Goal: Information Seeking & Learning: Find specific fact

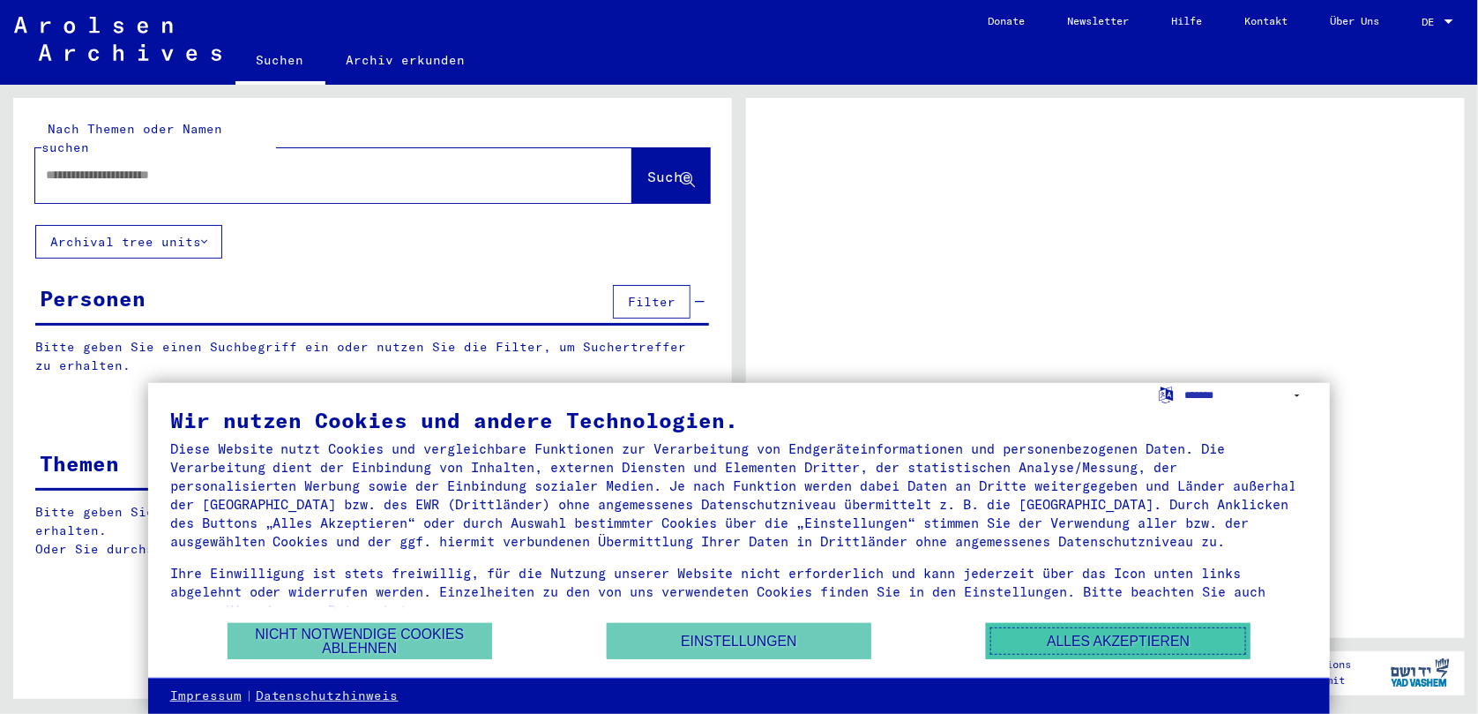
click at [1082, 640] on button "Alles akzeptieren" at bounding box center [1118, 641] width 265 height 36
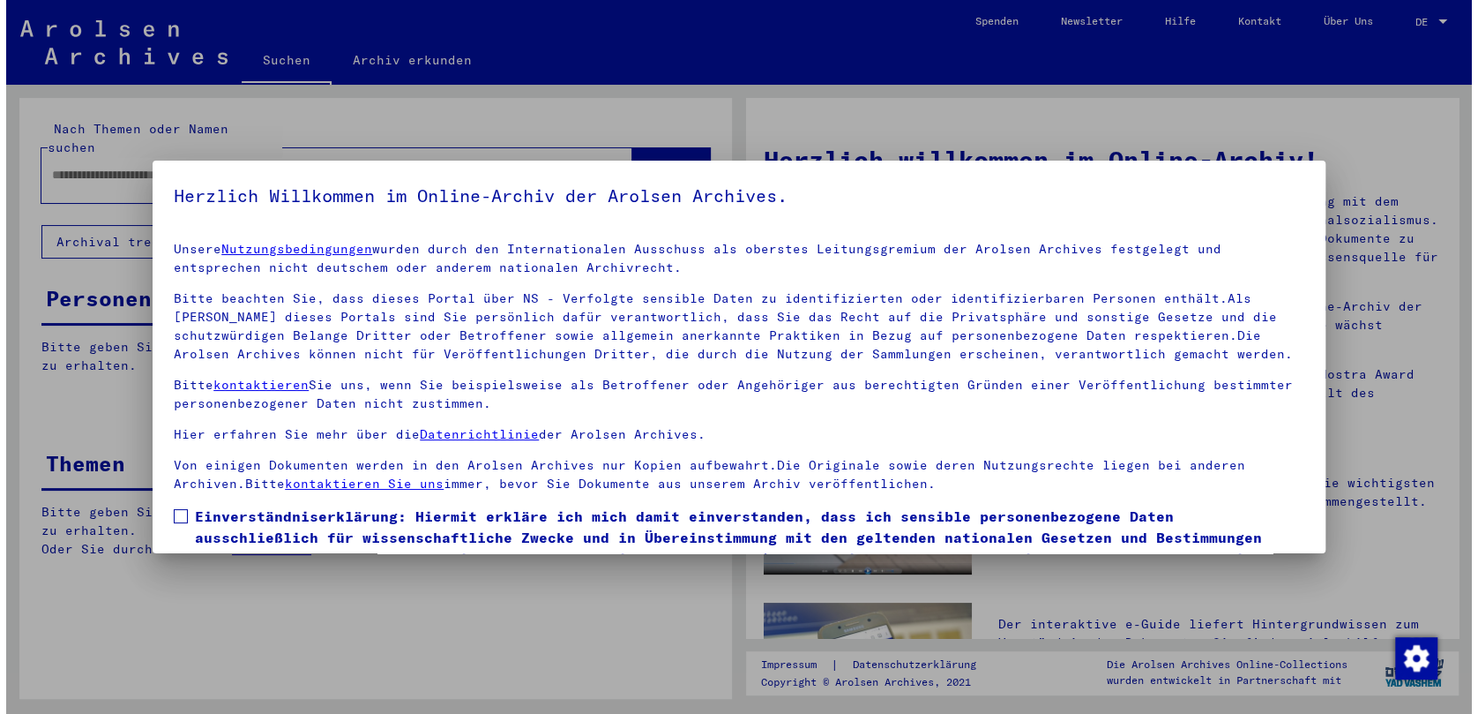
scroll to position [79, 0]
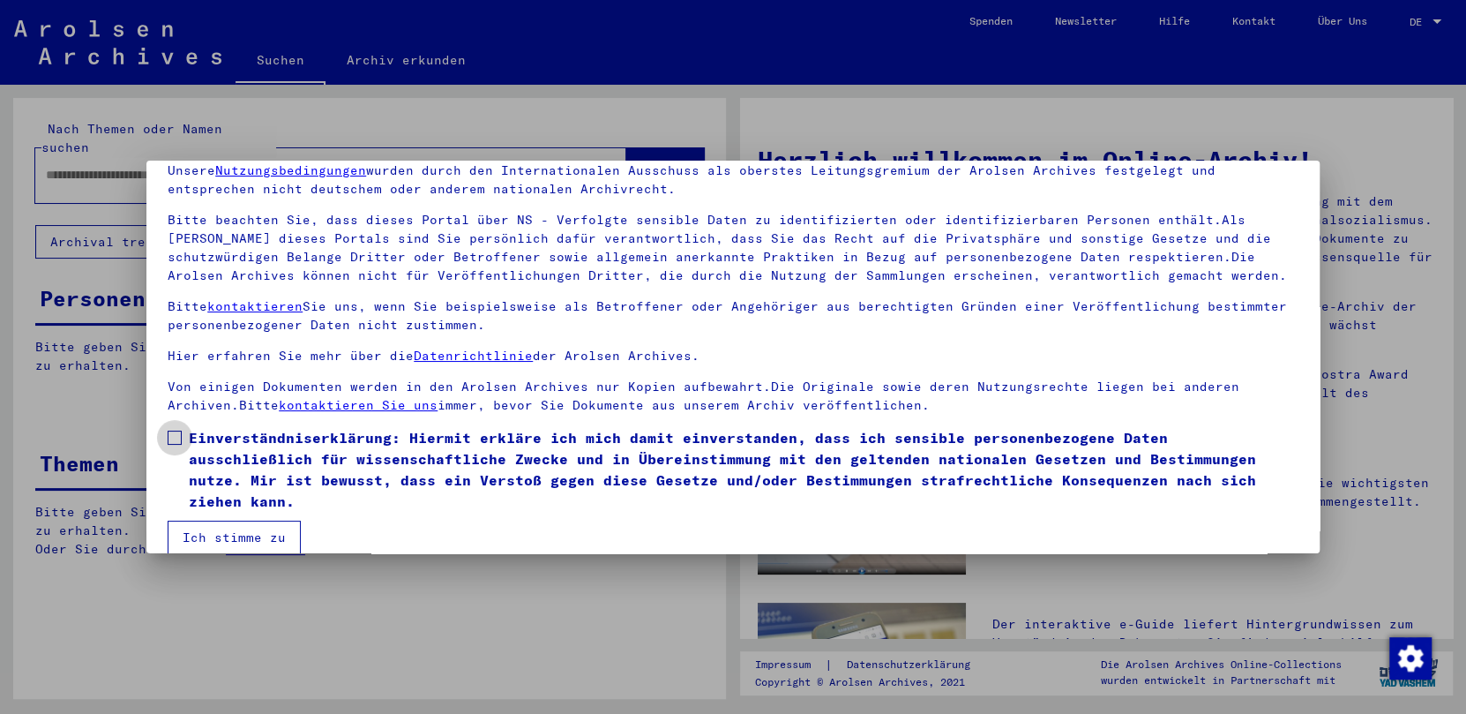
click at [168, 435] on span at bounding box center [175, 437] width 14 height 14
click at [235, 520] on button "Ich stimme zu" at bounding box center [234, 537] width 133 height 34
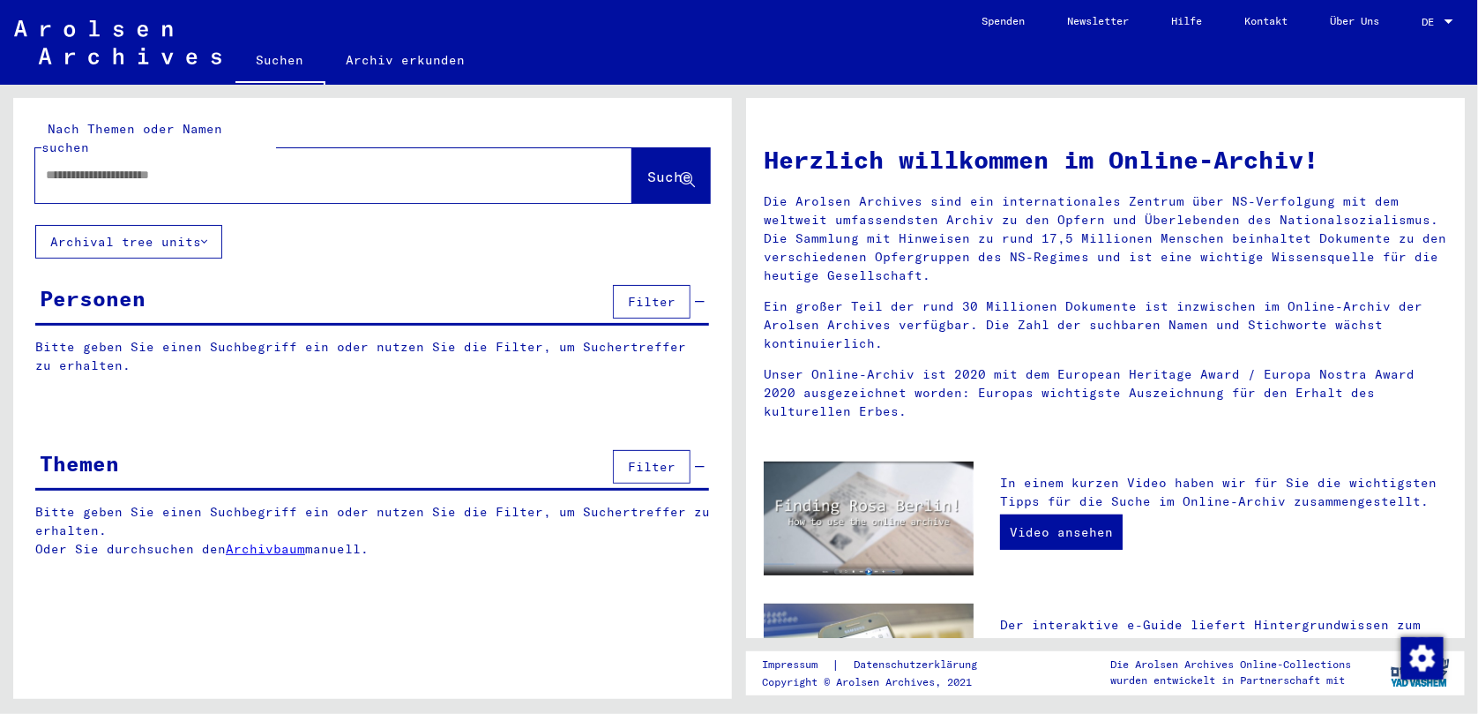
click at [300, 155] on div at bounding box center [307, 175] width 544 height 40
click at [293, 166] on input "text" at bounding box center [313, 175] width 534 height 19
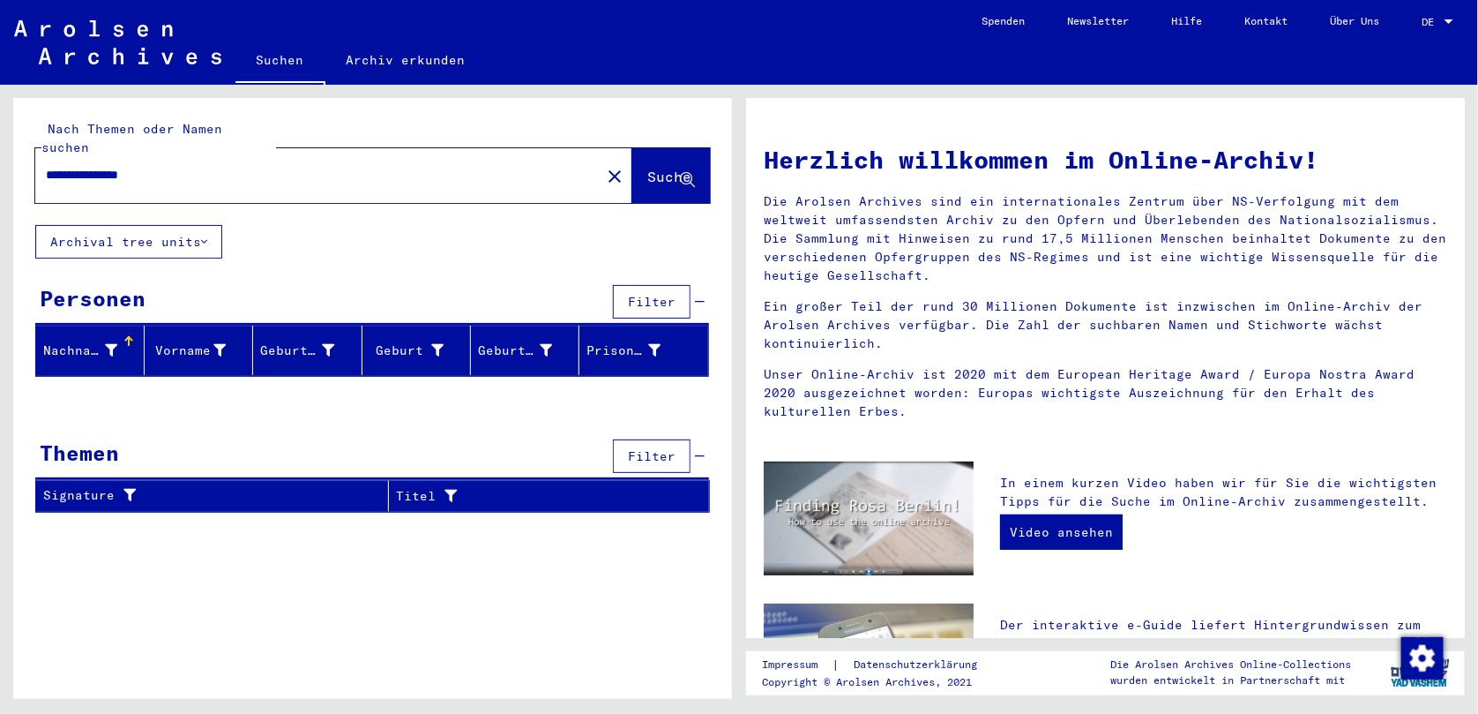
click at [96, 166] on input "**********" at bounding box center [313, 175] width 534 height 19
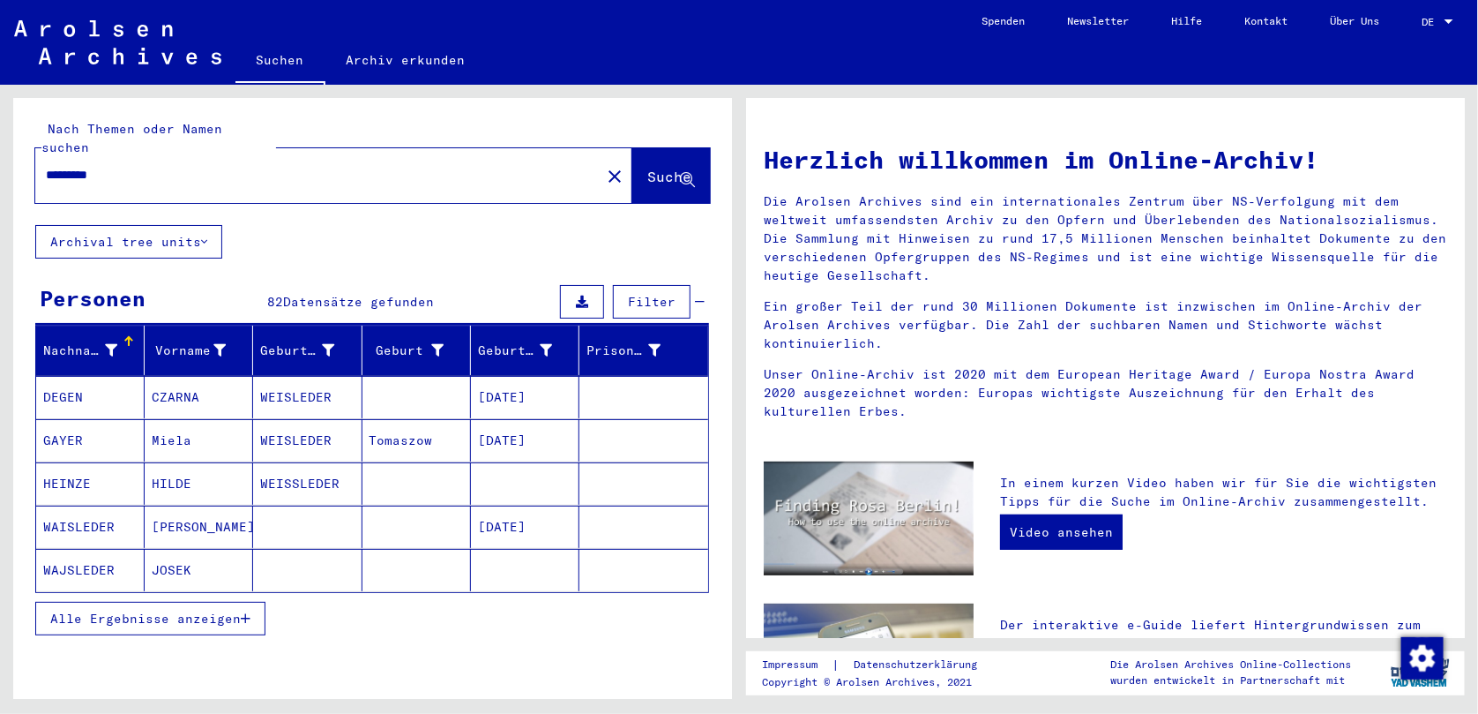
click at [186, 610] on span "Alle Ergebnisse anzeigen" at bounding box center [145, 618] width 191 height 16
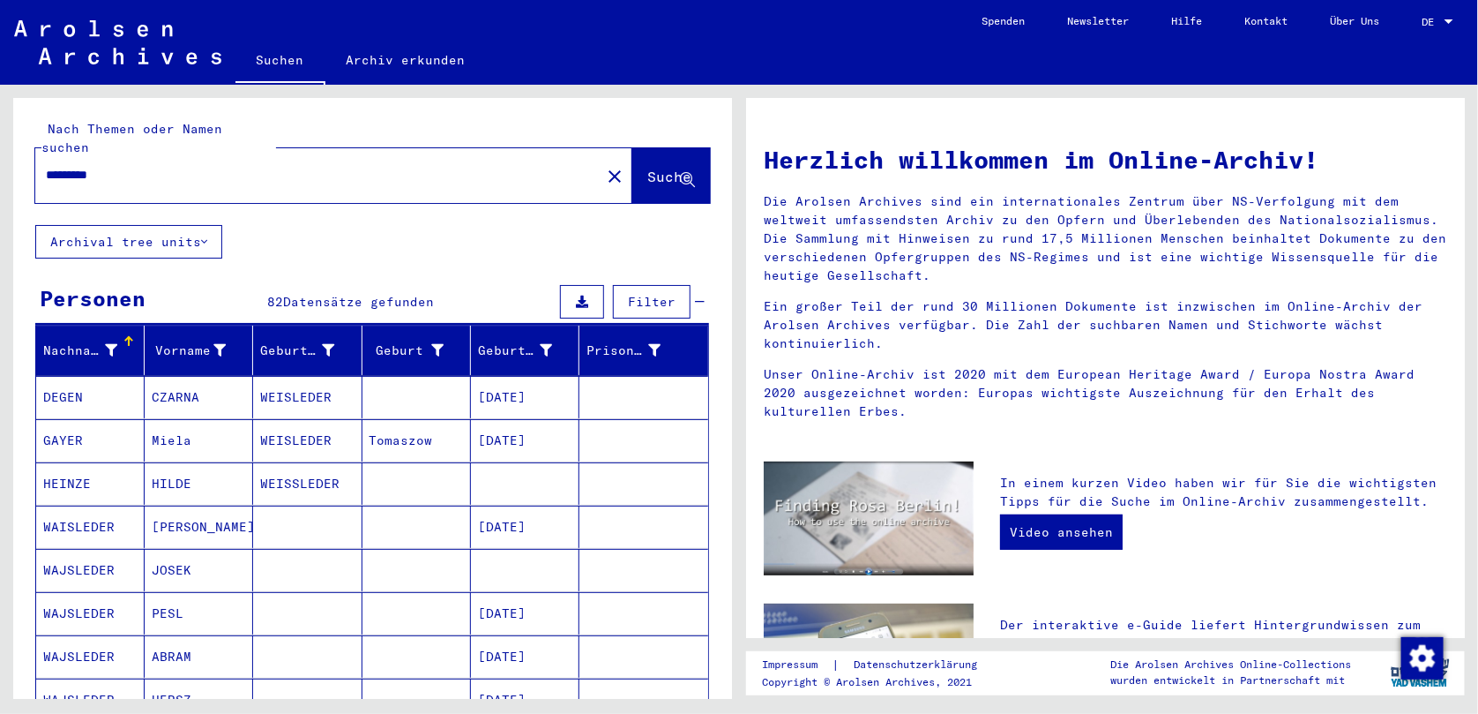
click at [179, 166] on input "*********" at bounding box center [313, 175] width 534 height 19
type input "*"
type input "*****"
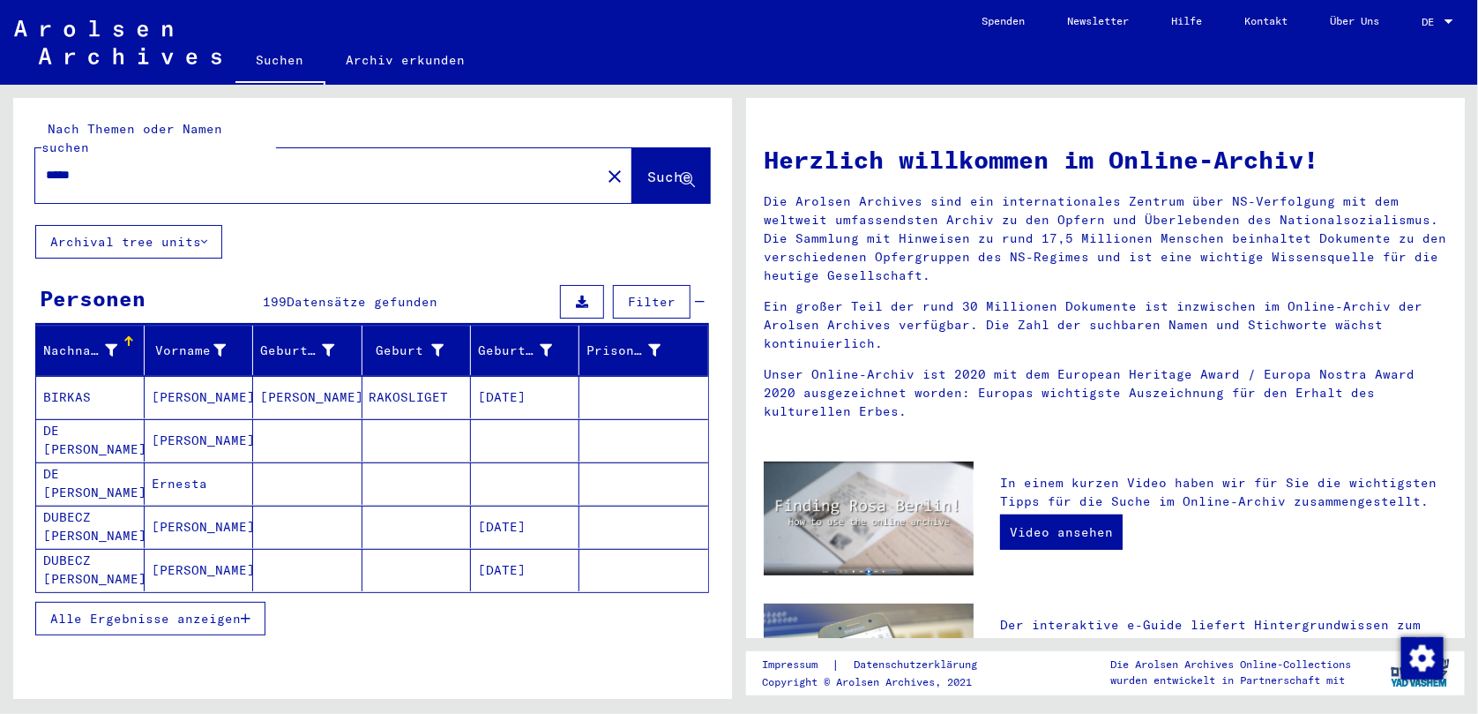
click at [155, 602] on button "Alle Ergebnisse anzeigen" at bounding box center [150, 619] width 230 height 34
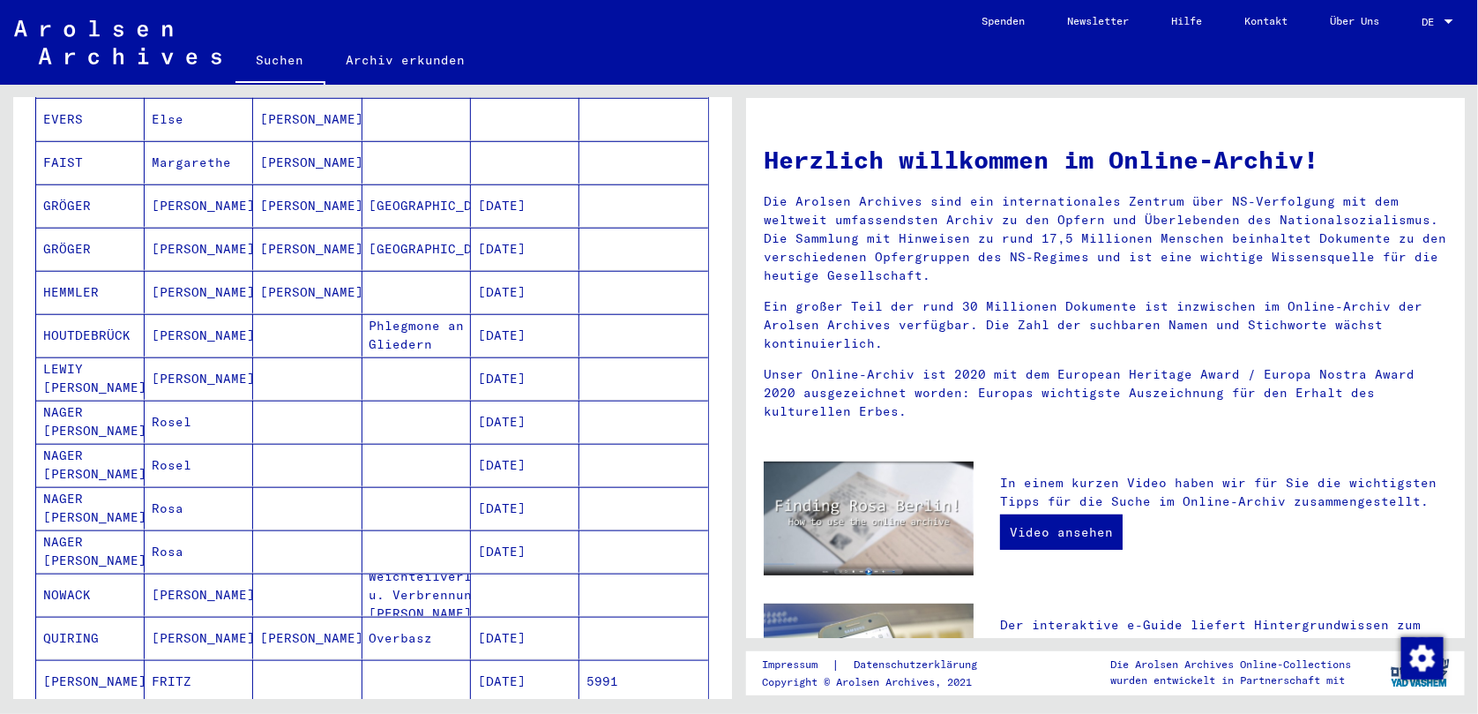
scroll to position [1074, 0]
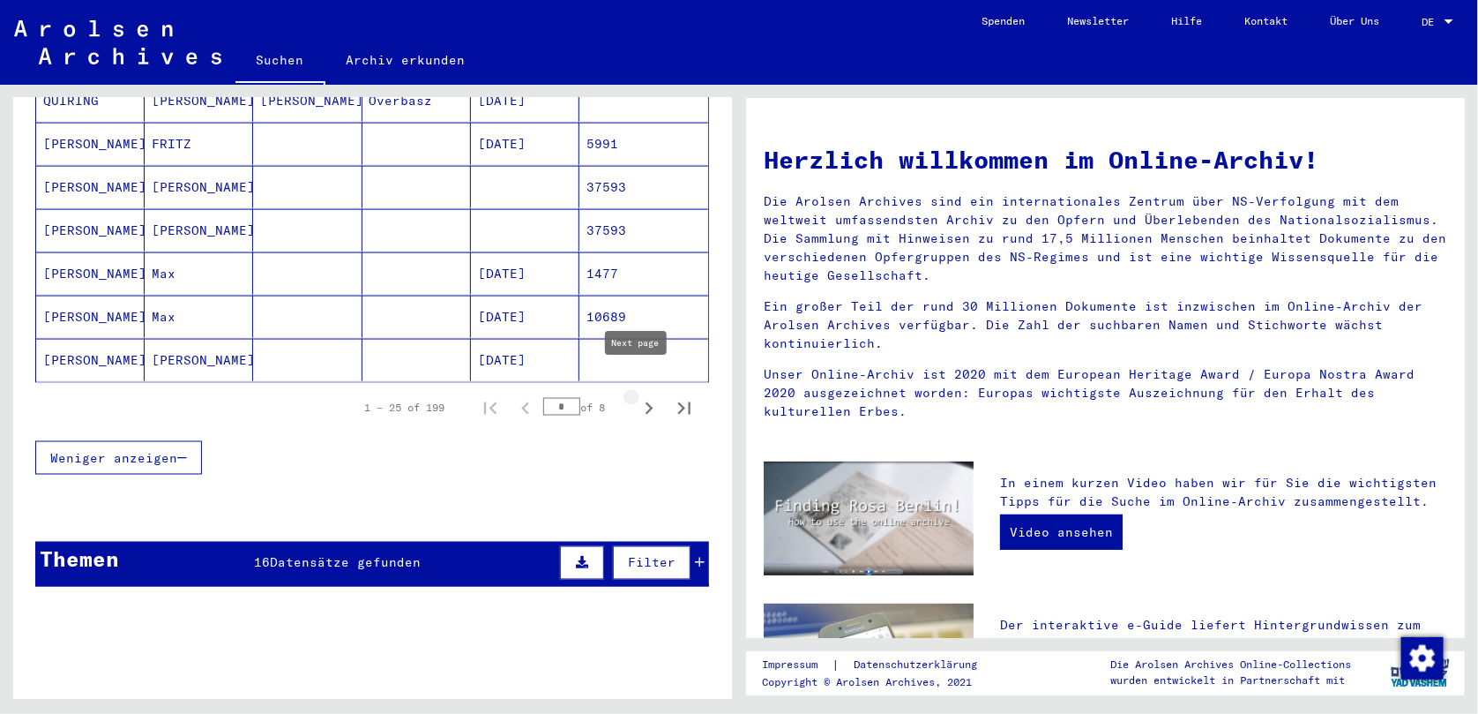
click at [637, 396] on icon "Next page" at bounding box center [649, 408] width 25 height 25
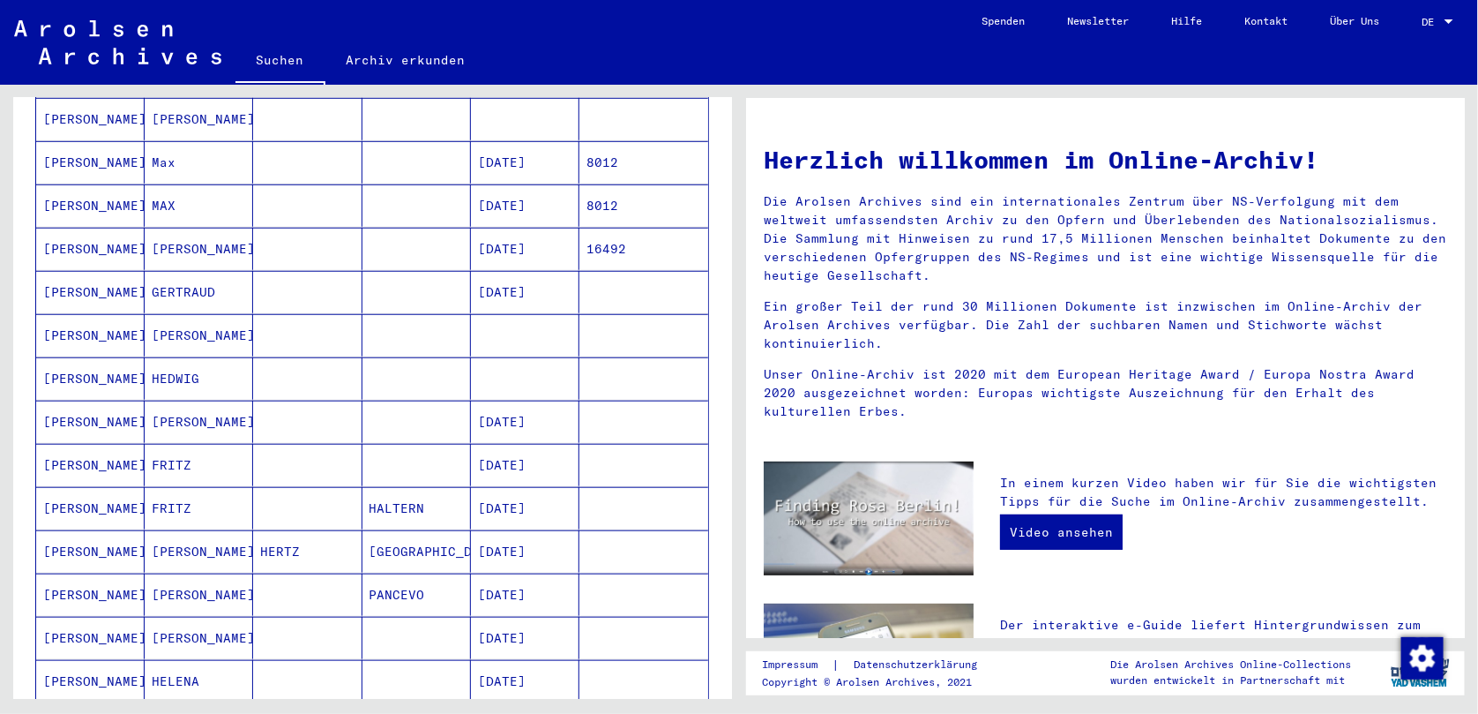
scroll to position [0, 0]
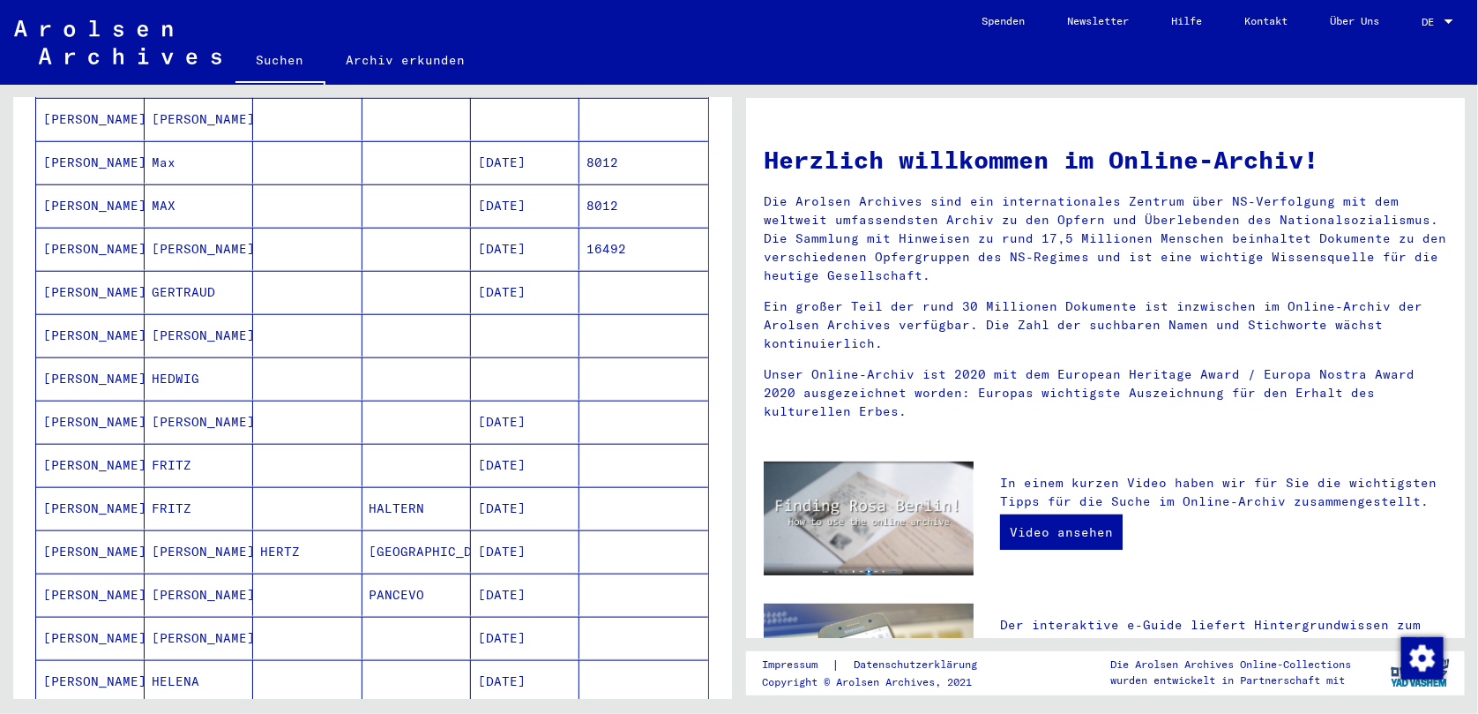
scroll to position [1074, 0]
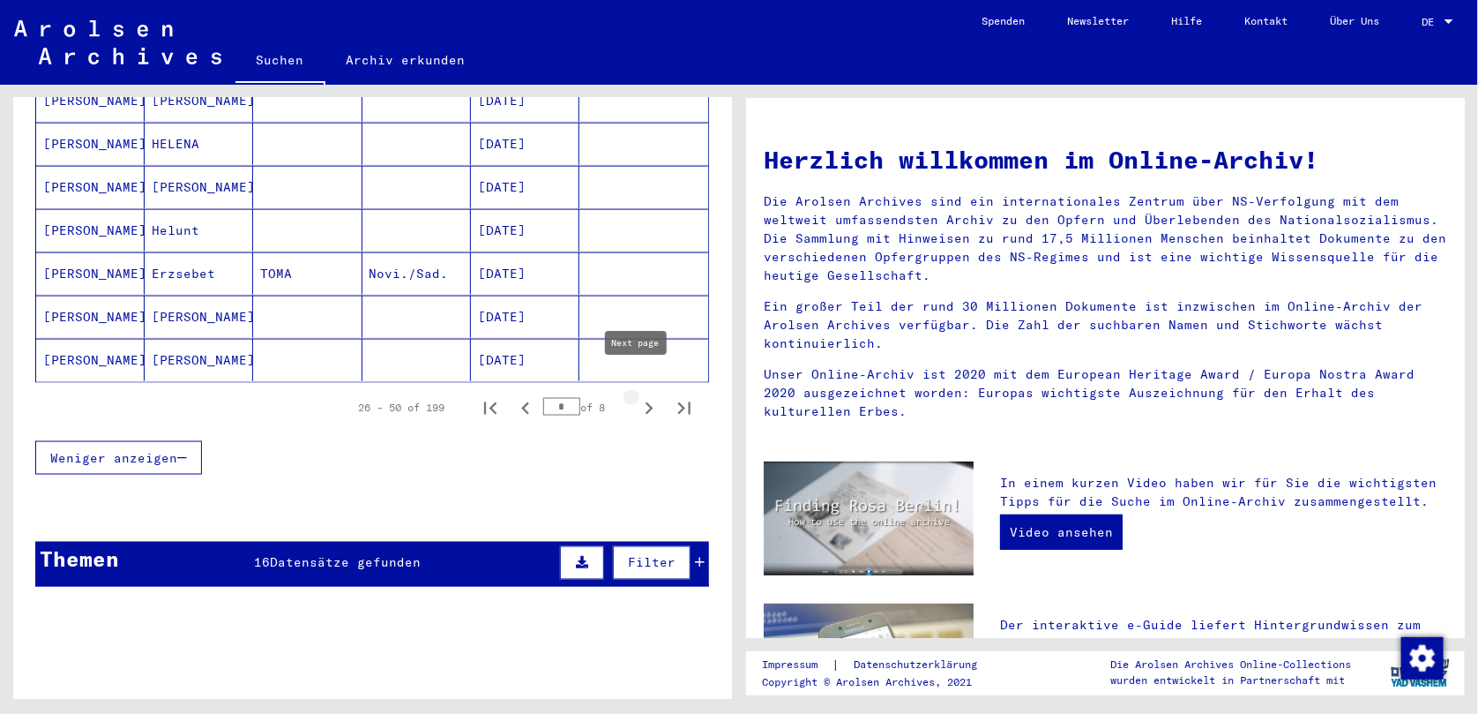
click at [637, 396] on icon "Next page" at bounding box center [649, 408] width 25 height 25
click at [519, 396] on icon "Previous page" at bounding box center [525, 408] width 25 height 25
click at [637, 396] on icon "Next page" at bounding box center [649, 408] width 25 height 25
type input "*"
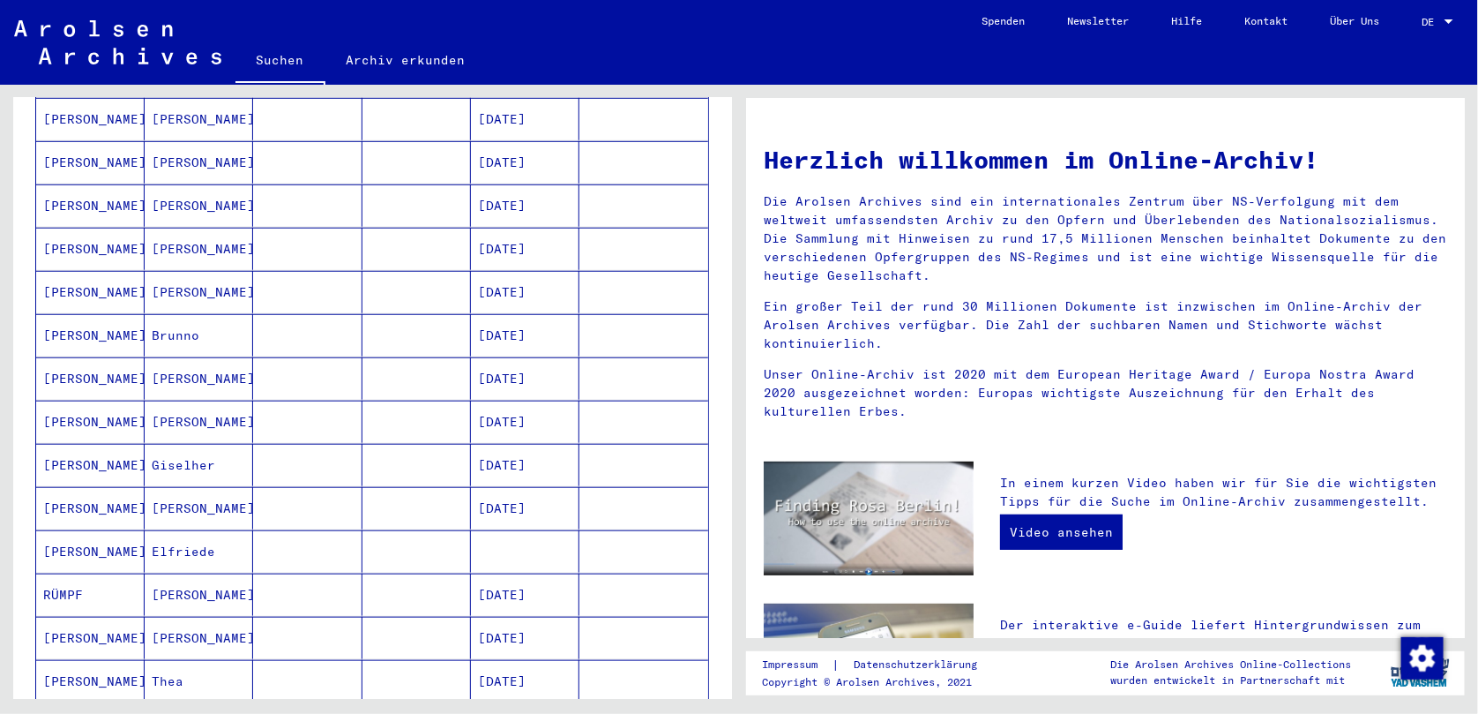
scroll to position [0, 0]
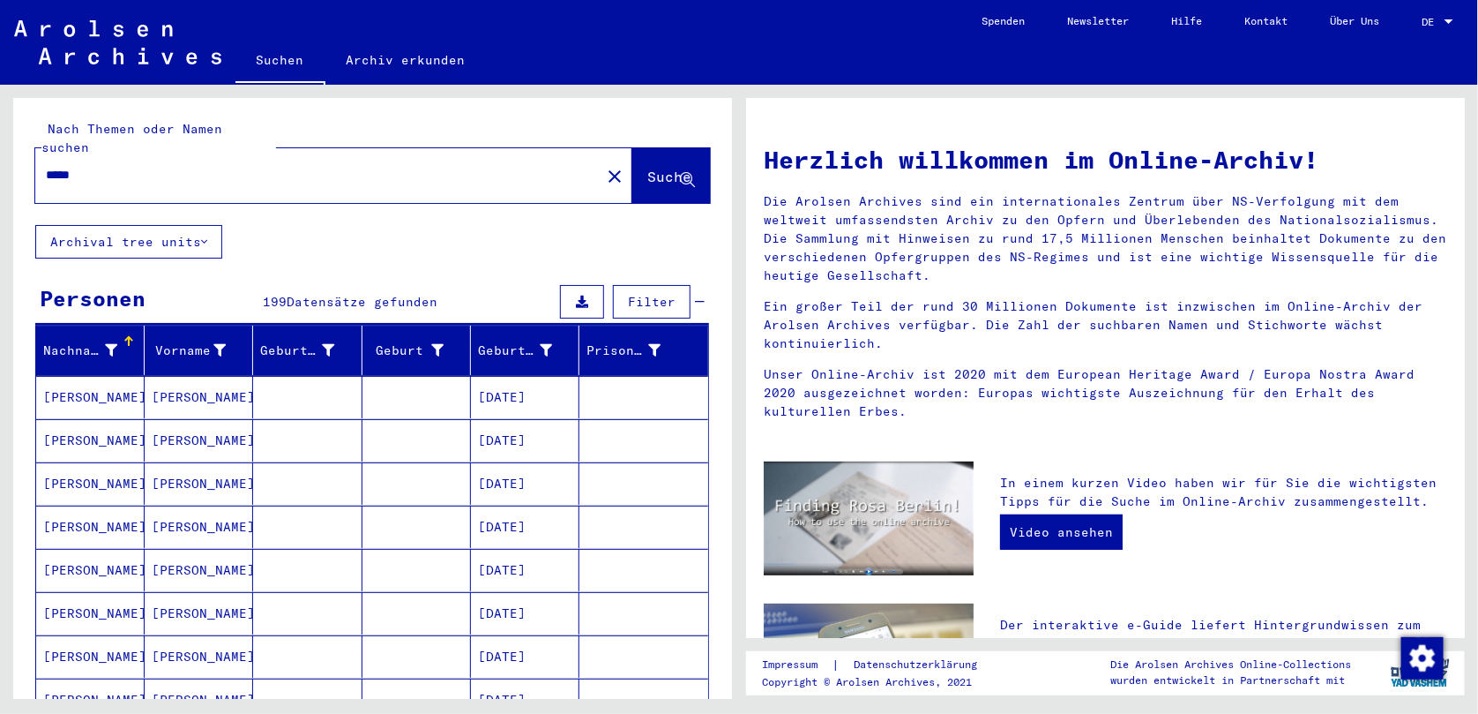
click at [202, 379] on mat-cell "[PERSON_NAME]" at bounding box center [199, 397] width 109 height 42
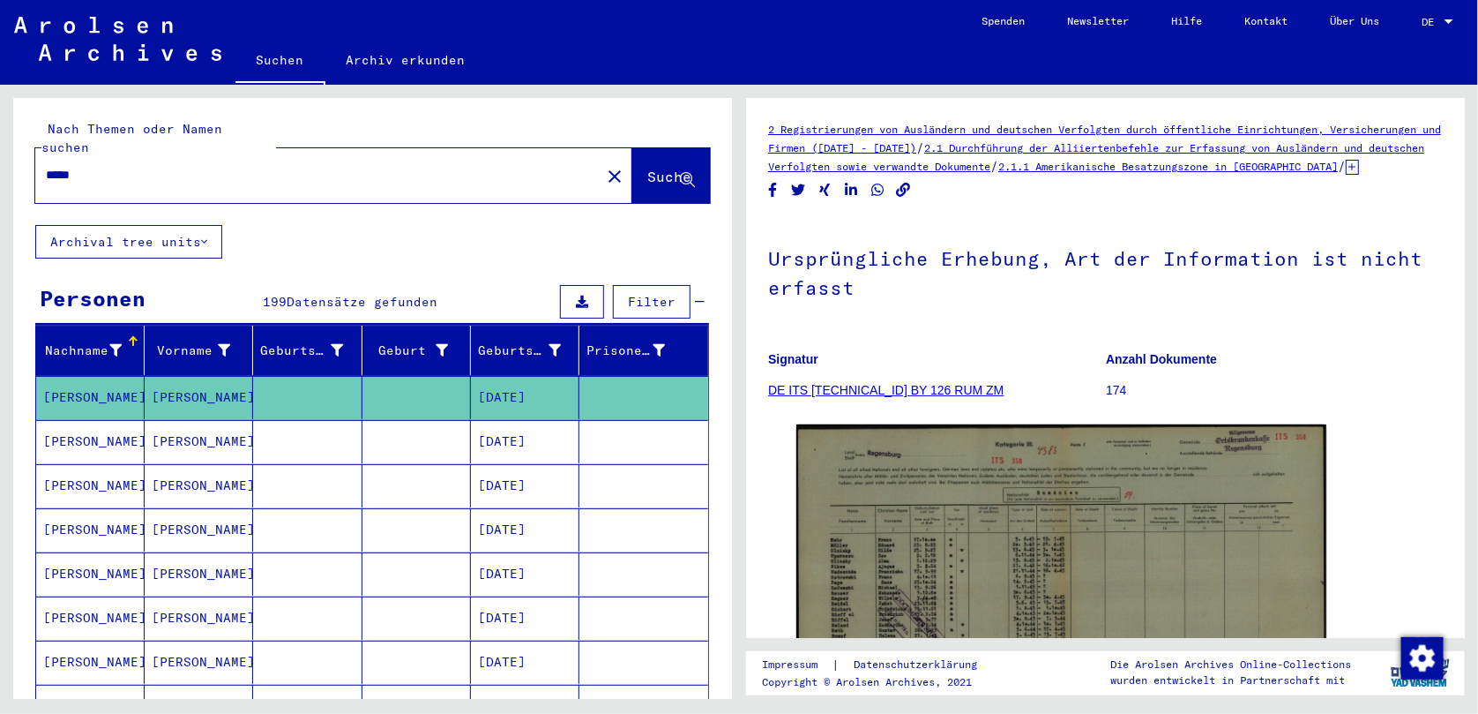
click at [935, 397] on link "DE ITS [TECHNICAL_ID] BY 126 RUM ZM" at bounding box center [886, 390] width 236 height 14
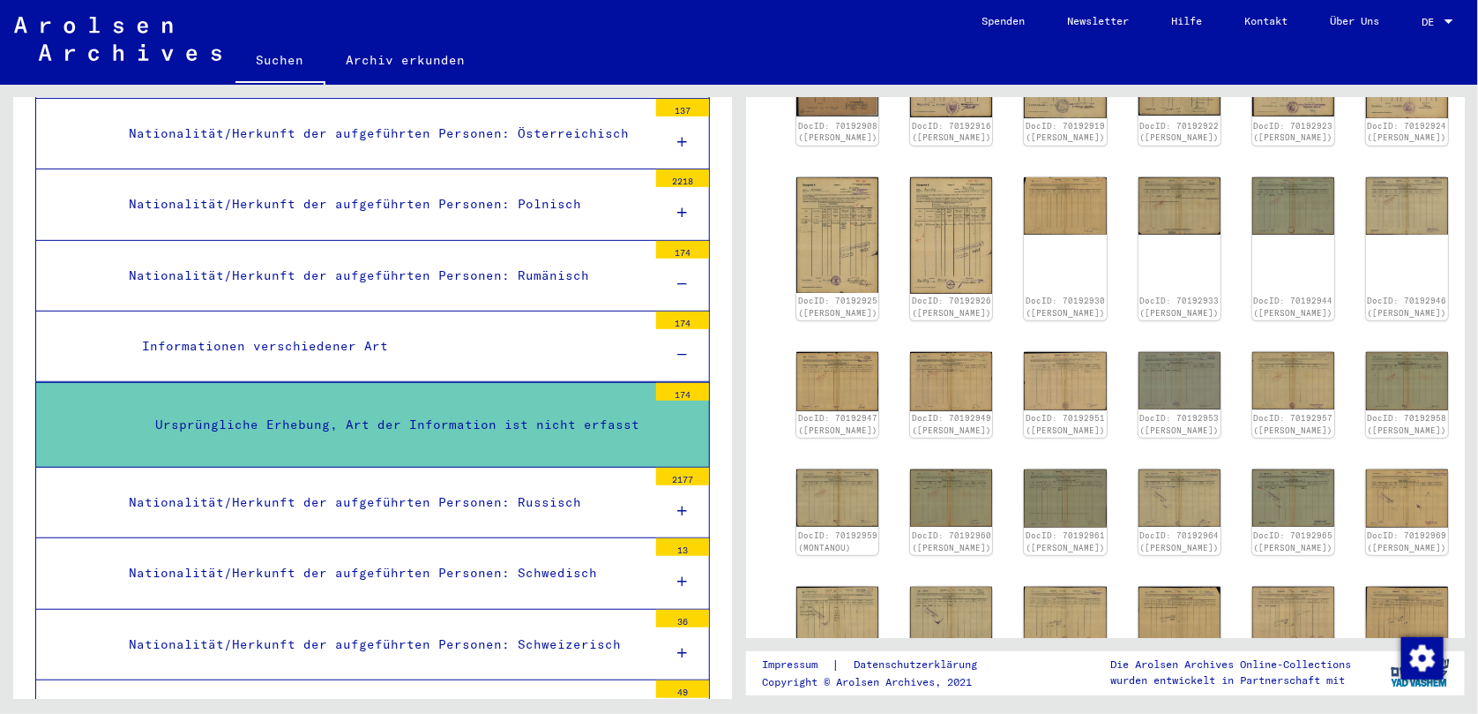
scroll to position [943, 0]
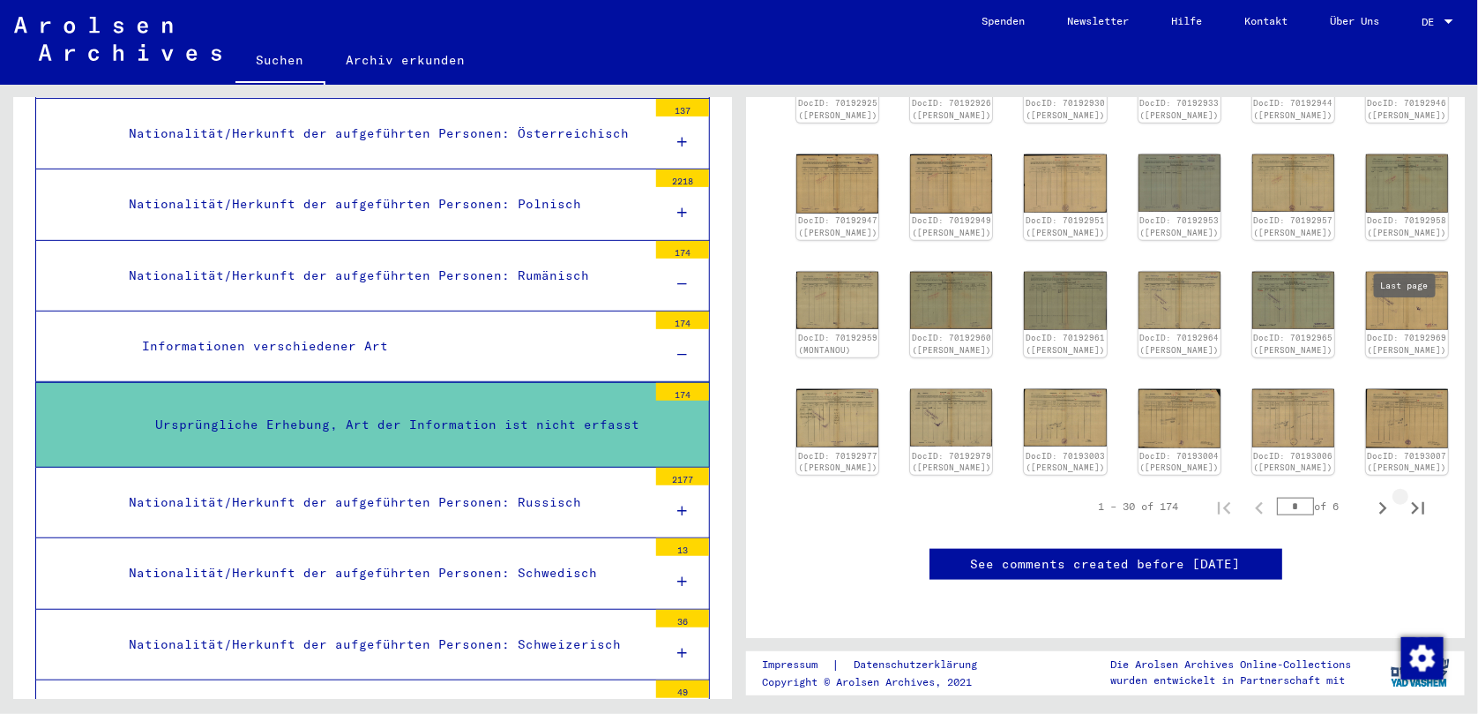
click at [1144, 496] on icon "Last page" at bounding box center [1418, 508] width 25 height 25
type input "*"
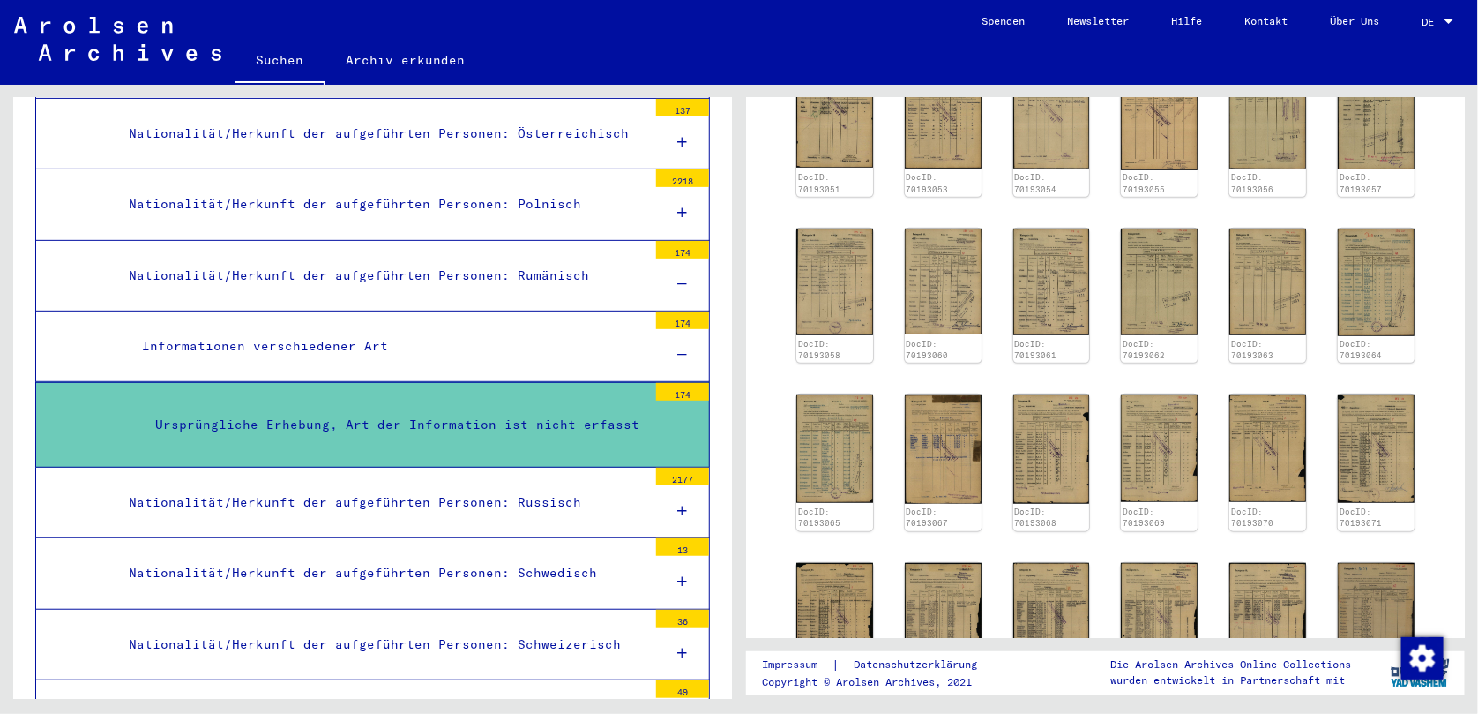
scroll to position [885, 0]
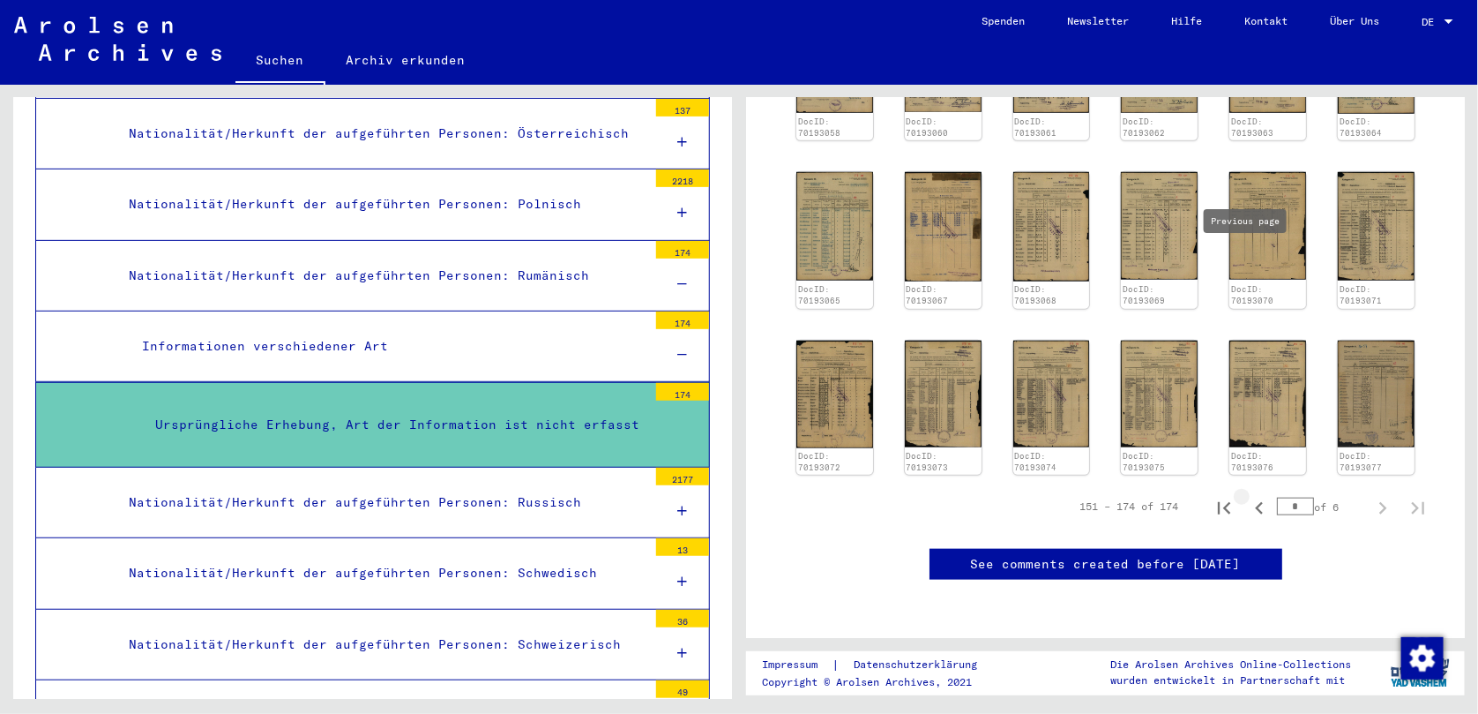
click at [1144, 496] on icon "Previous page" at bounding box center [1259, 508] width 25 height 25
type input "*"
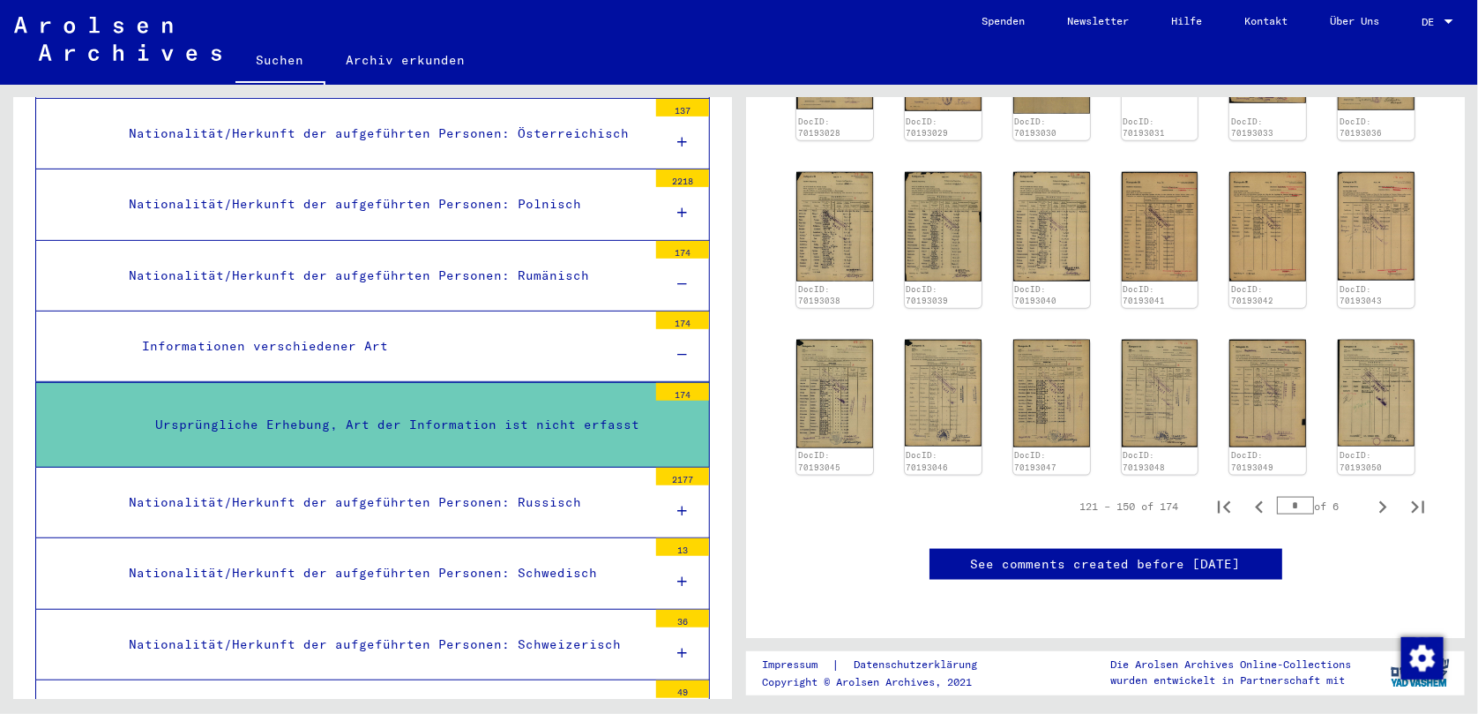
scroll to position [413, 0]
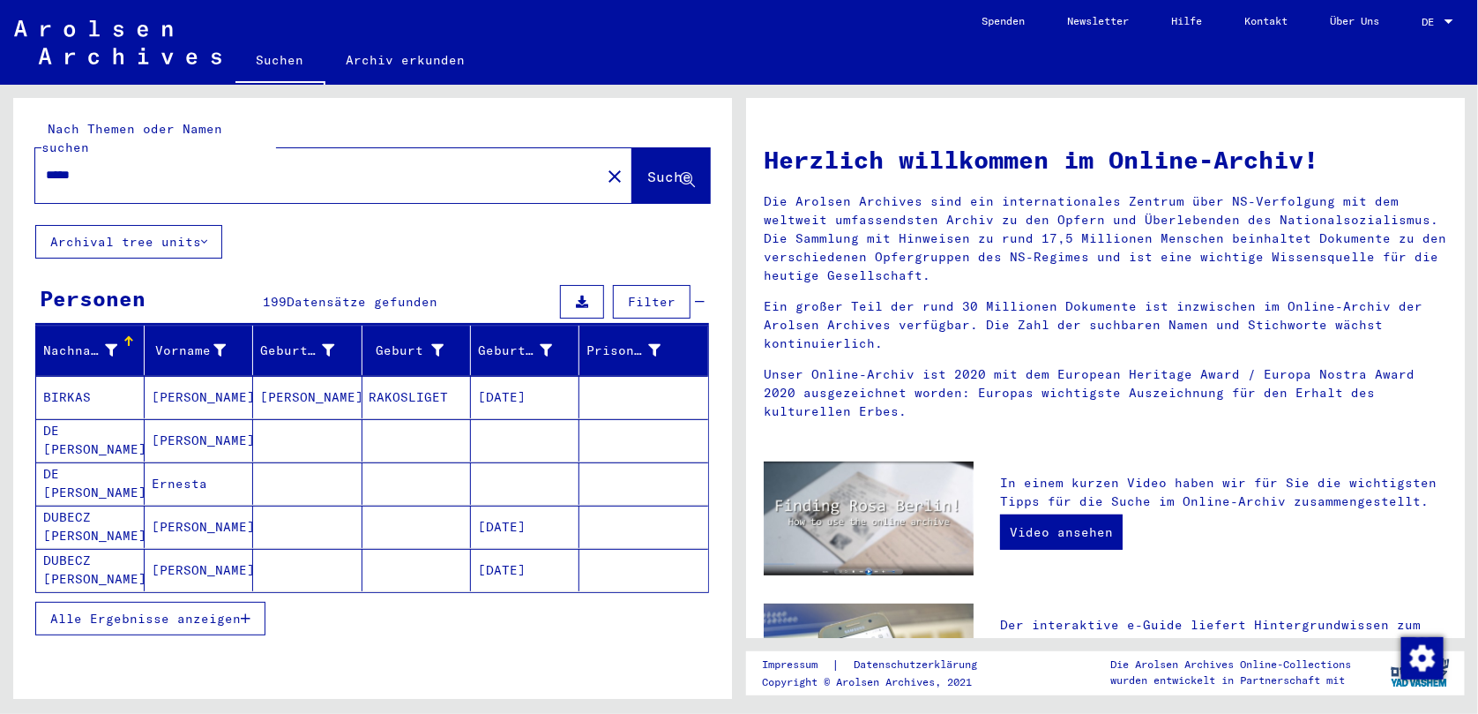
click at [236, 610] on span "Alle Ergebnisse anzeigen" at bounding box center [145, 618] width 191 height 16
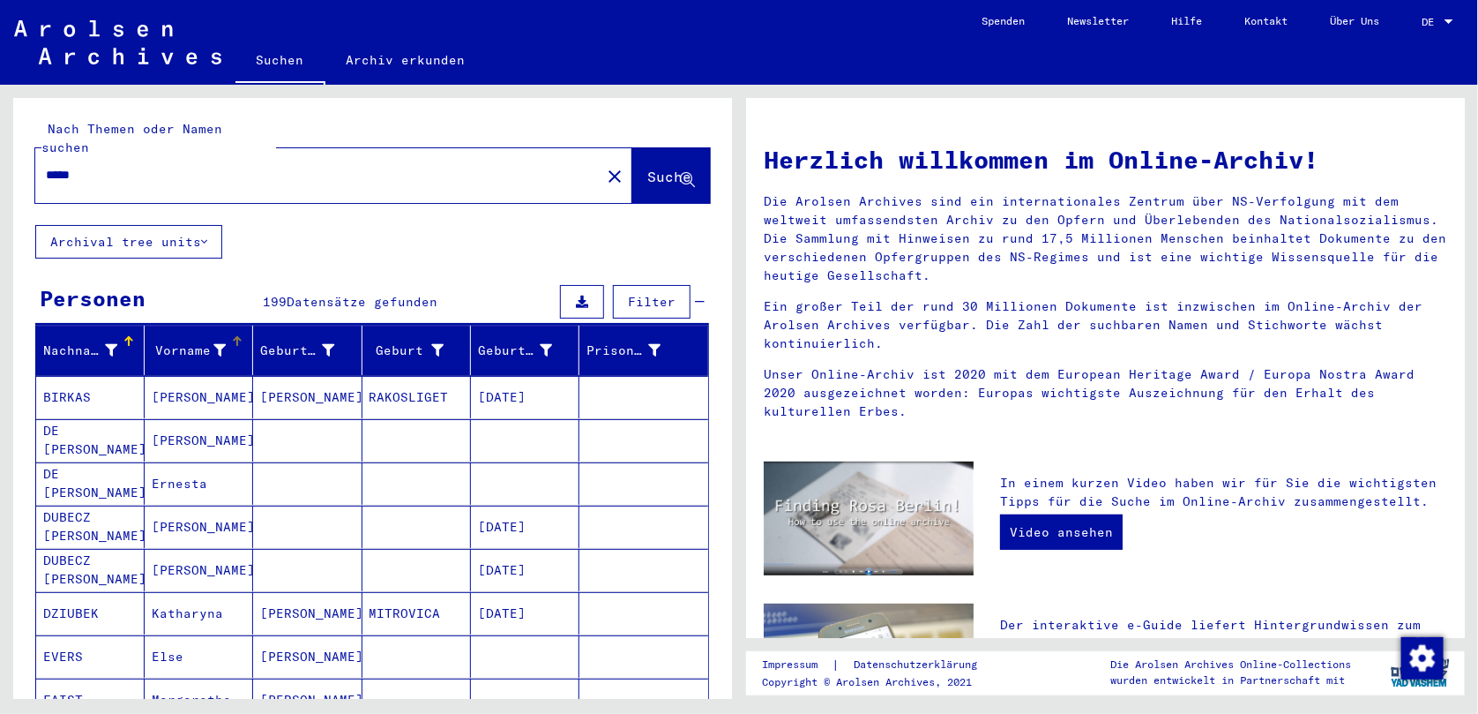
click at [215, 344] on icon at bounding box center [219, 350] width 12 height 12
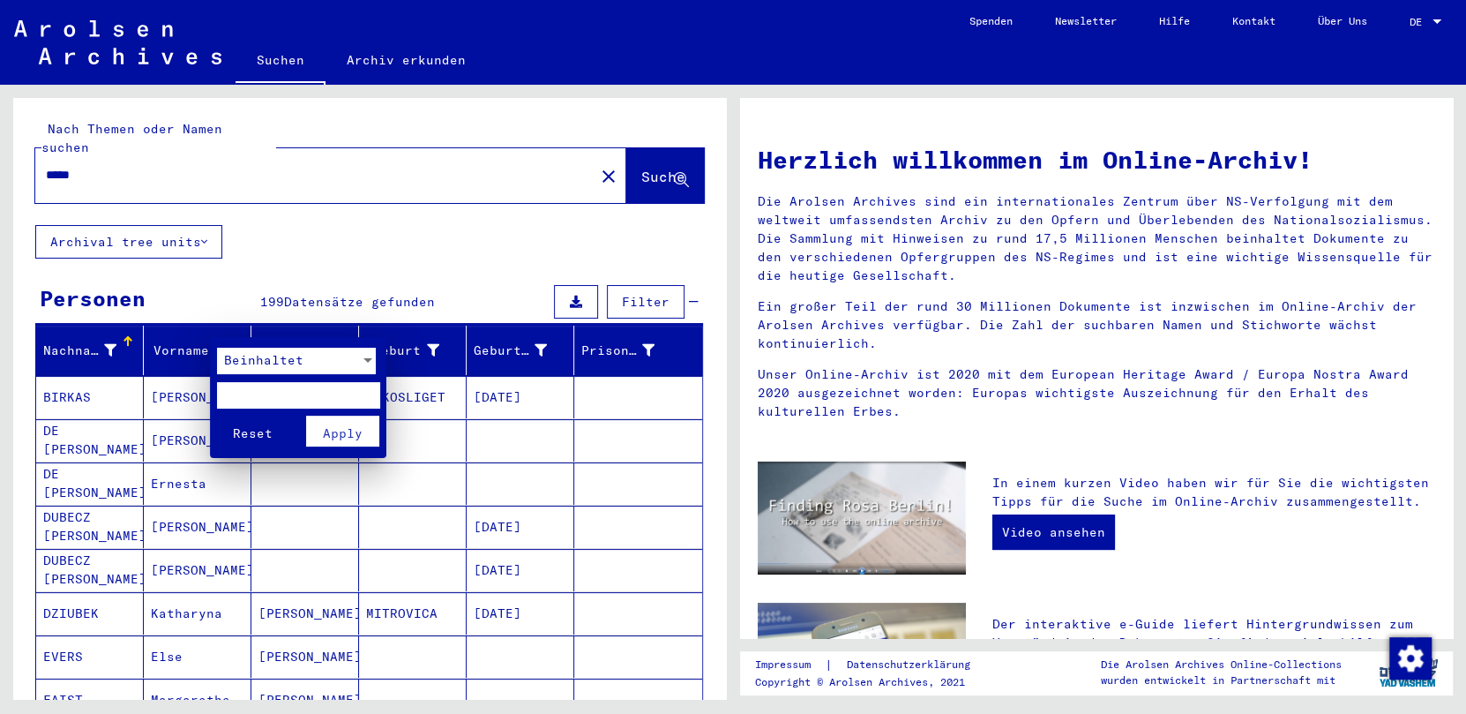
click at [369, 364] on div at bounding box center [368, 361] width 16 height 26
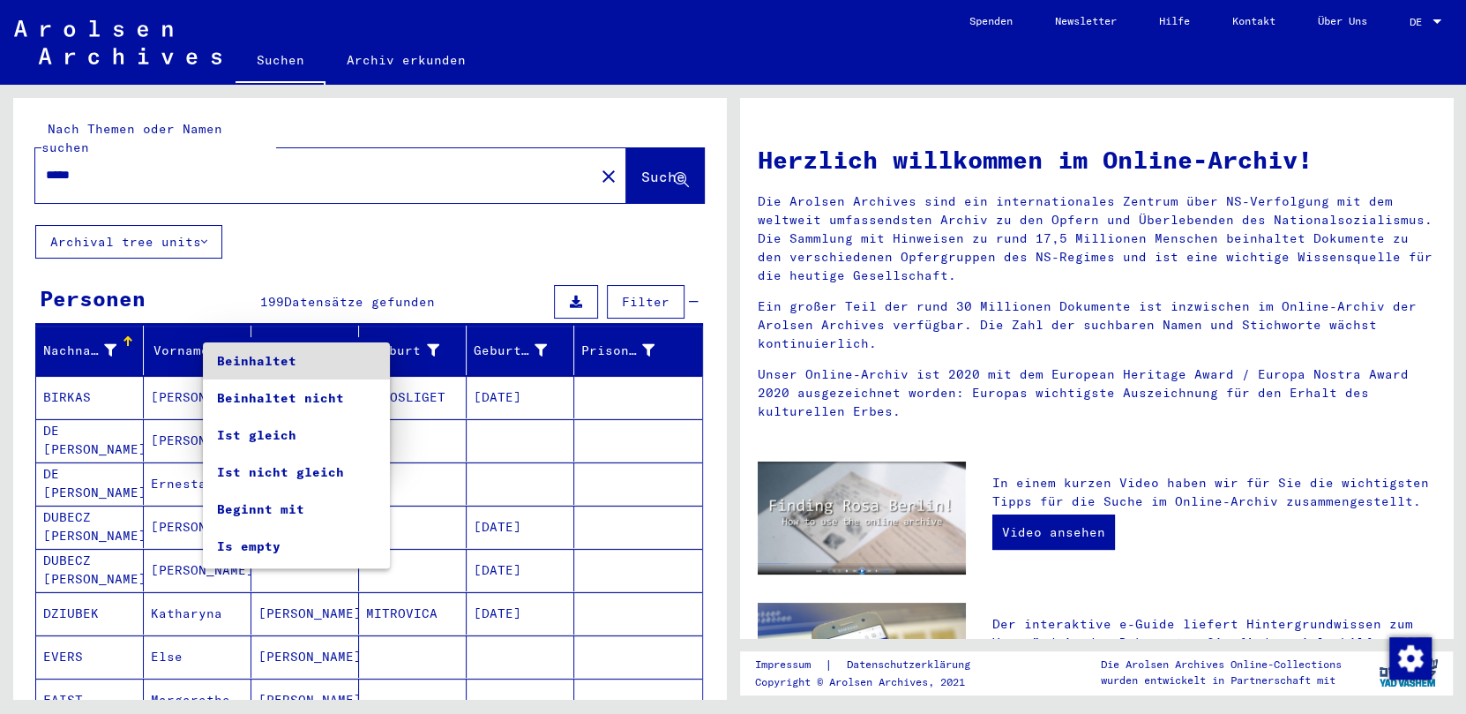
click at [460, 221] on div at bounding box center [733, 357] width 1466 height 714
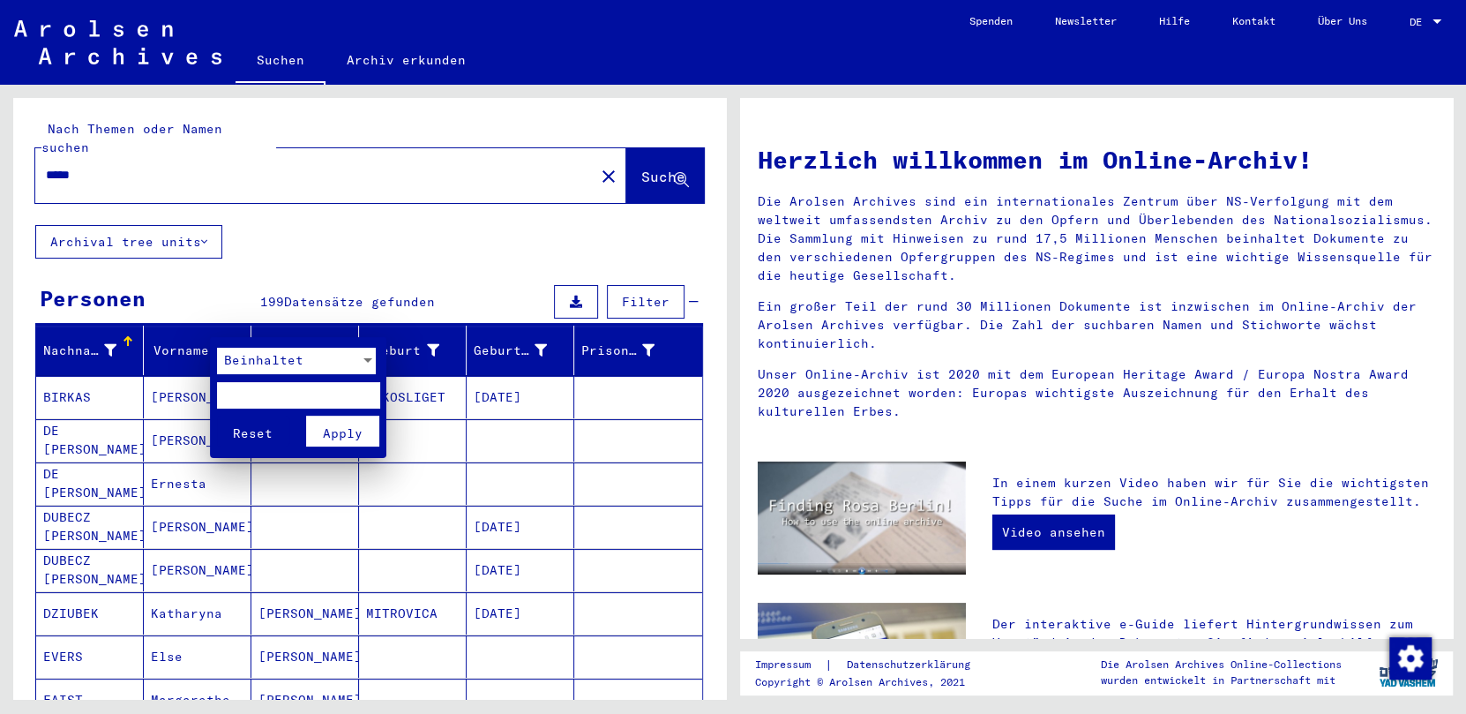
click at [444, 247] on div at bounding box center [733, 357] width 1466 height 714
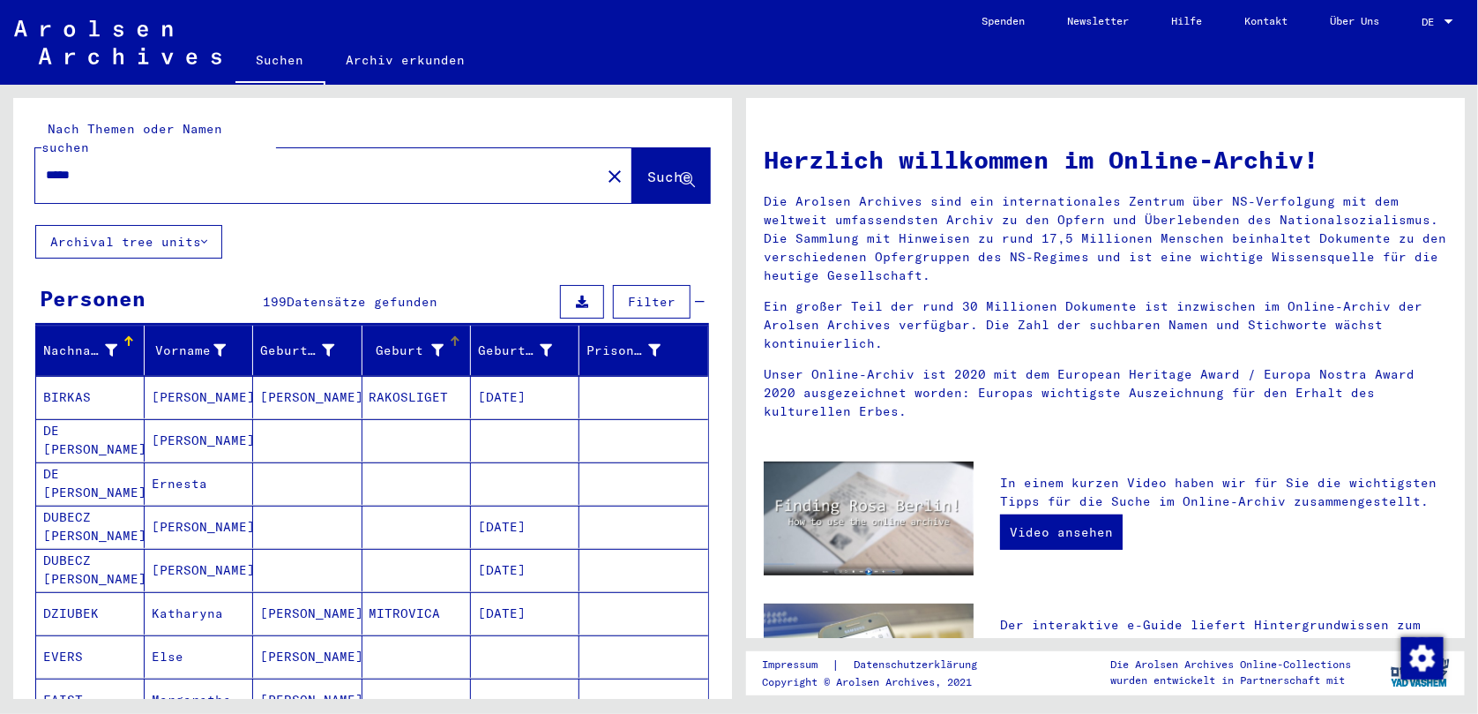
click at [431, 344] on icon at bounding box center [437, 350] width 12 height 12
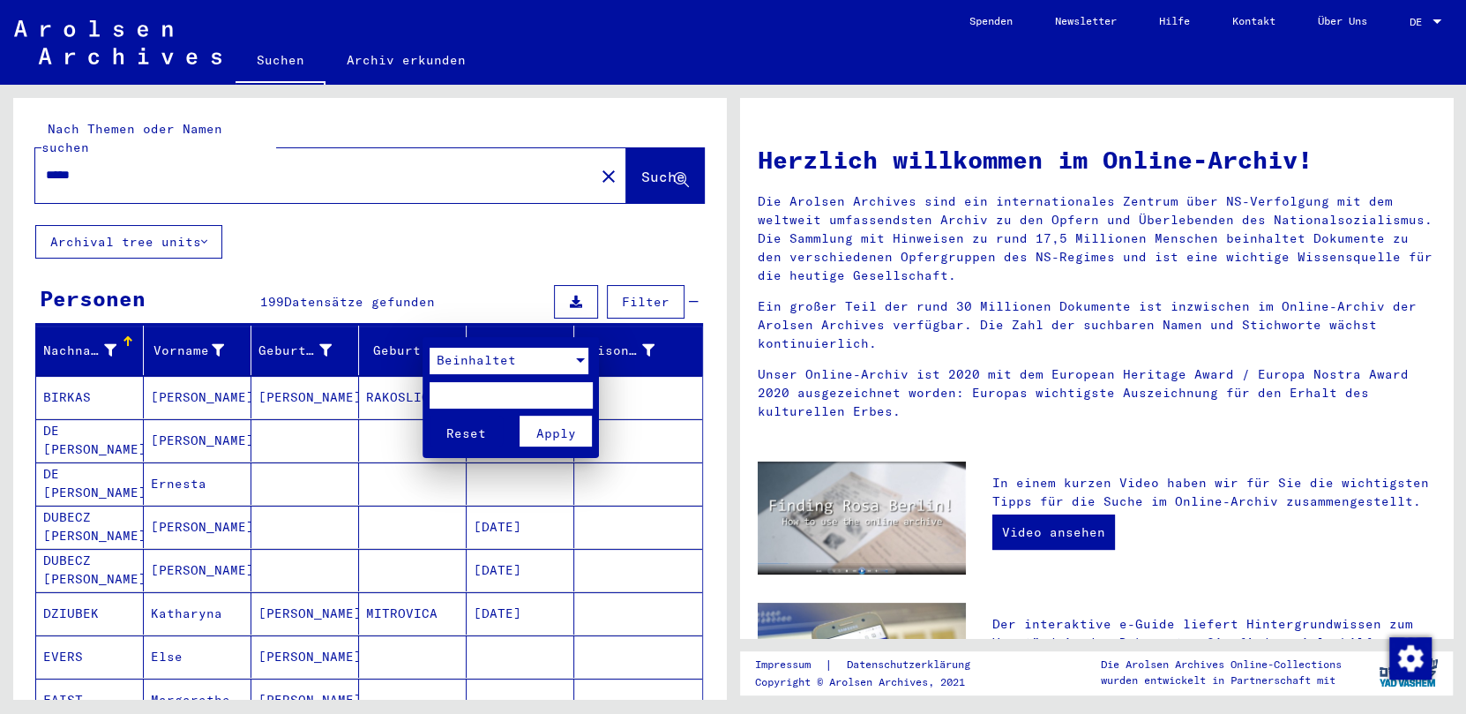
click at [577, 364] on div at bounding box center [581, 361] width 16 height 26
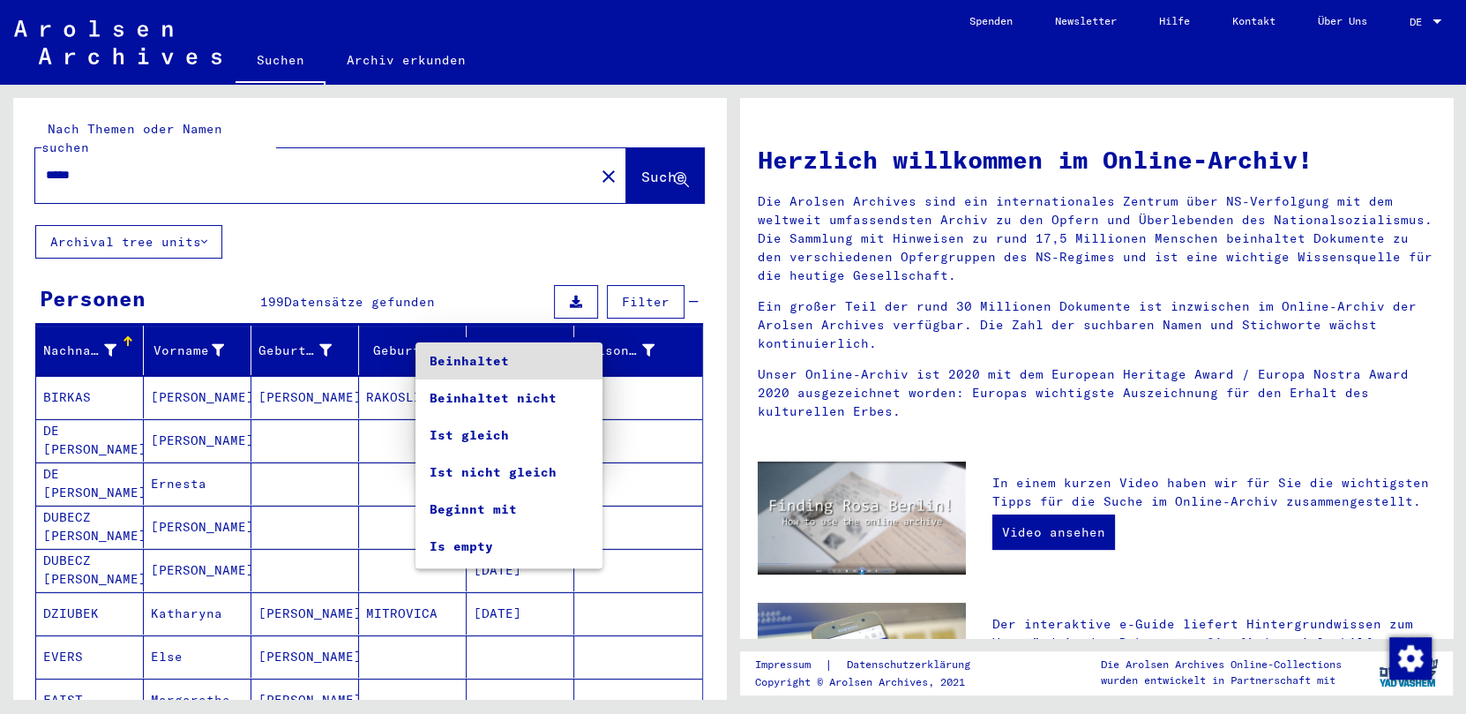
scroll to position [33, 0]
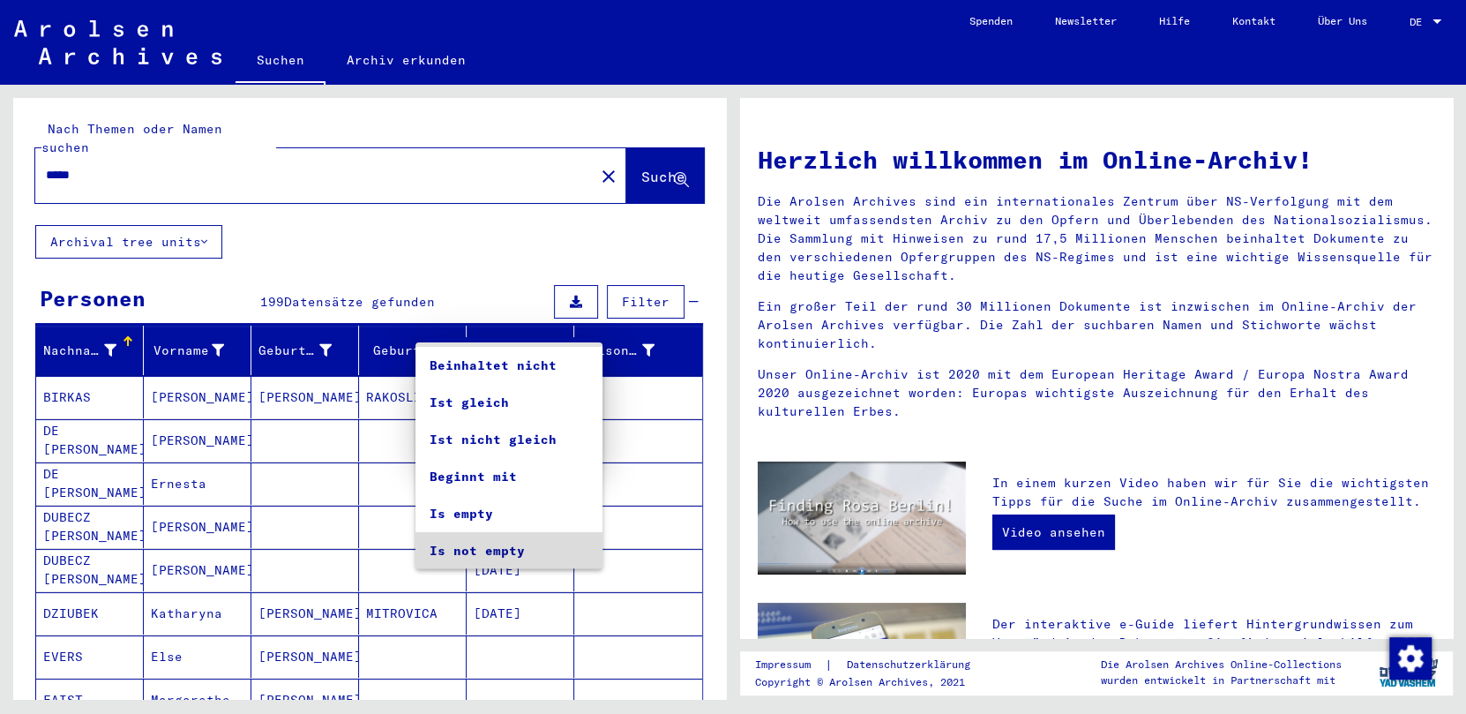
click at [520, 541] on span "Is not empty" at bounding box center [509, 550] width 159 height 37
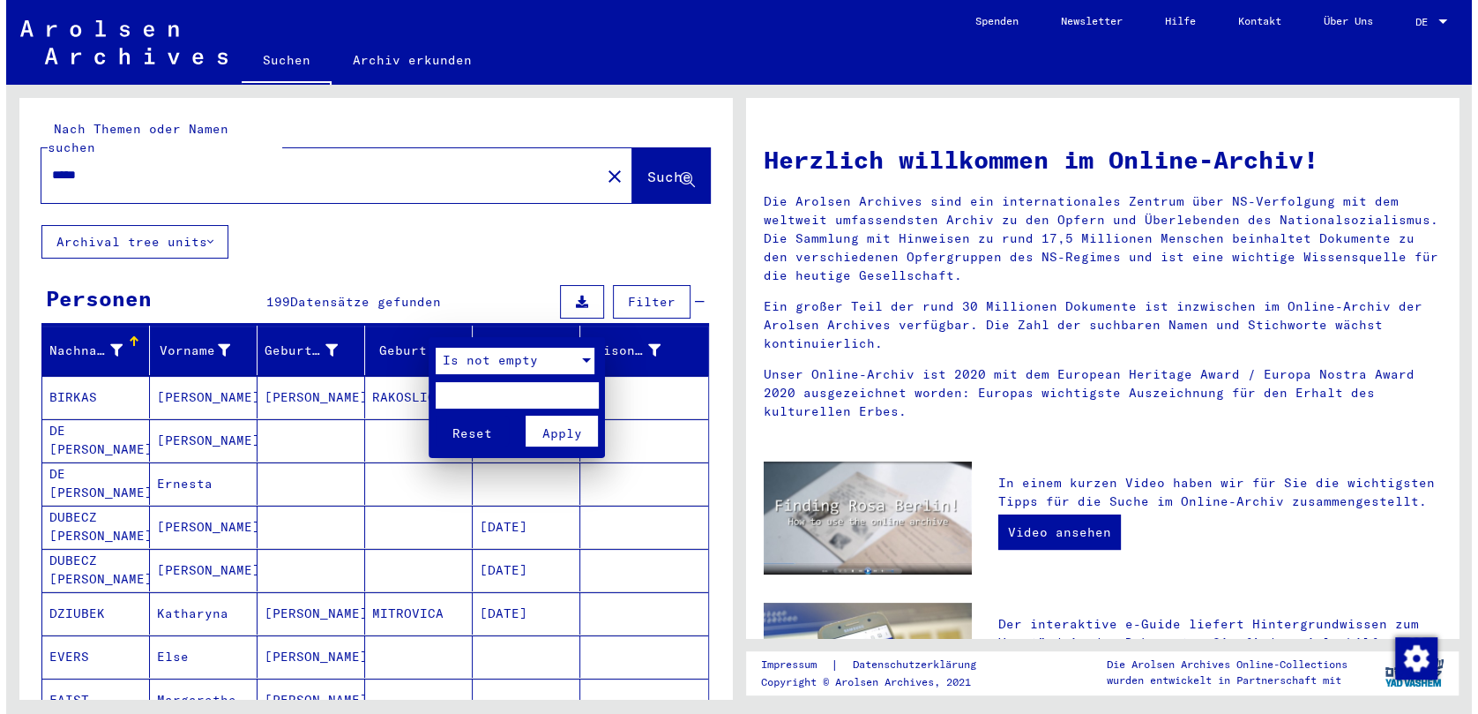
scroll to position [34, 0]
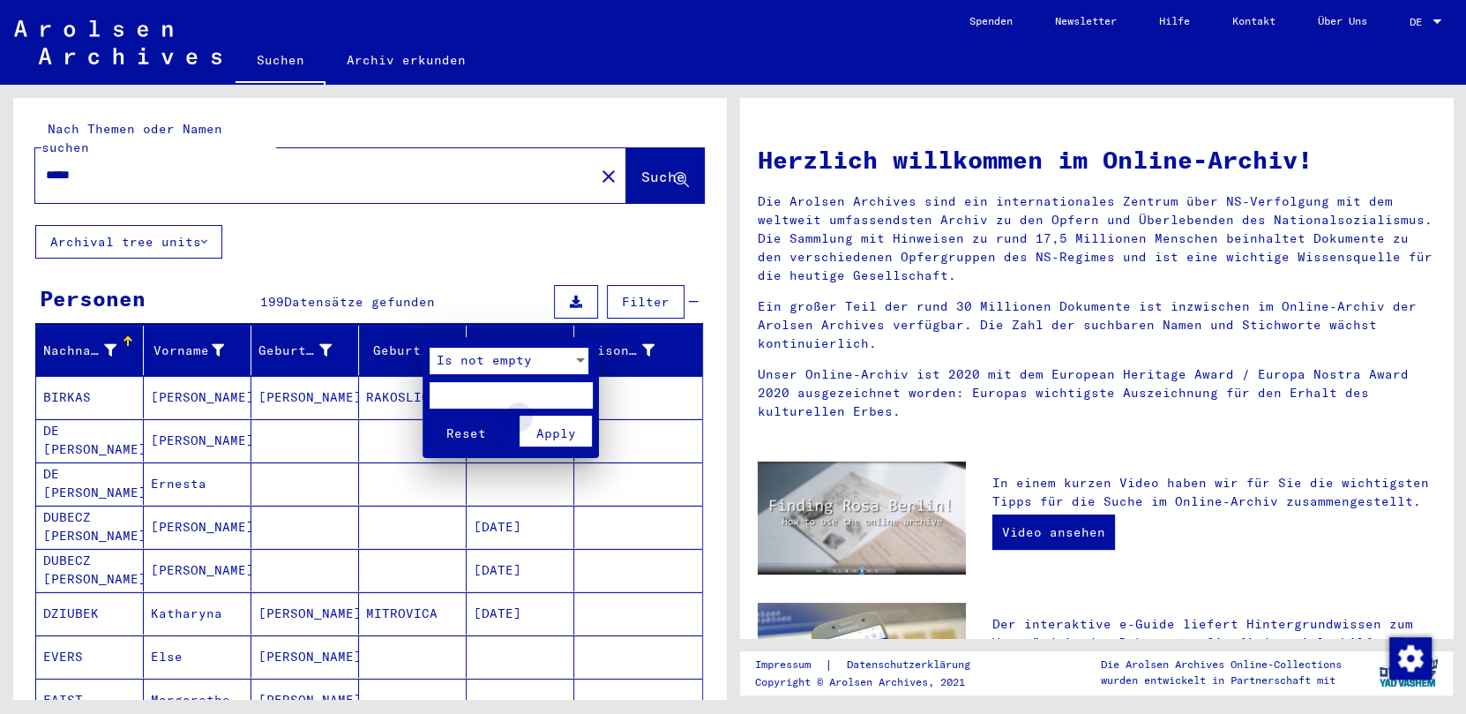
click at [574, 425] on button "Apply" at bounding box center [556, 430] width 73 height 31
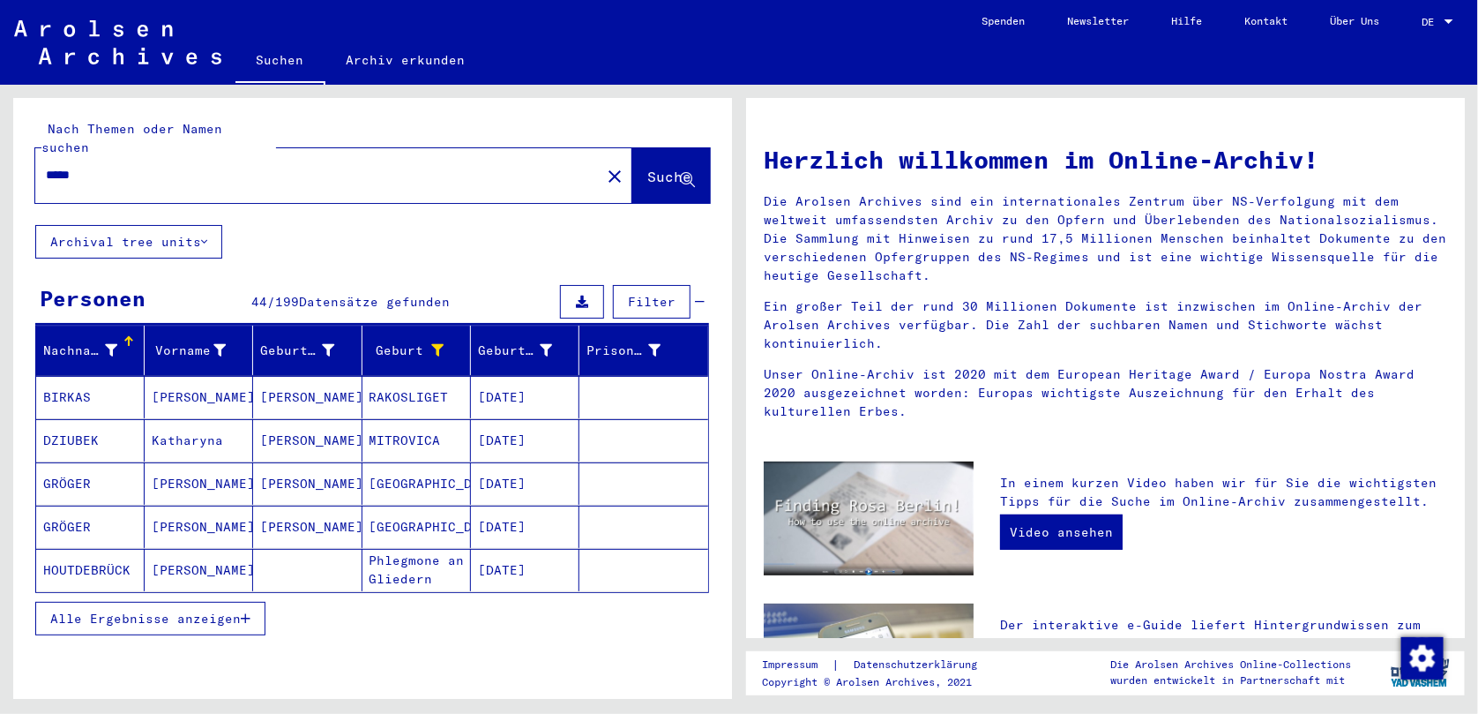
click at [248, 612] on icon "button" at bounding box center [246, 618] width 10 height 12
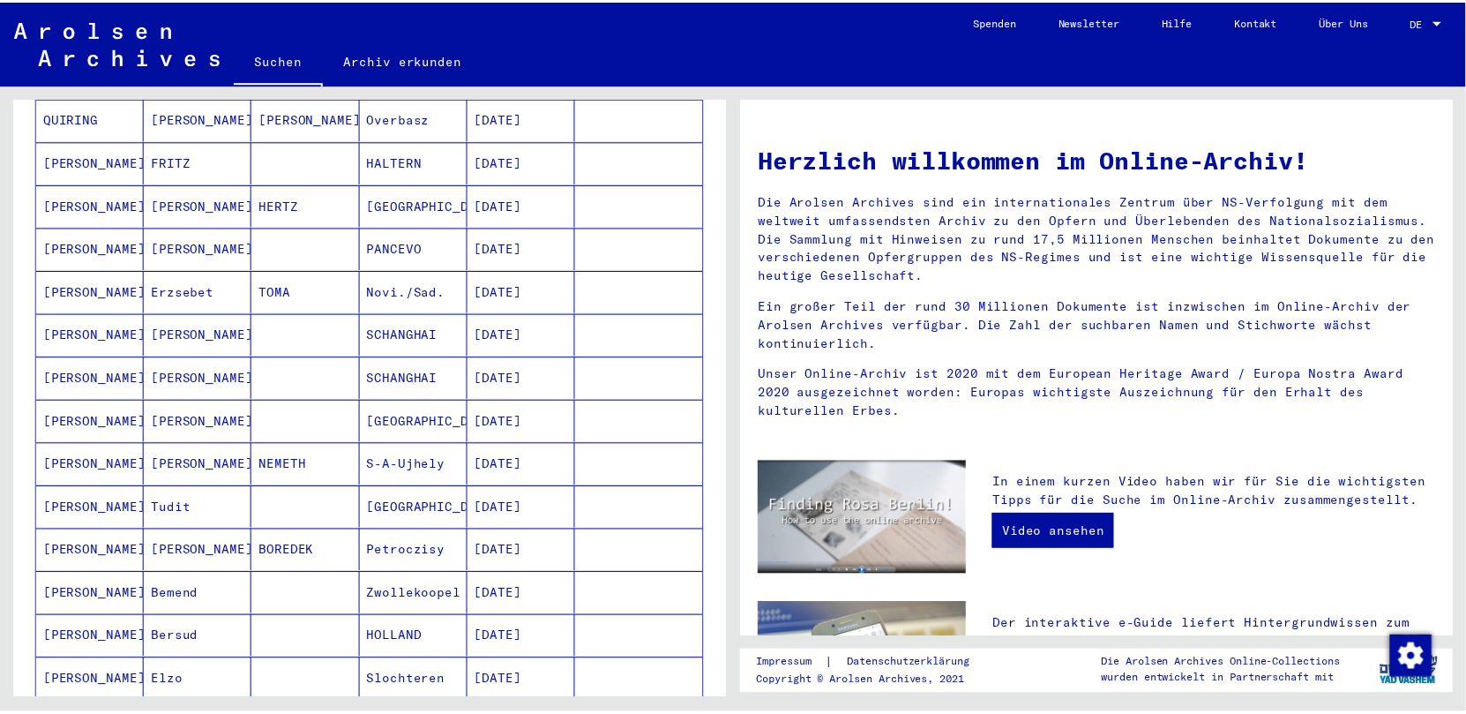
scroll to position [0, 0]
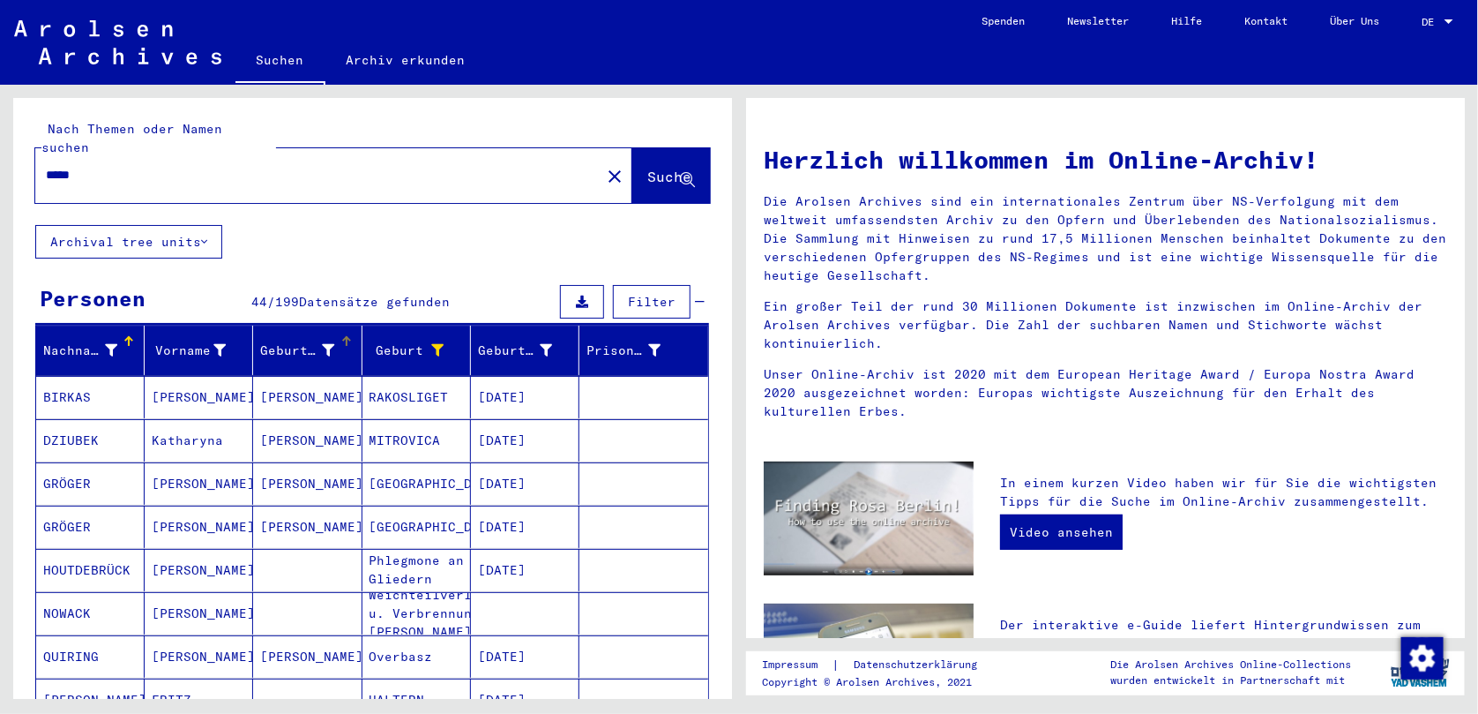
click at [323, 344] on icon at bounding box center [329, 350] width 12 height 12
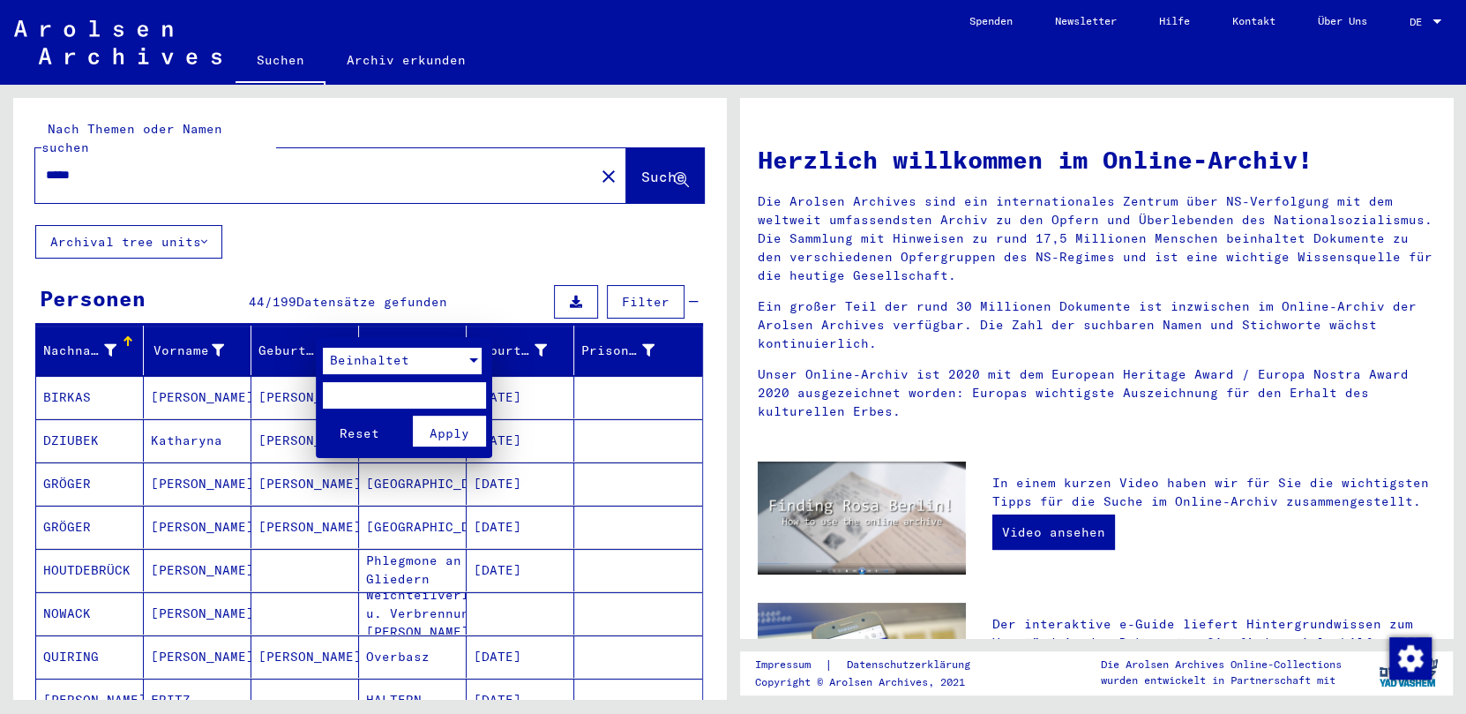
click at [476, 357] on div at bounding box center [474, 361] width 16 height 26
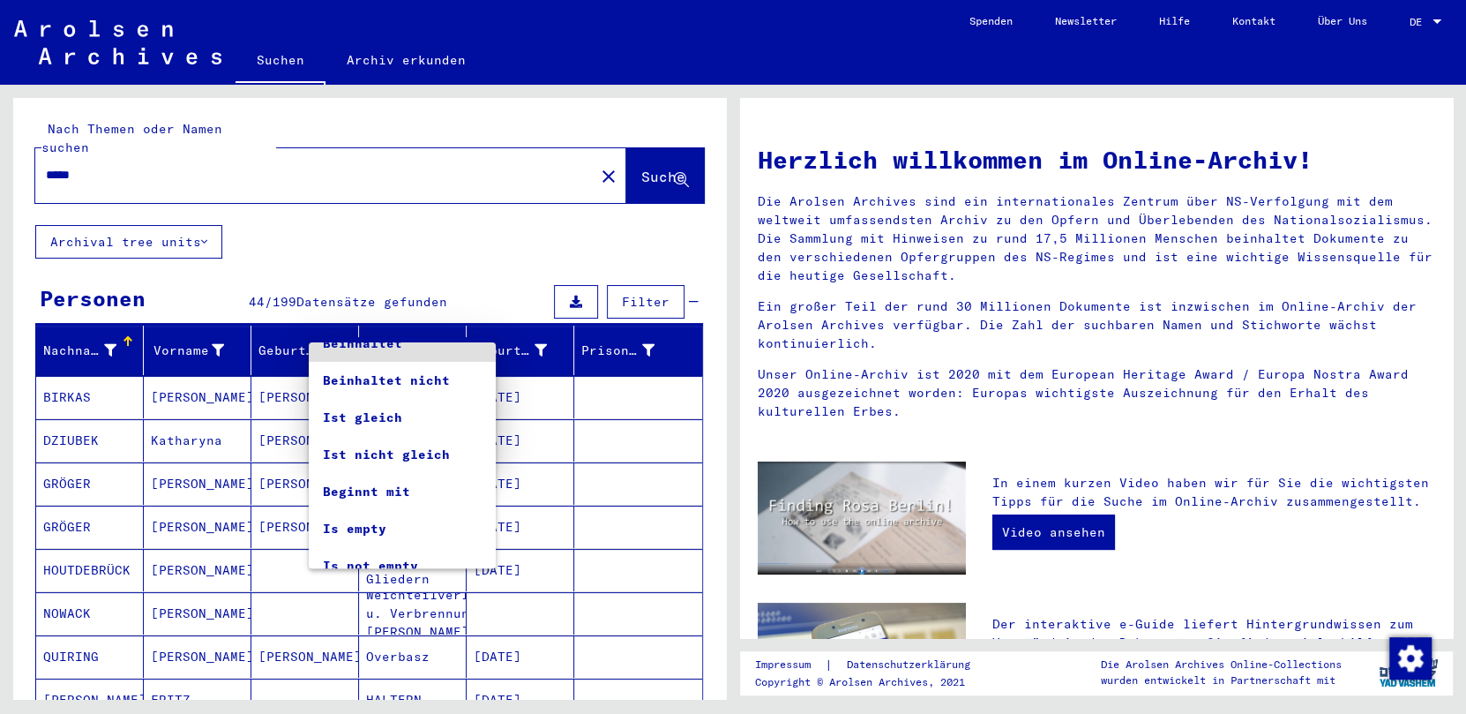
scroll to position [33, 0]
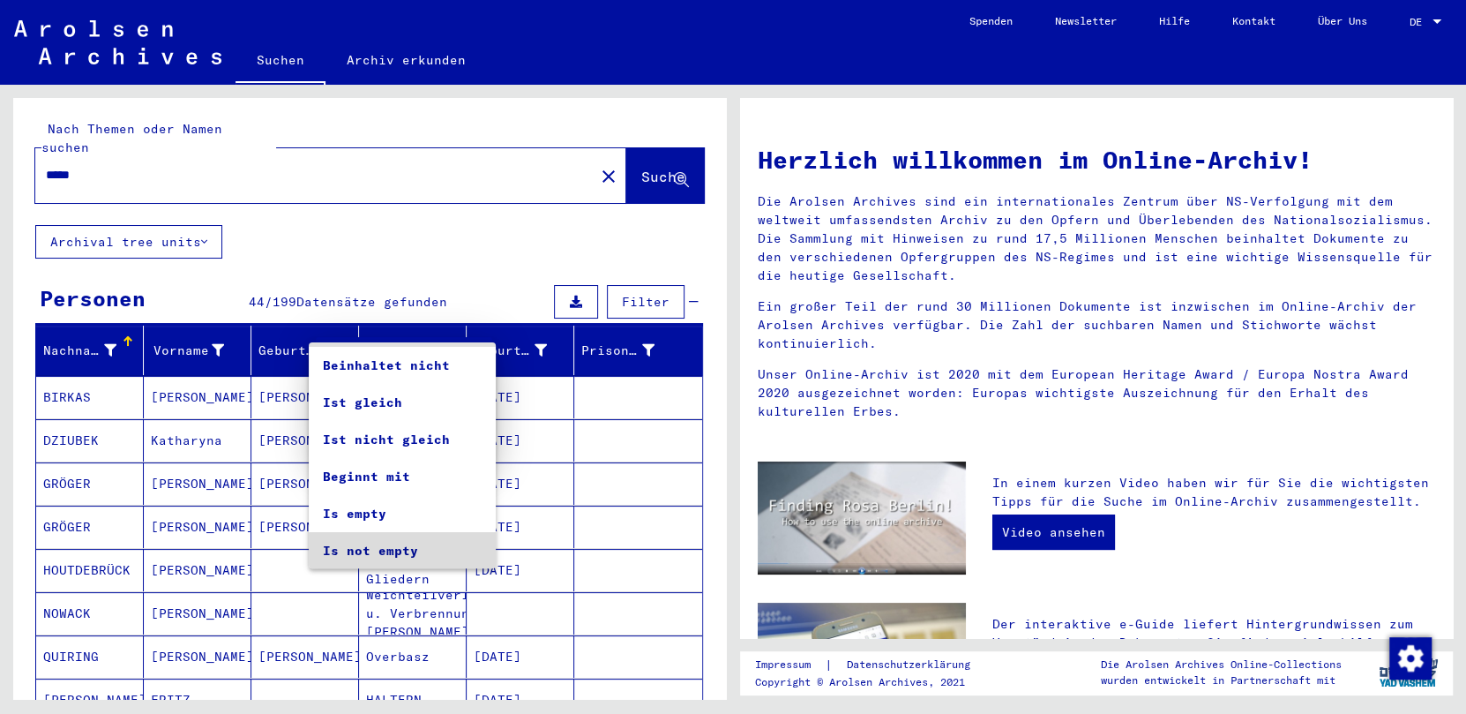
click at [410, 543] on span "Is not empty" at bounding box center [402, 550] width 159 height 37
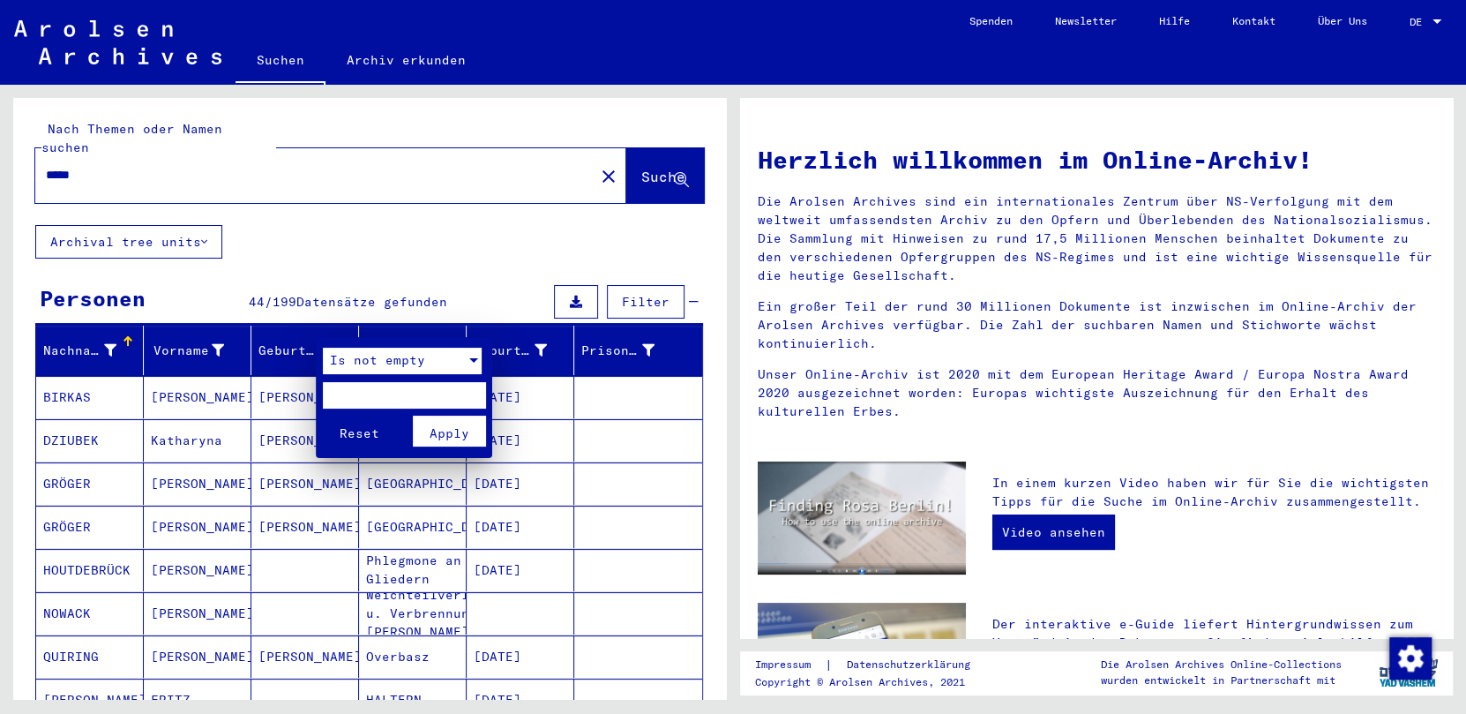
scroll to position [34, 0]
click at [461, 425] on span "Apply" at bounding box center [450, 433] width 40 height 16
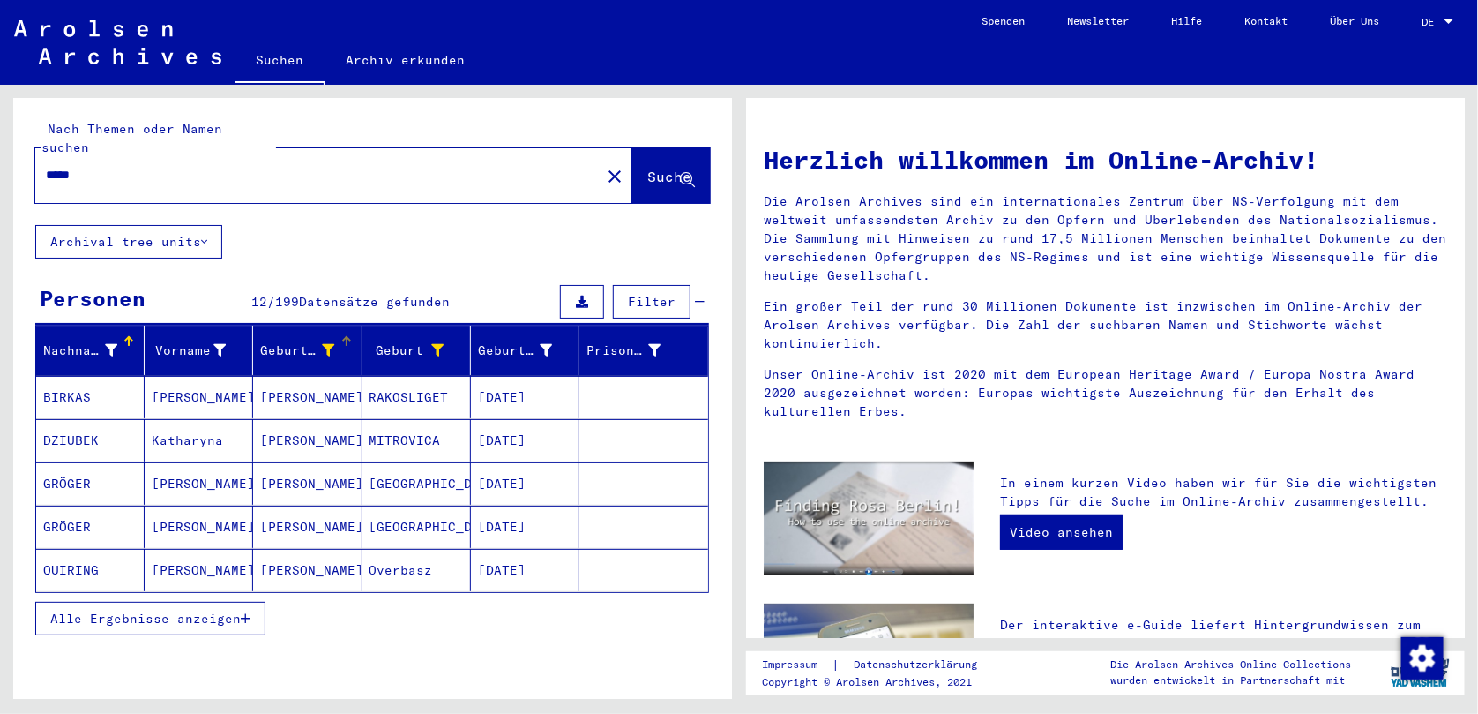
click at [323, 344] on icon at bounding box center [329, 350] width 12 height 12
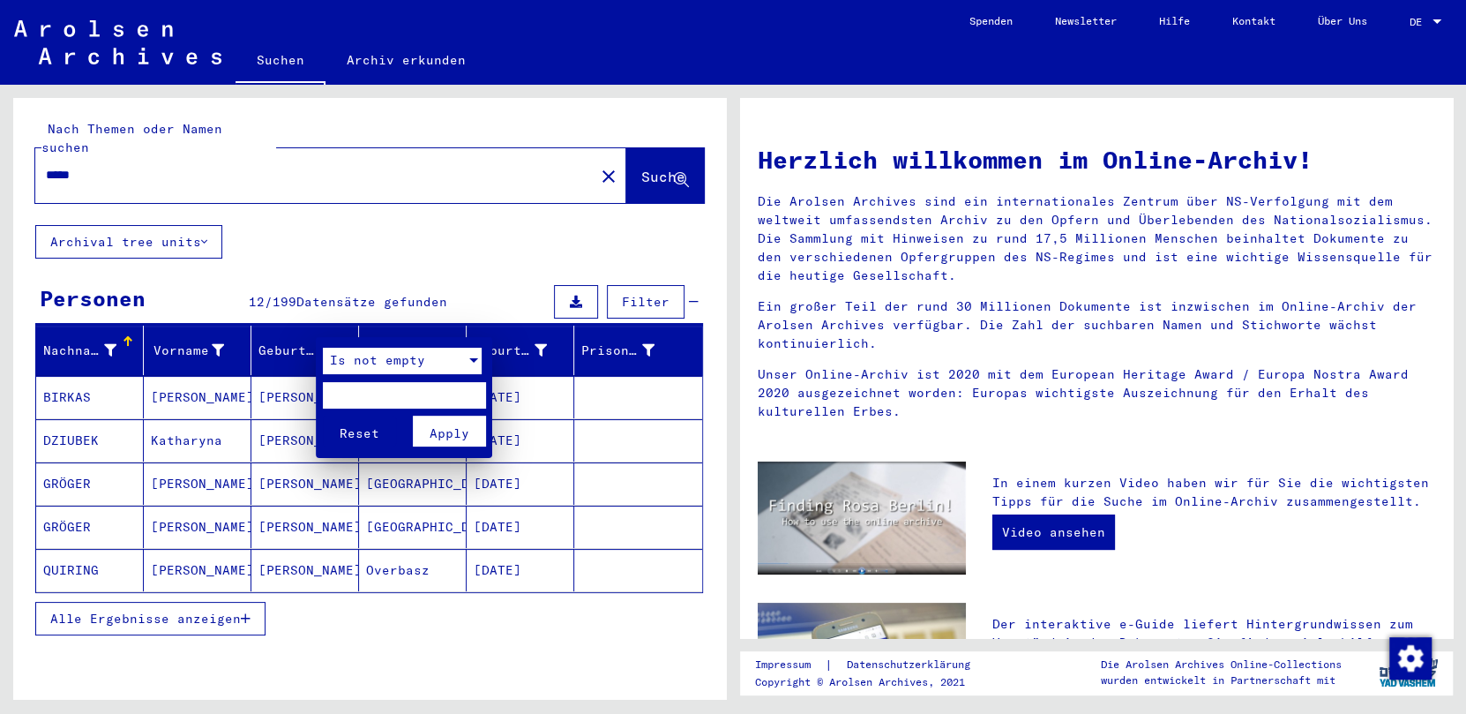
click at [474, 363] on div at bounding box center [474, 361] width 16 height 26
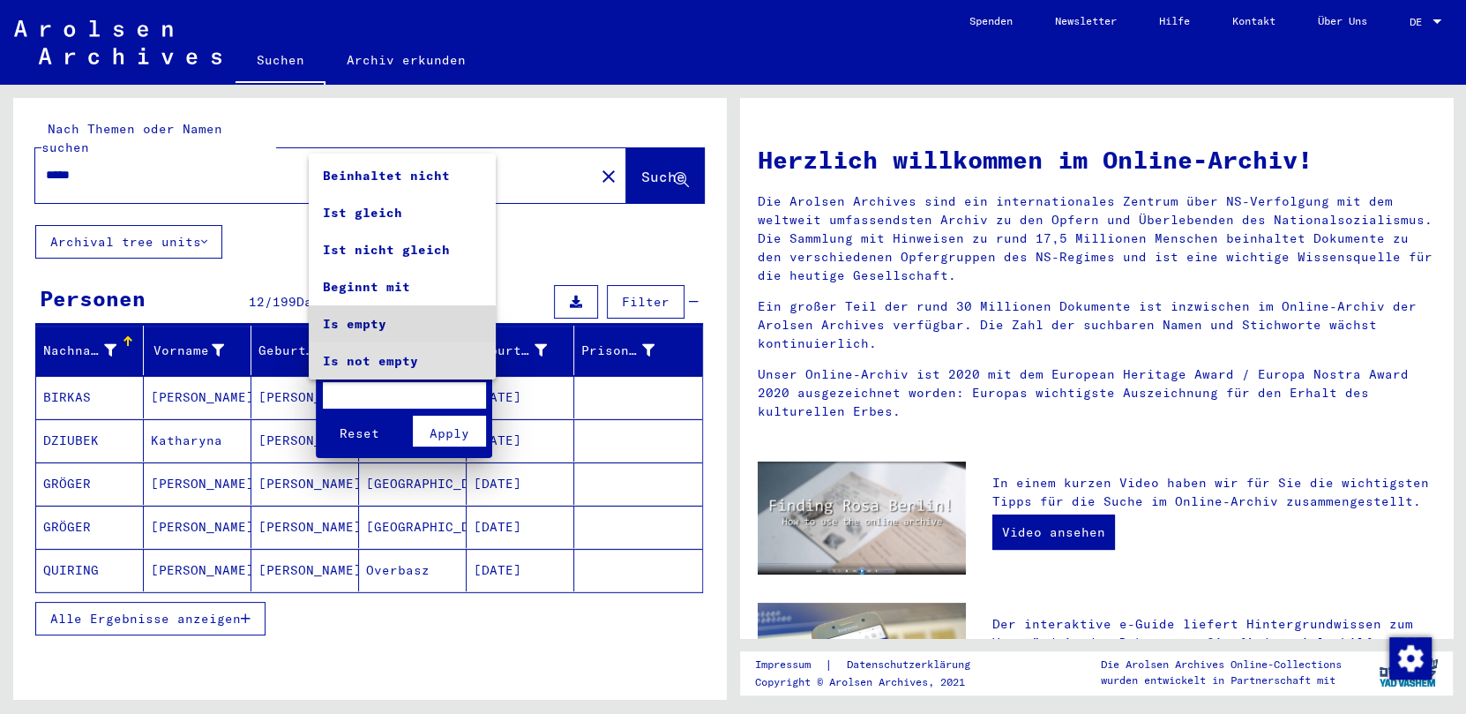
click at [448, 323] on span "Is empty" at bounding box center [402, 323] width 159 height 37
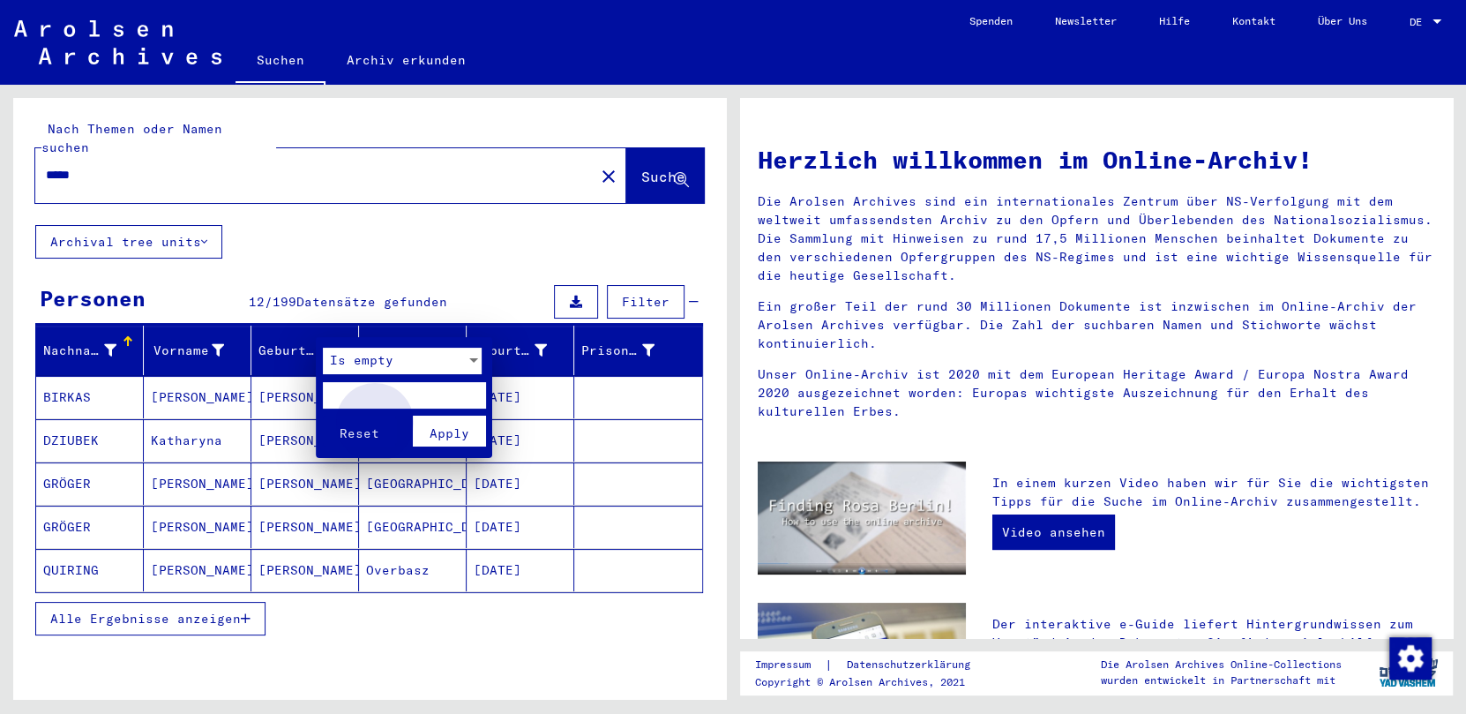
click at [430, 430] on span "Apply" at bounding box center [450, 433] width 40 height 16
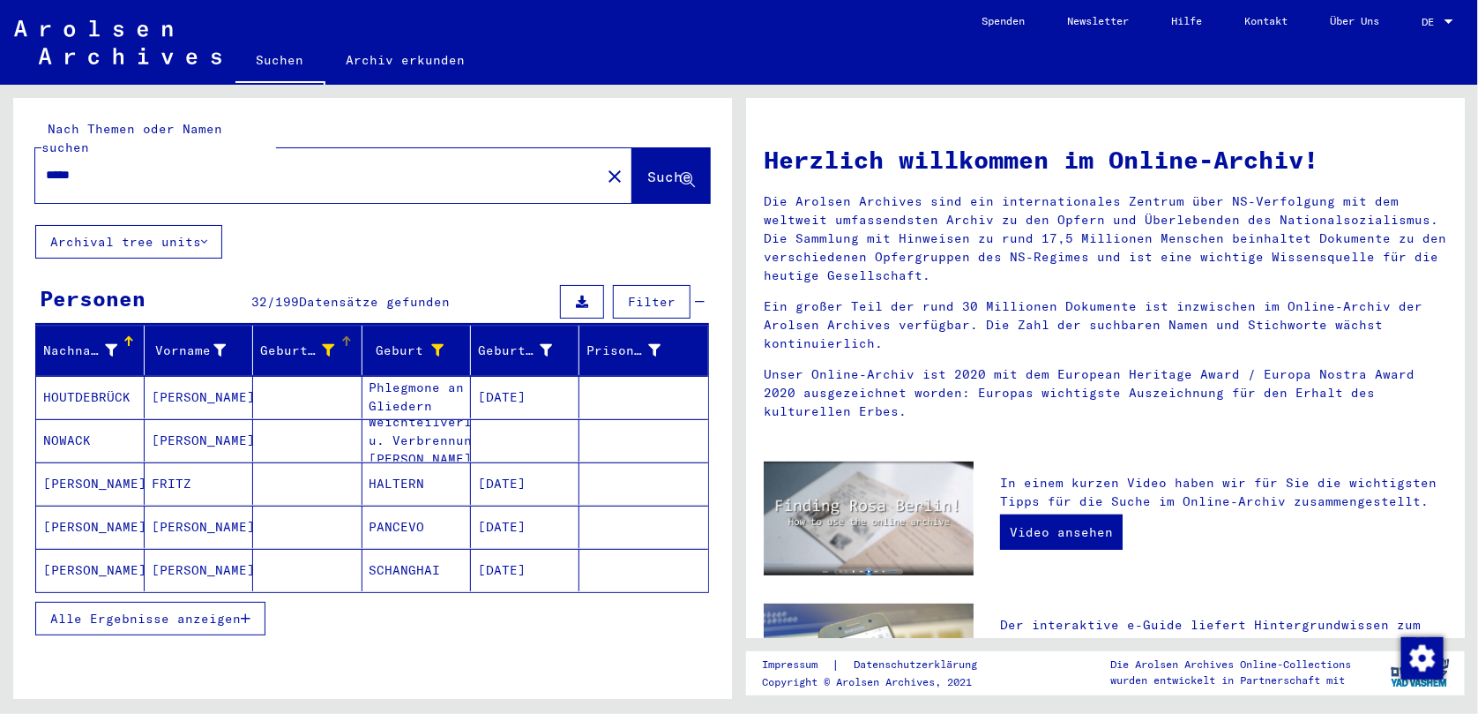
click at [344, 336] on div at bounding box center [346, 341] width 11 height 11
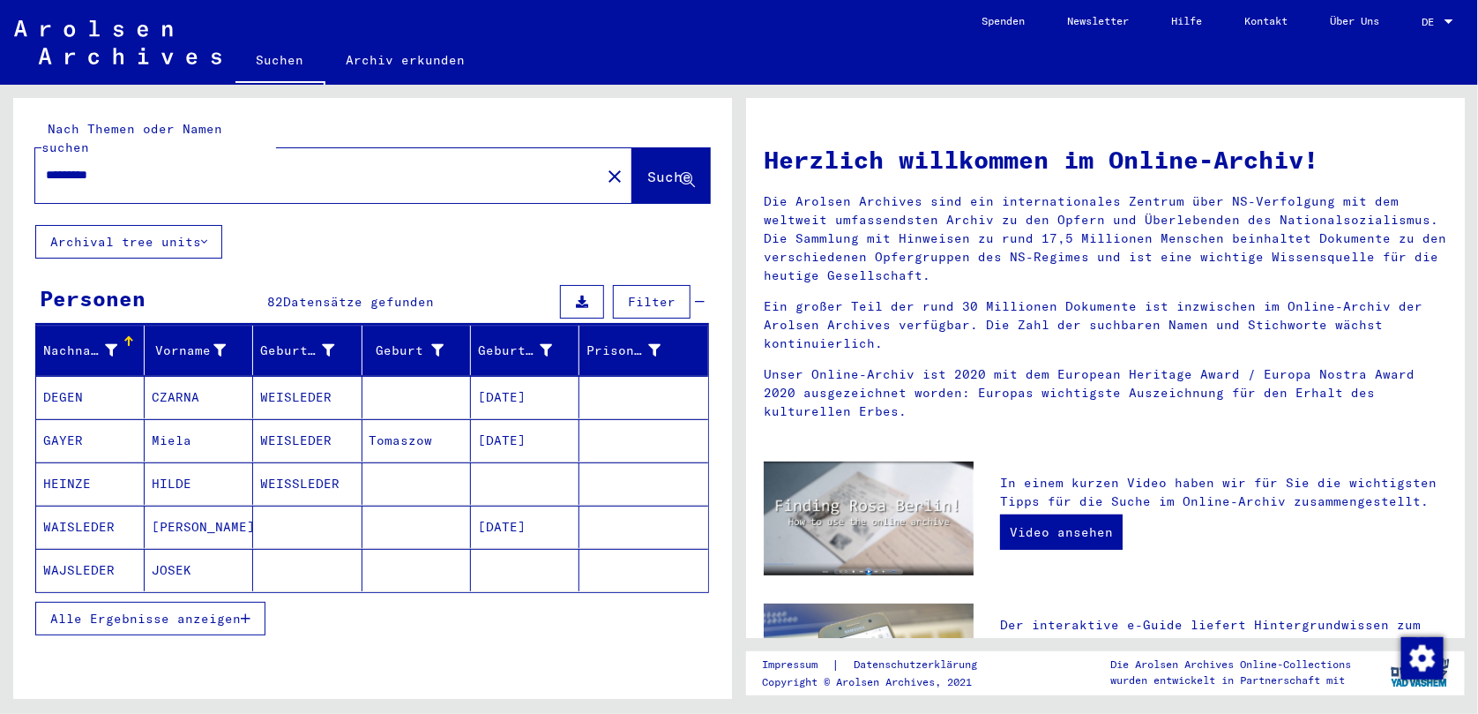
type input "**********"
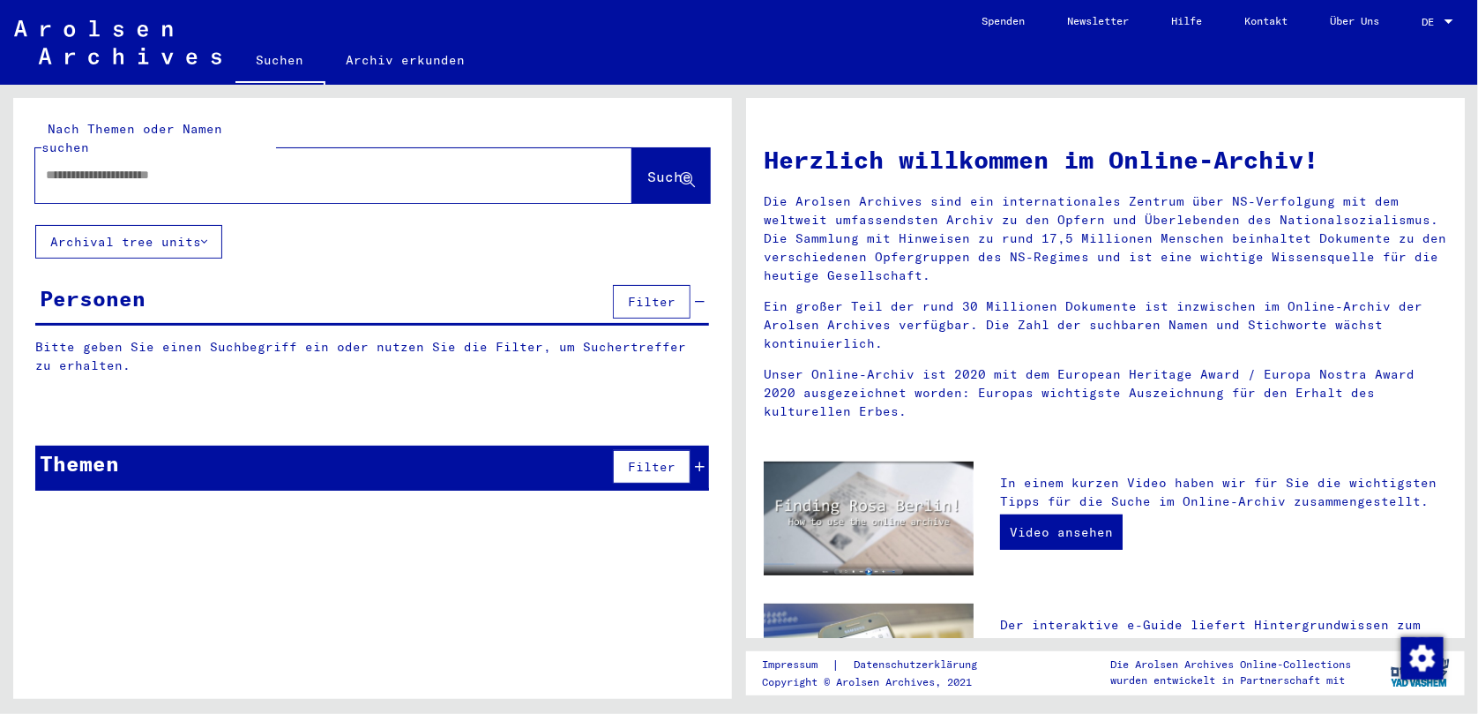
click at [168, 169] on div at bounding box center [307, 175] width 544 height 40
click at [172, 166] on input "text" at bounding box center [313, 175] width 534 height 19
type input "*****"
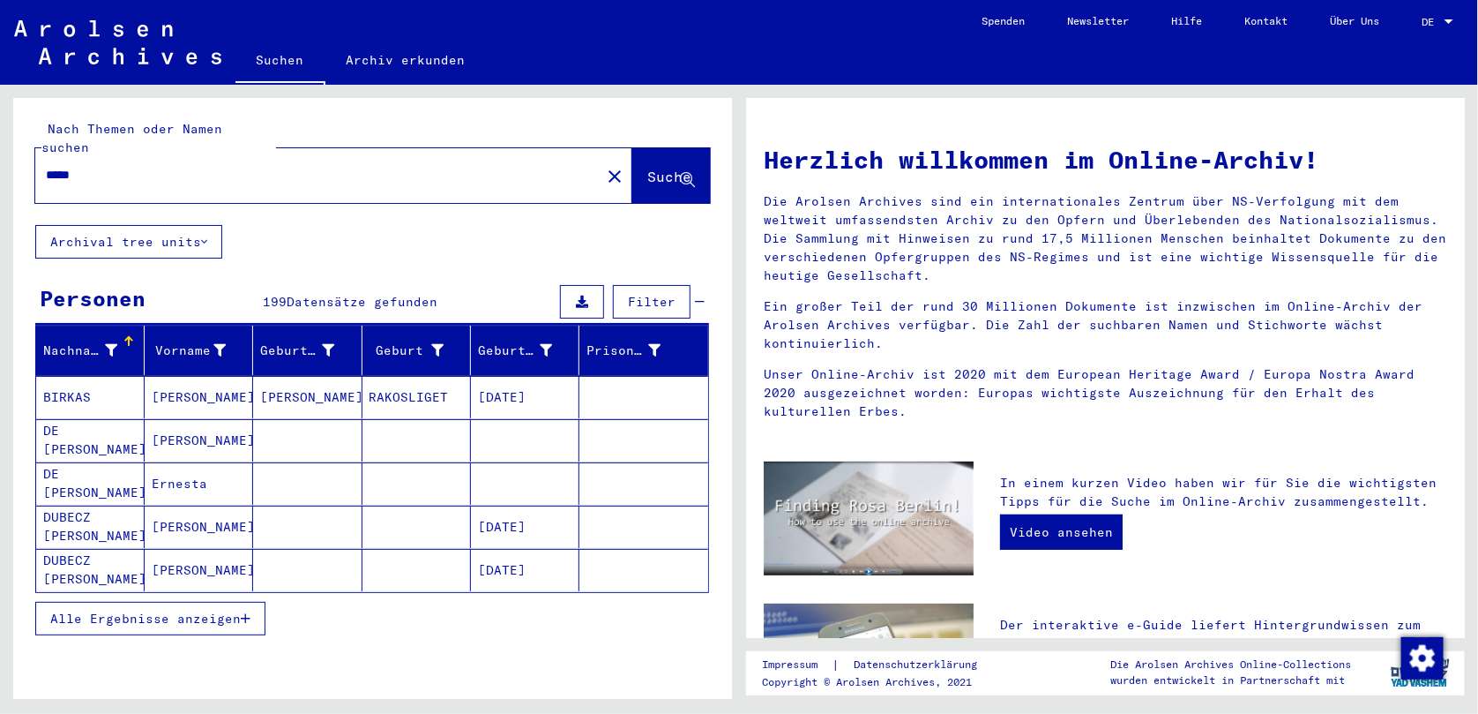
click at [120, 336] on div "Nachname" at bounding box center [93, 350] width 101 height 28
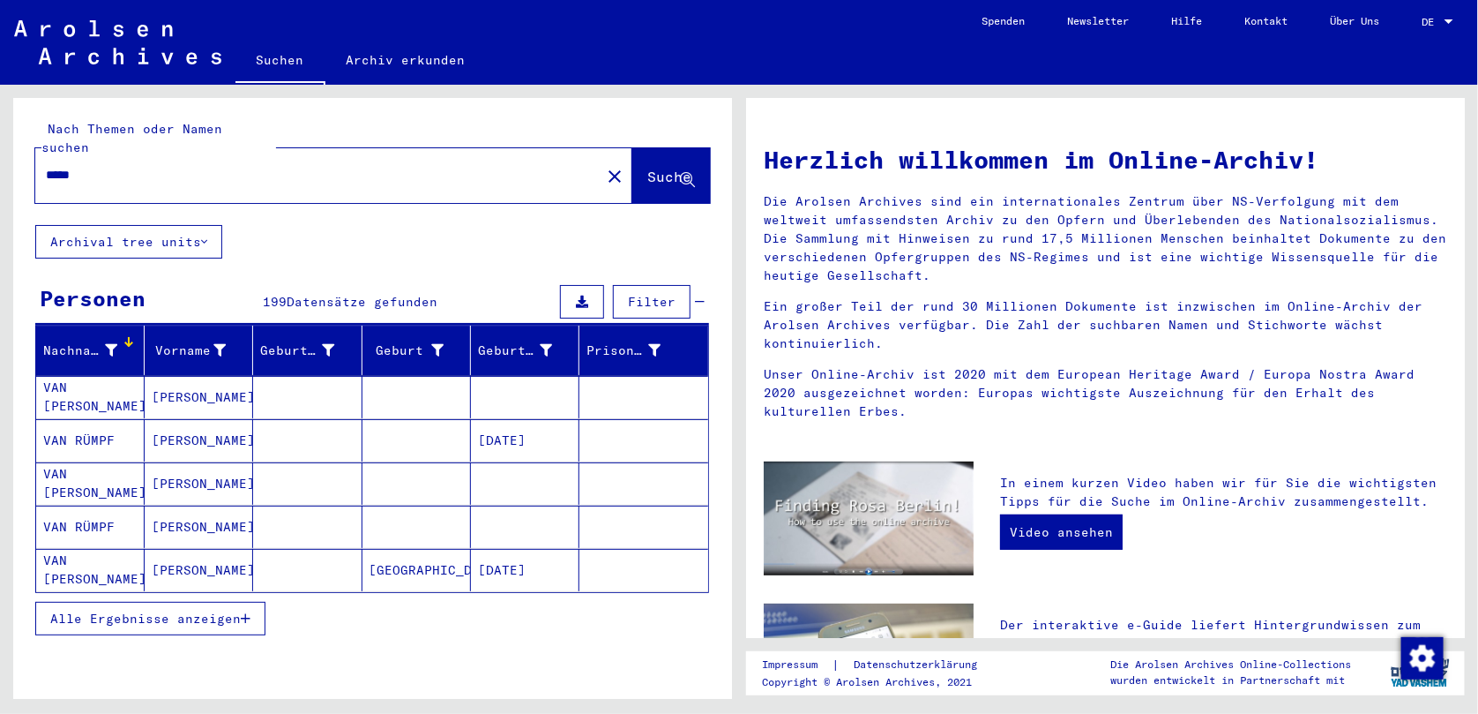
click at [109, 344] on icon at bounding box center [111, 350] width 12 height 12
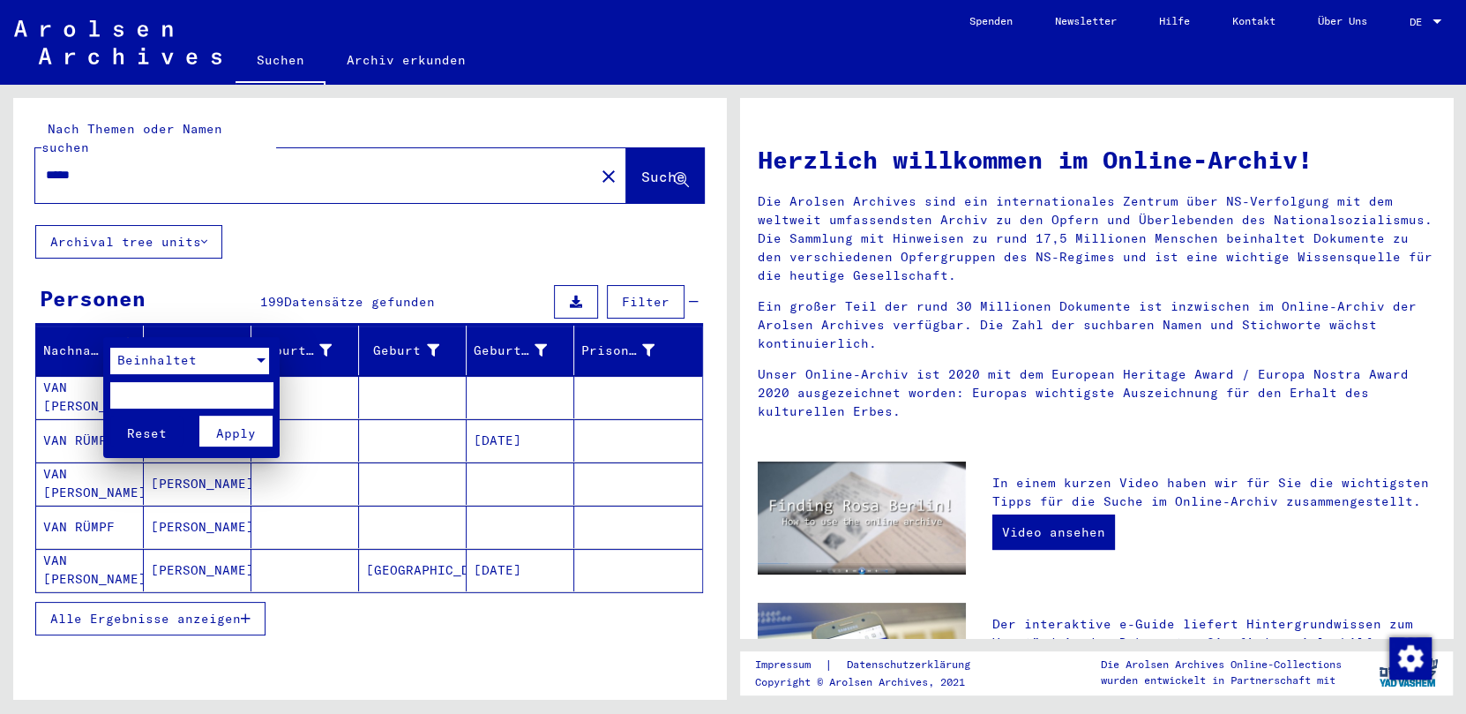
click at [258, 362] on div at bounding box center [261, 360] width 9 height 4
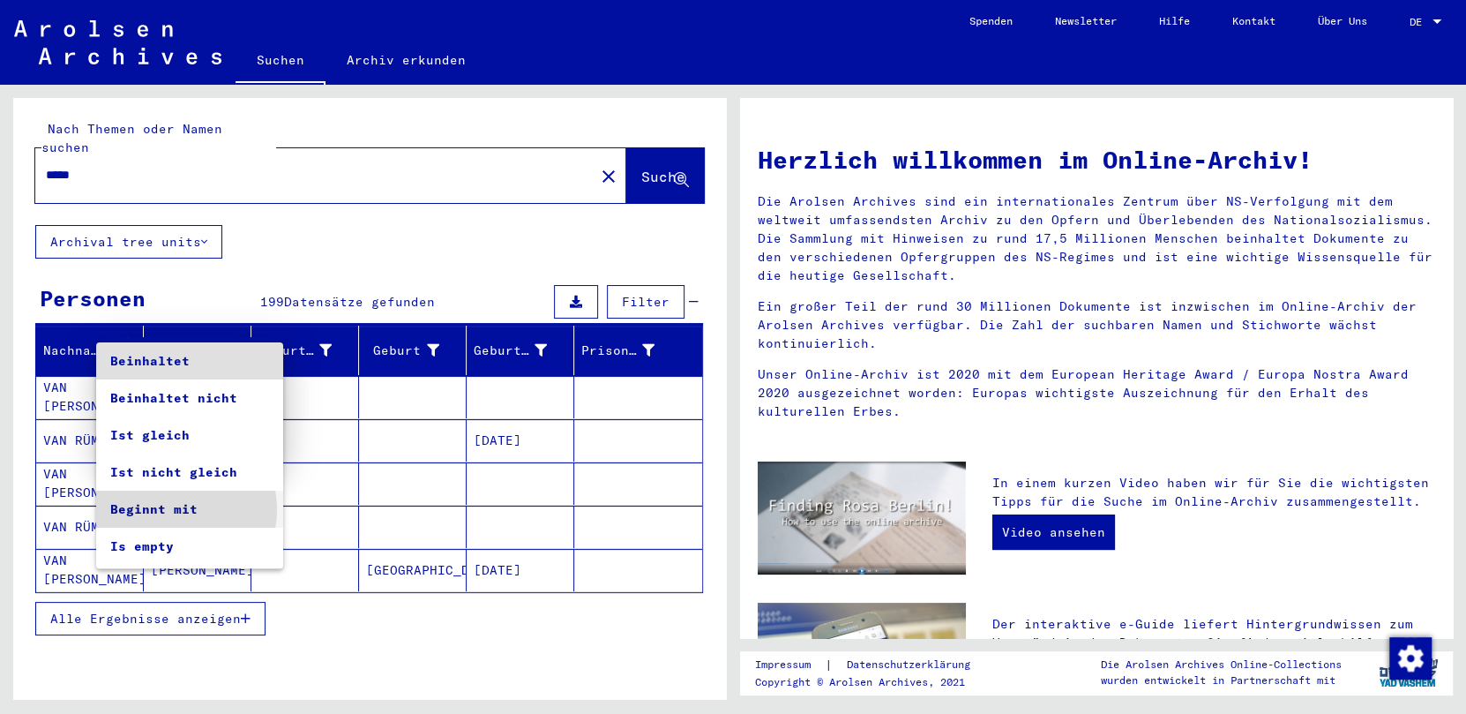
click at [176, 509] on span "Beginnt mit" at bounding box center [189, 508] width 159 height 37
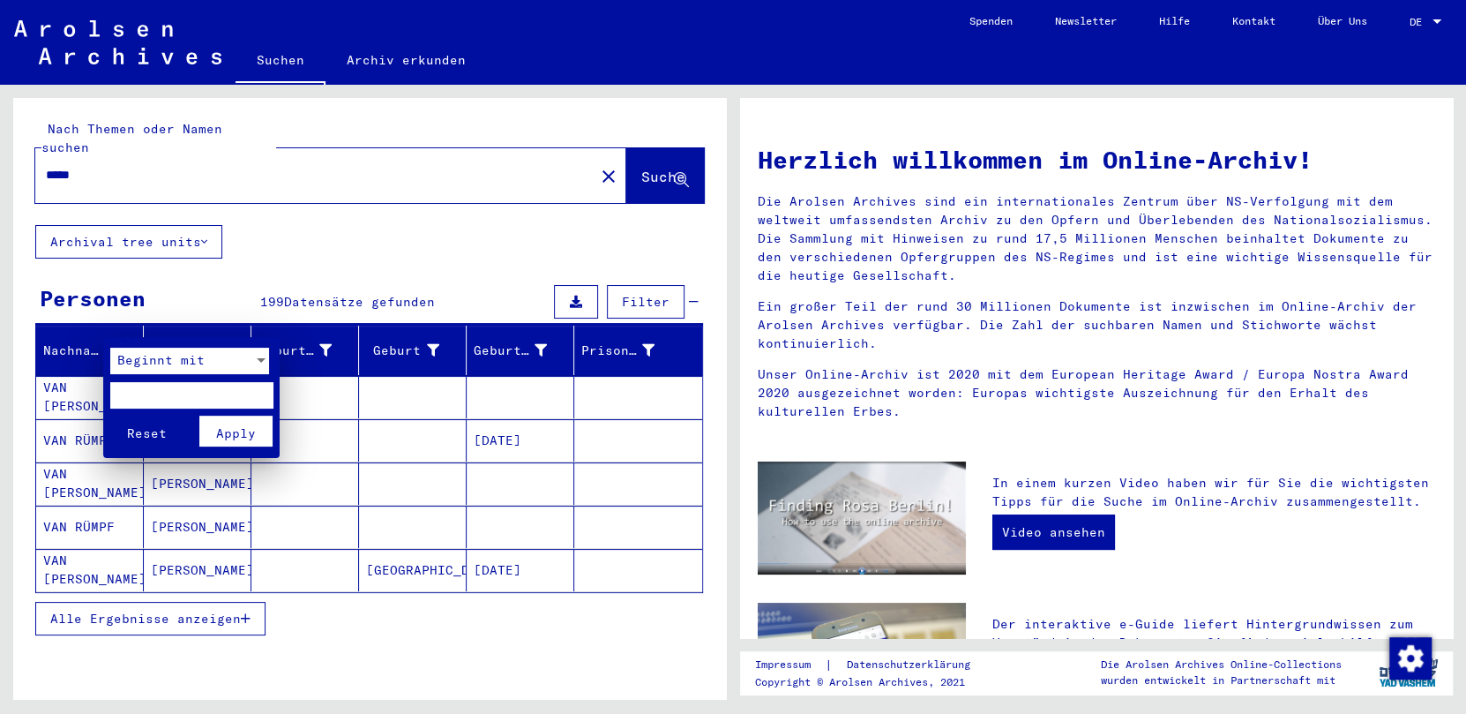
click at [181, 397] on input "text" at bounding box center [191, 395] width 163 height 26
click at [263, 435] on button "Apply" at bounding box center [235, 430] width 73 height 31
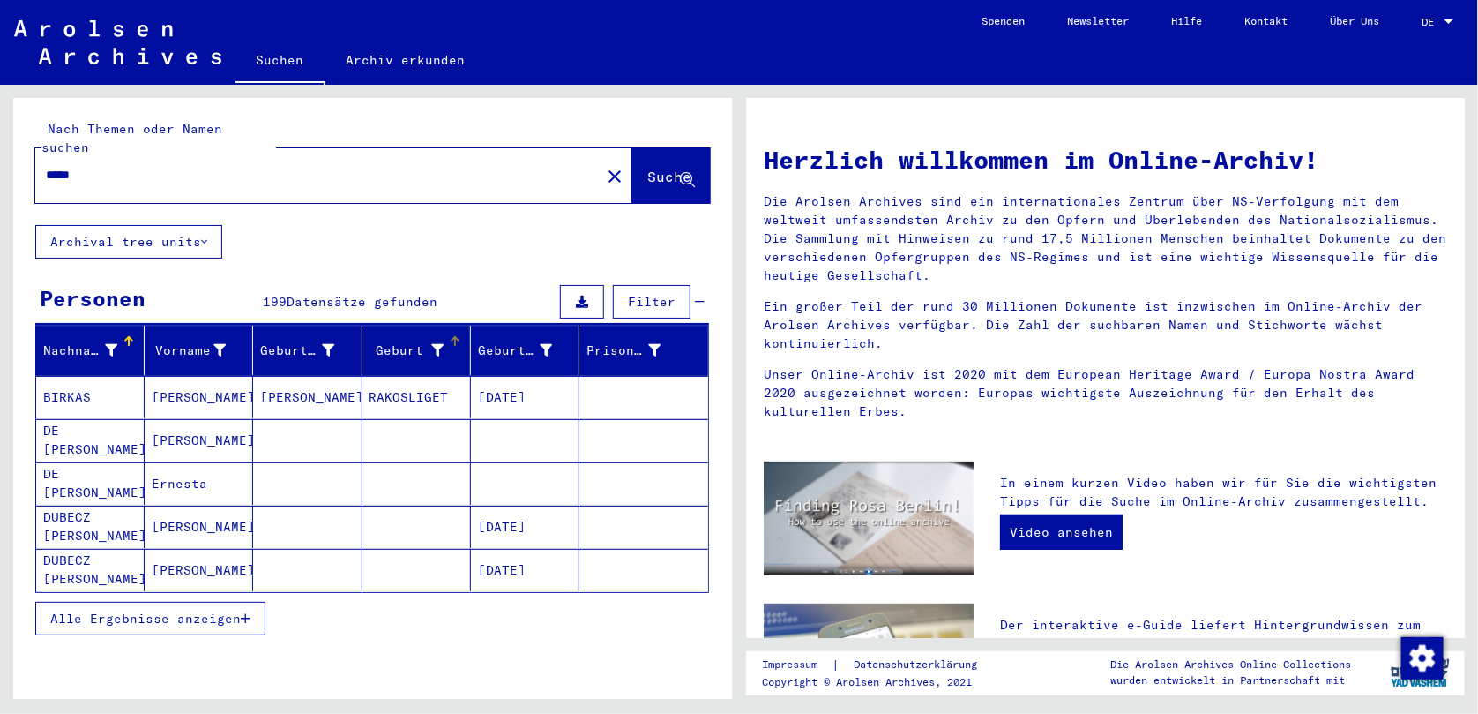
click at [431, 344] on icon at bounding box center [437, 350] width 12 height 12
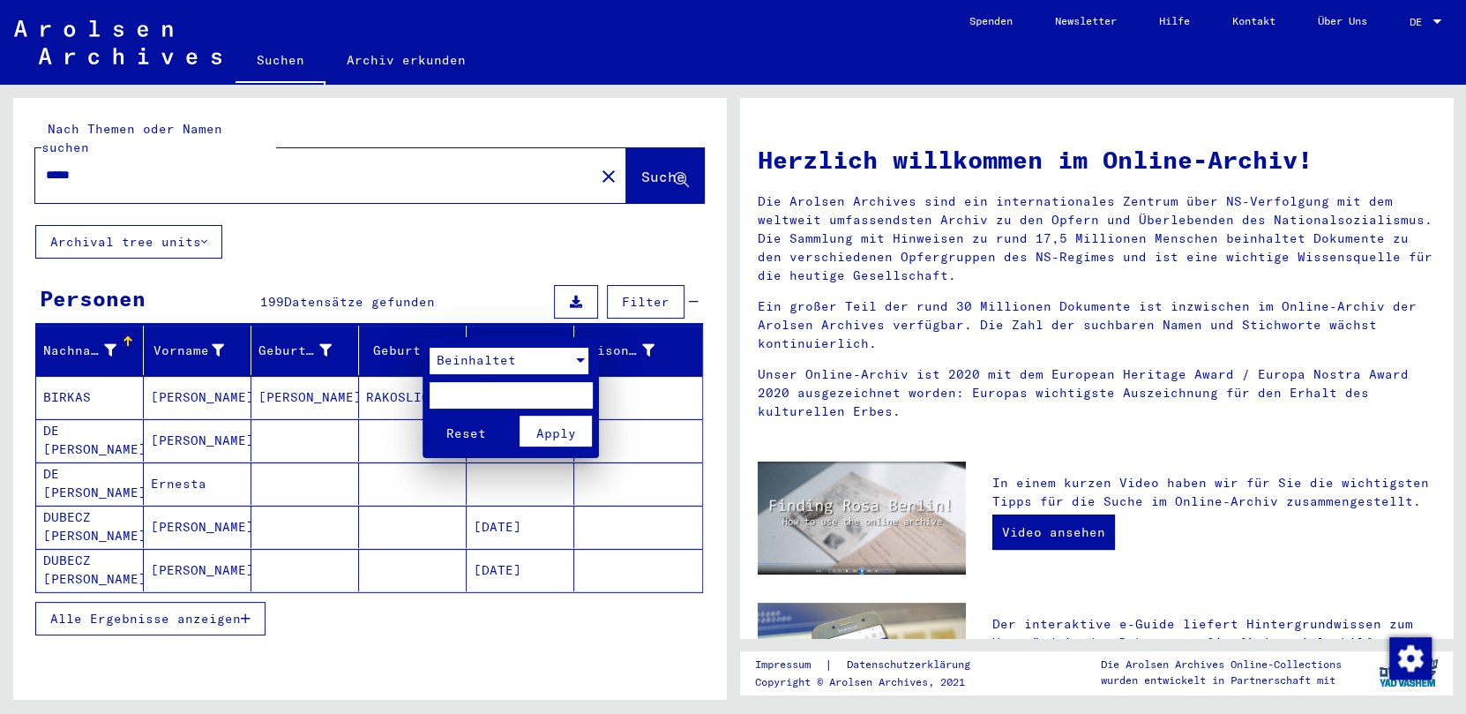
click at [585, 358] on div at bounding box center [581, 361] width 16 height 26
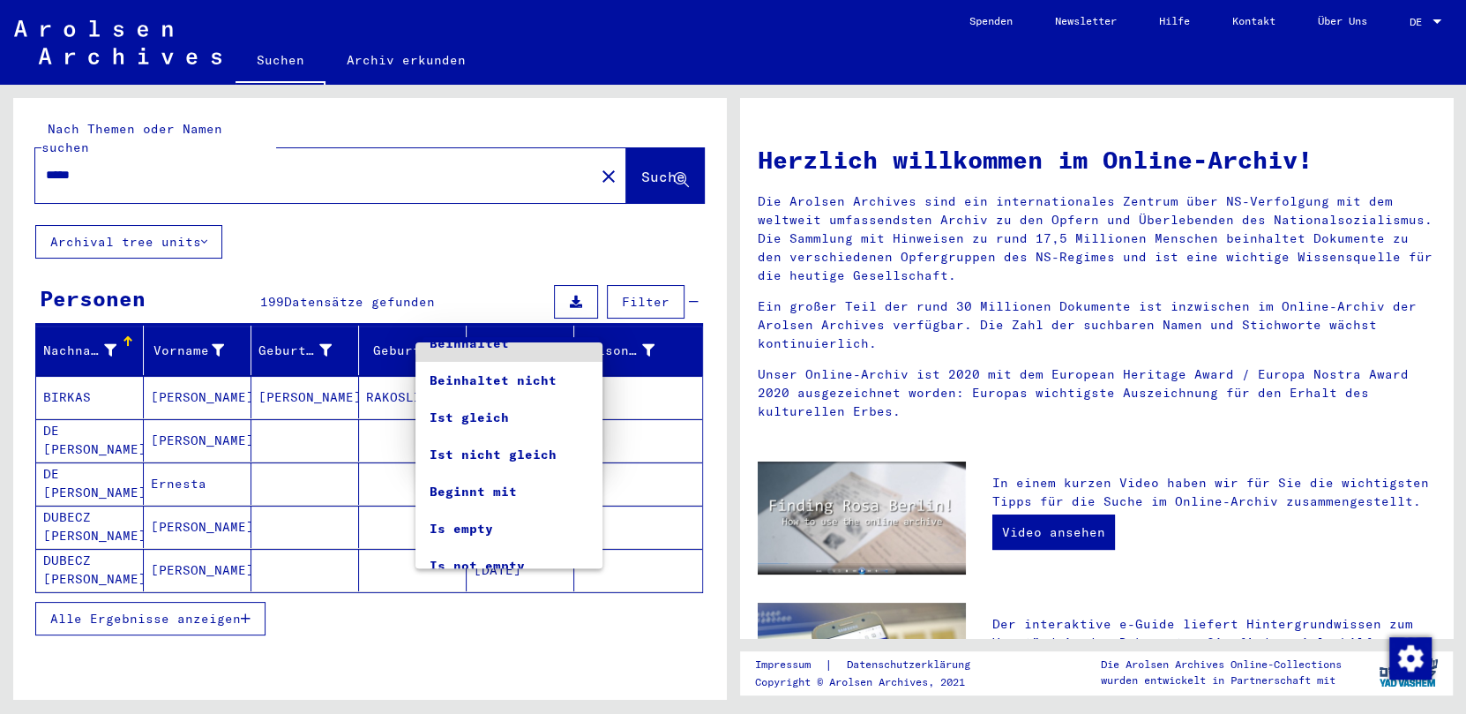
scroll to position [33, 0]
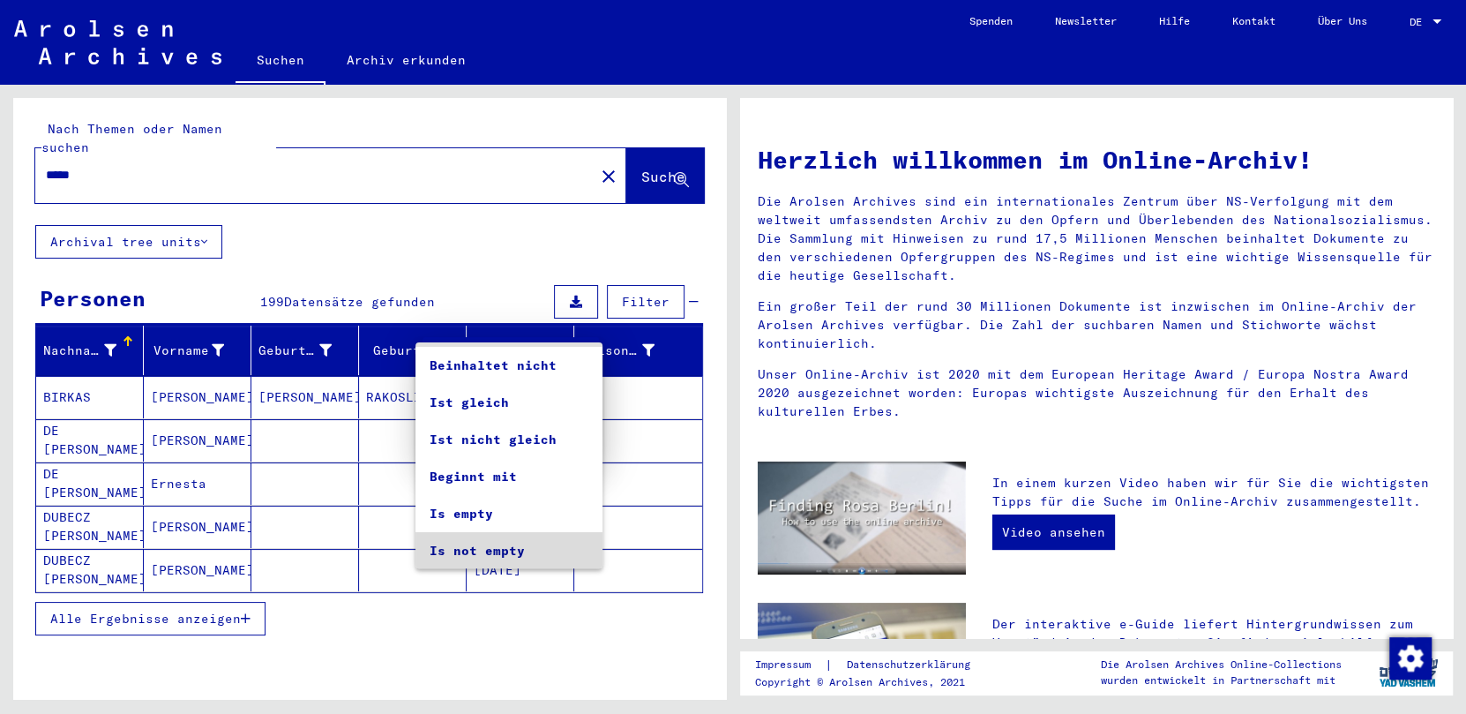
click at [525, 540] on span "Is not empty" at bounding box center [509, 550] width 159 height 37
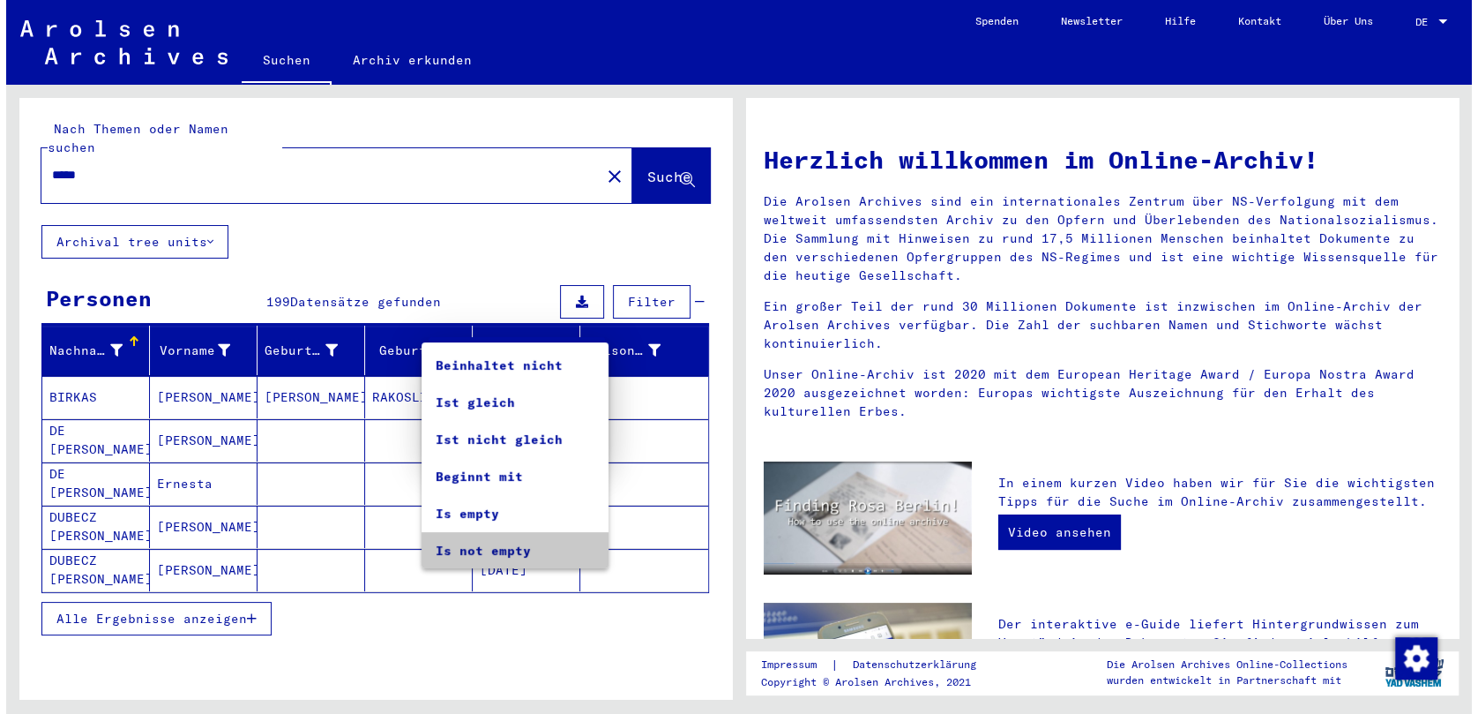
scroll to position [34, 0]
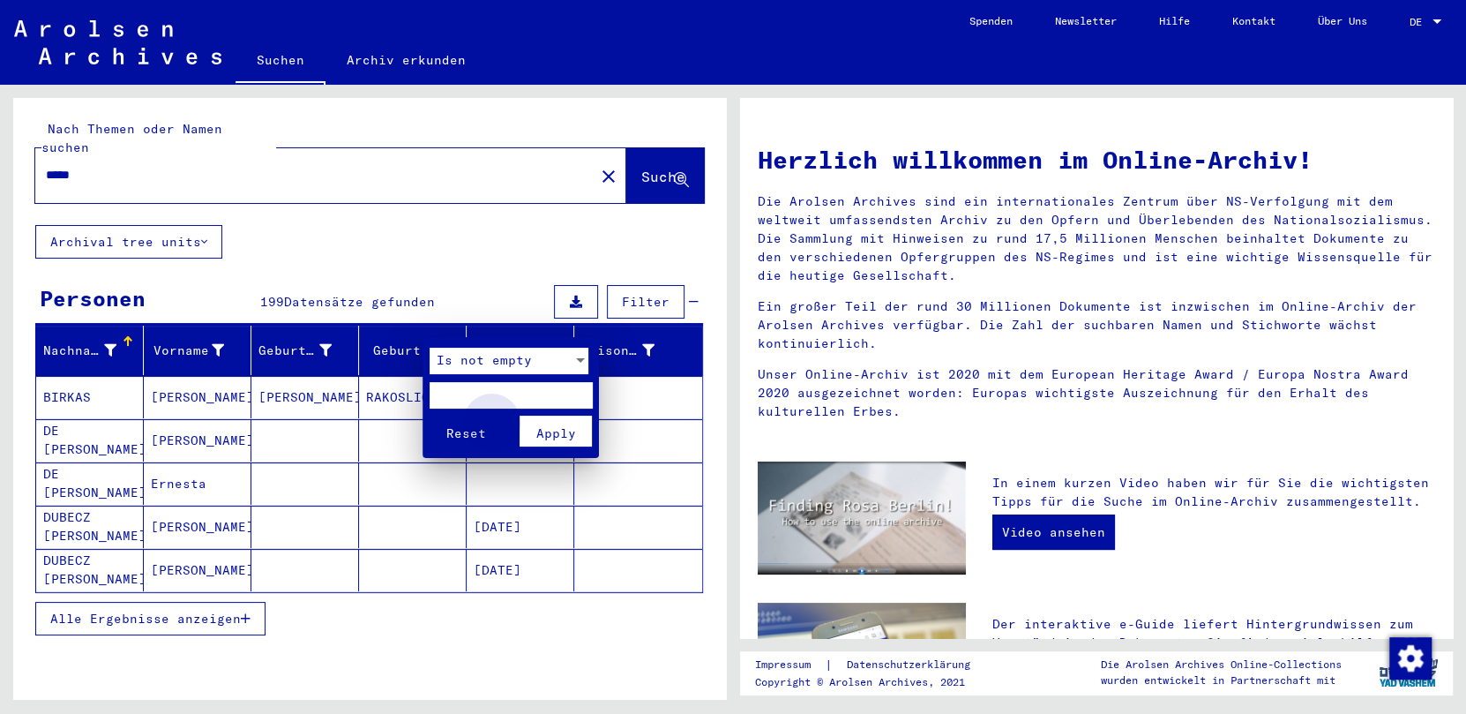
click at [548, 430] on span "Apply" at bounding box center [556, 433] width 40 height 16
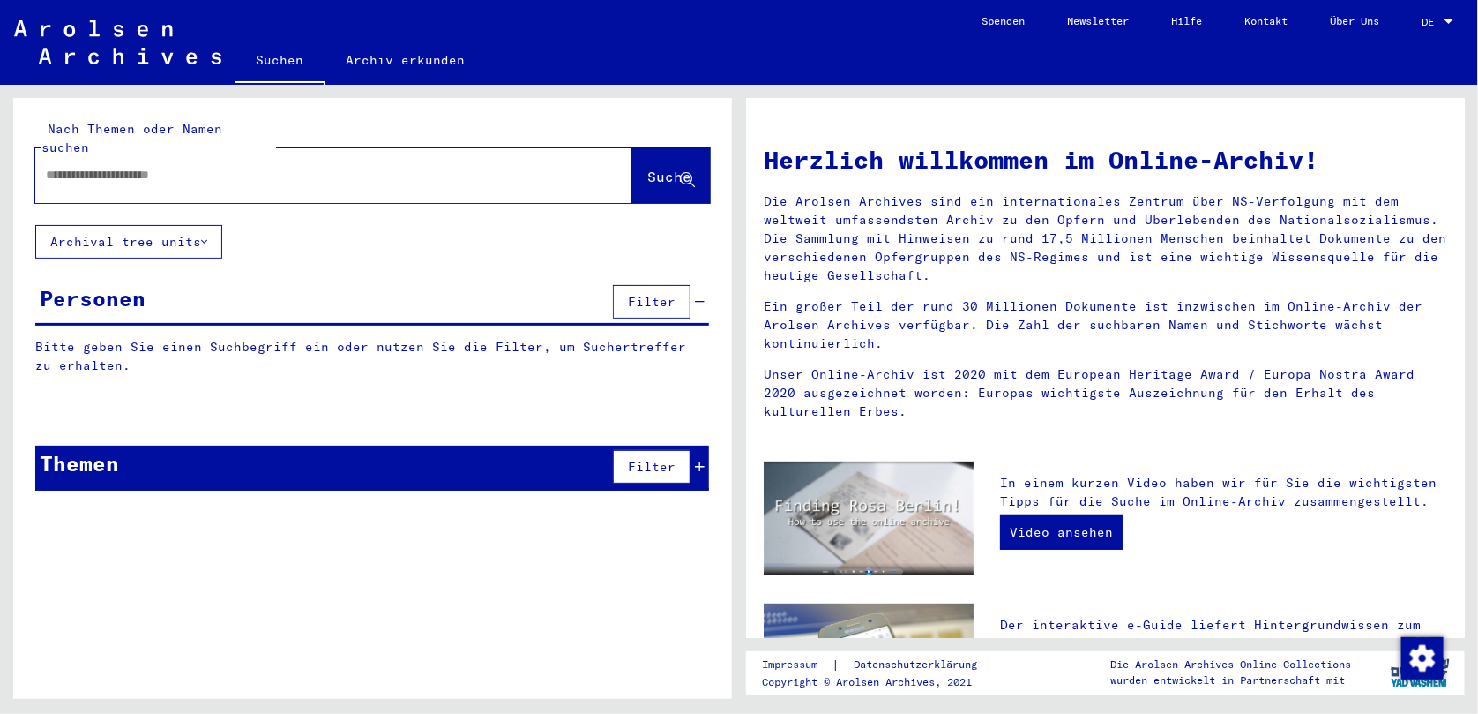
click at [96, 166] on input "text" at bounding box center [313, 175] width 534 height 19
type input "*****"
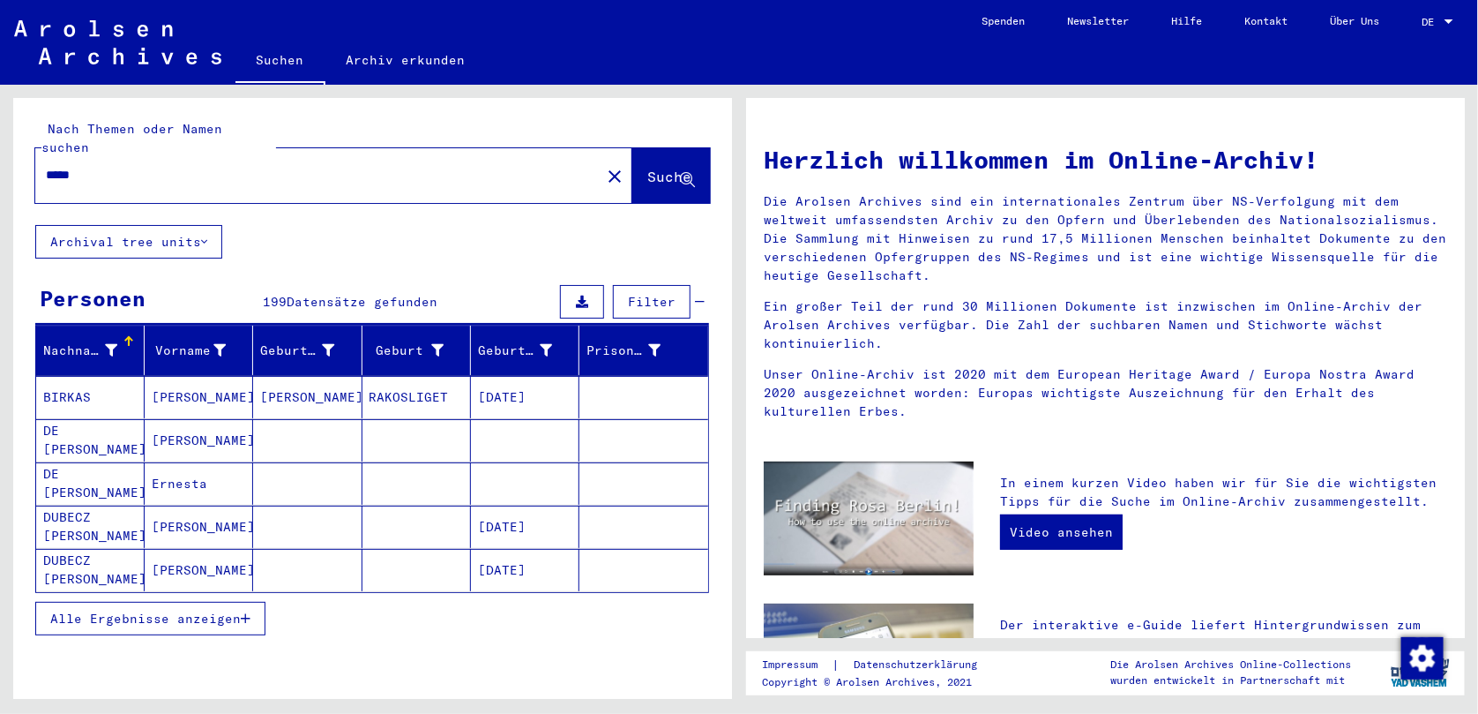
click at [218, 602] on button "Alle Ergebnisse anzeigen" at bounding box center [150, 619] width 230 height 34
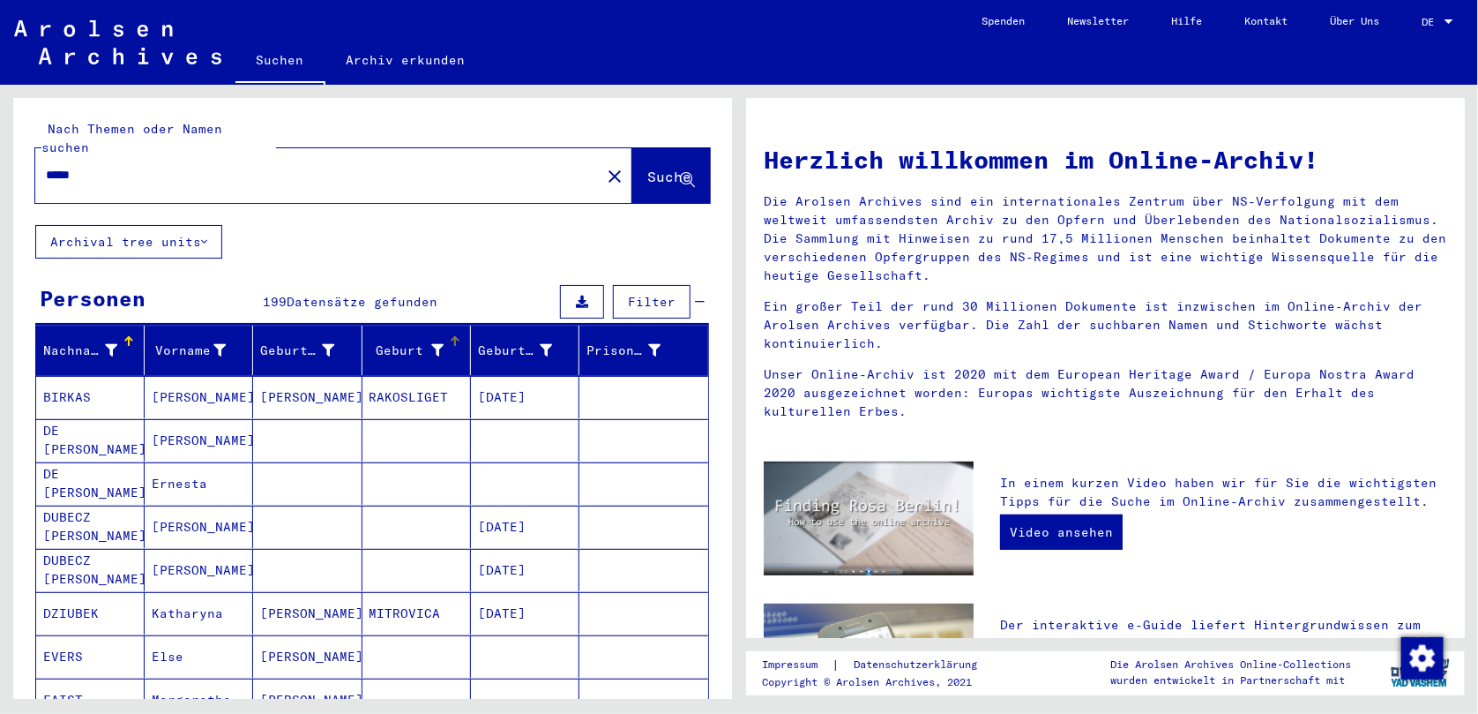
click at [435, 341] on div "Geburt‏" at bounding box center [409, 350] width 79 height 19
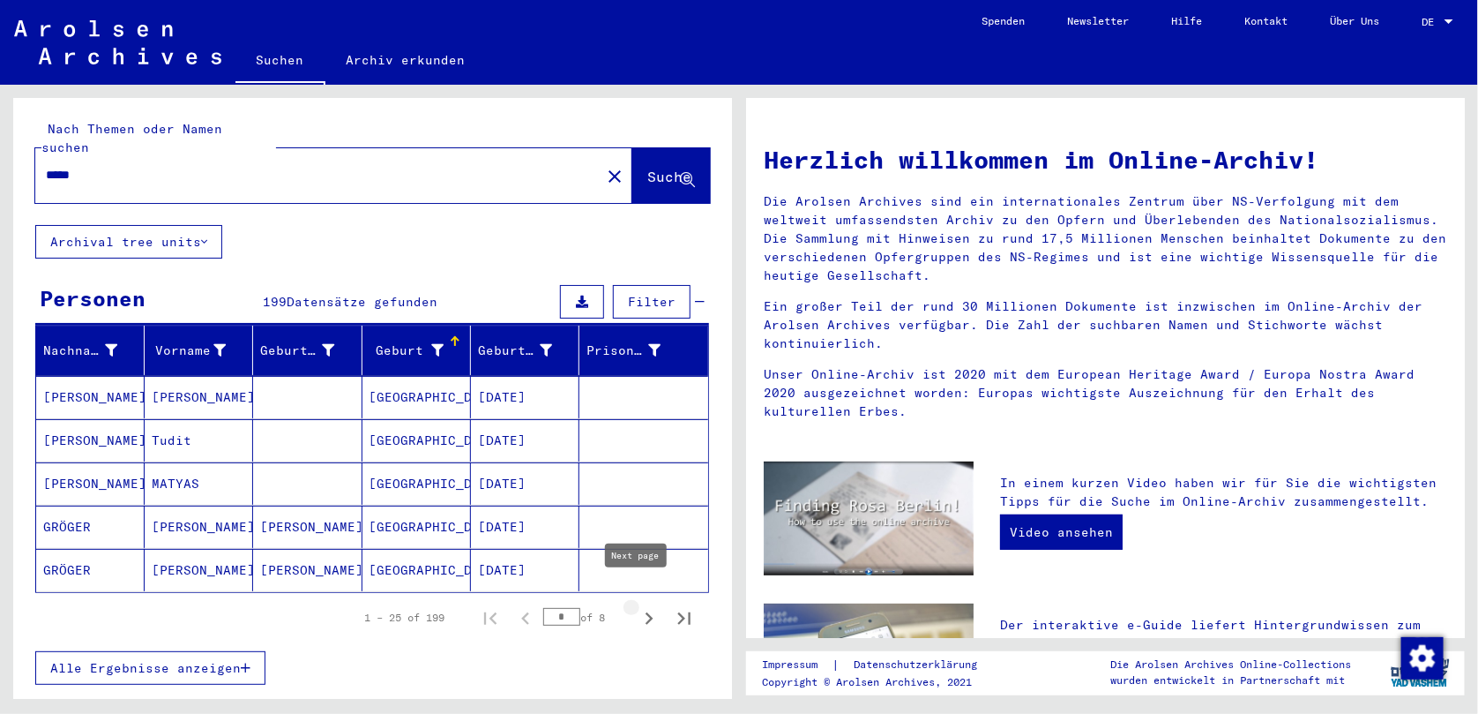
click at [637, 606] on icon "Next page" at bounding box center [649, 618] width 25 height 25
type input "*"
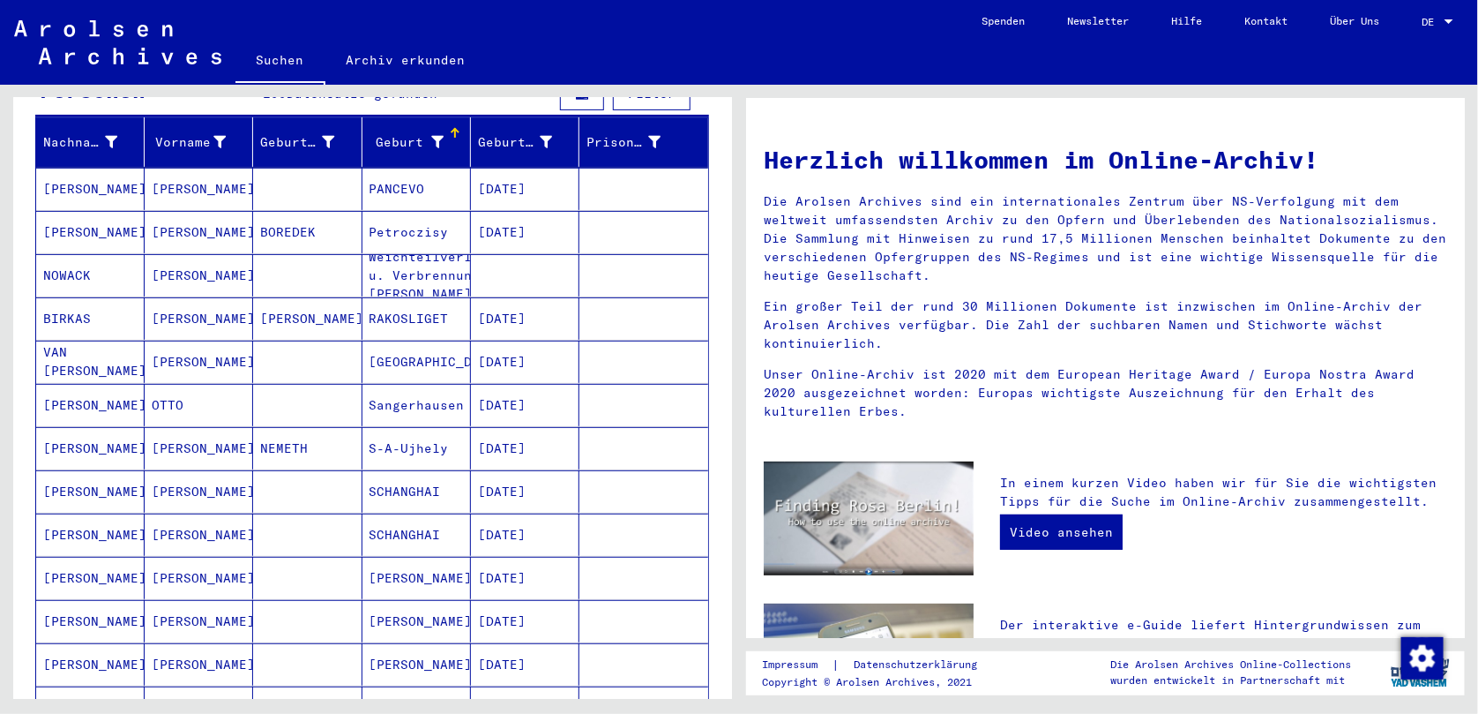
scroll to position [207, 0]
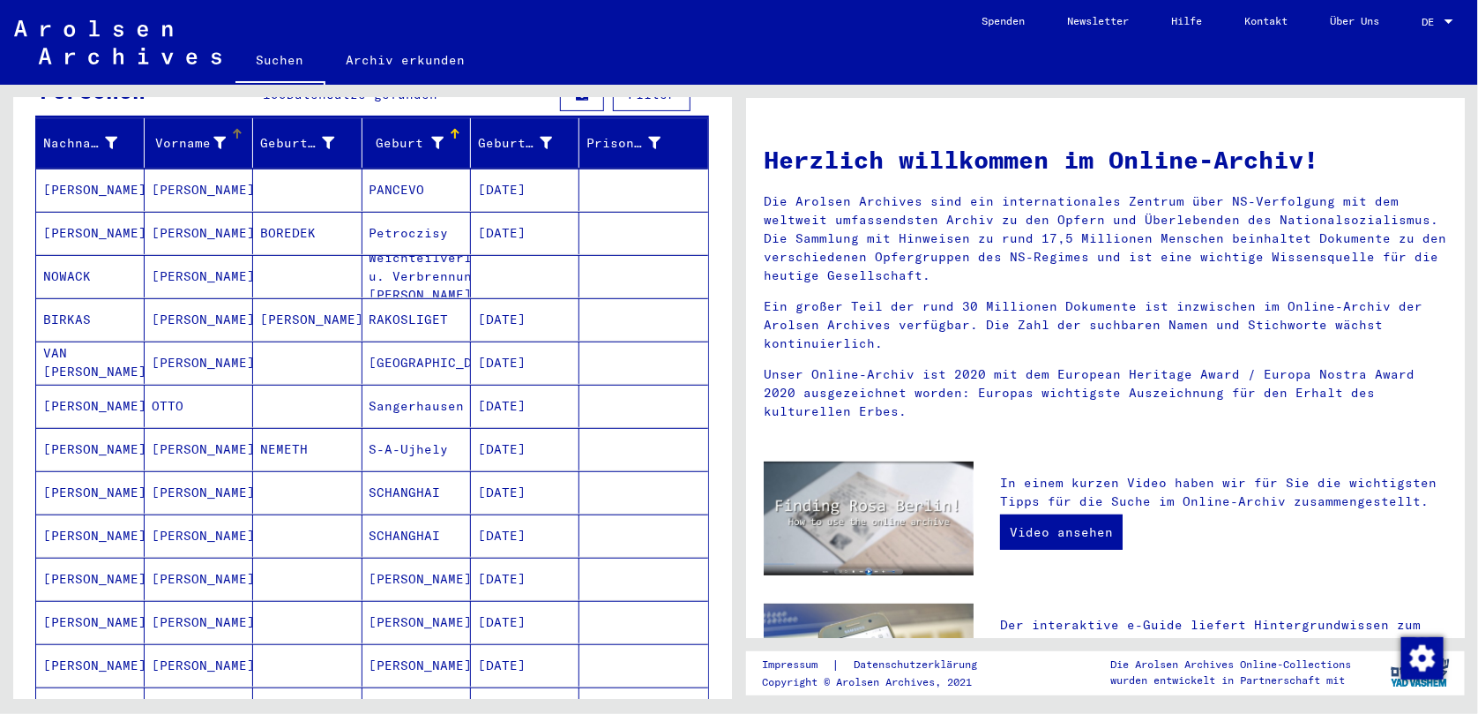
click at [228, 129] on div "Vorname" at bounding box center [202, 143] width 101 height 28
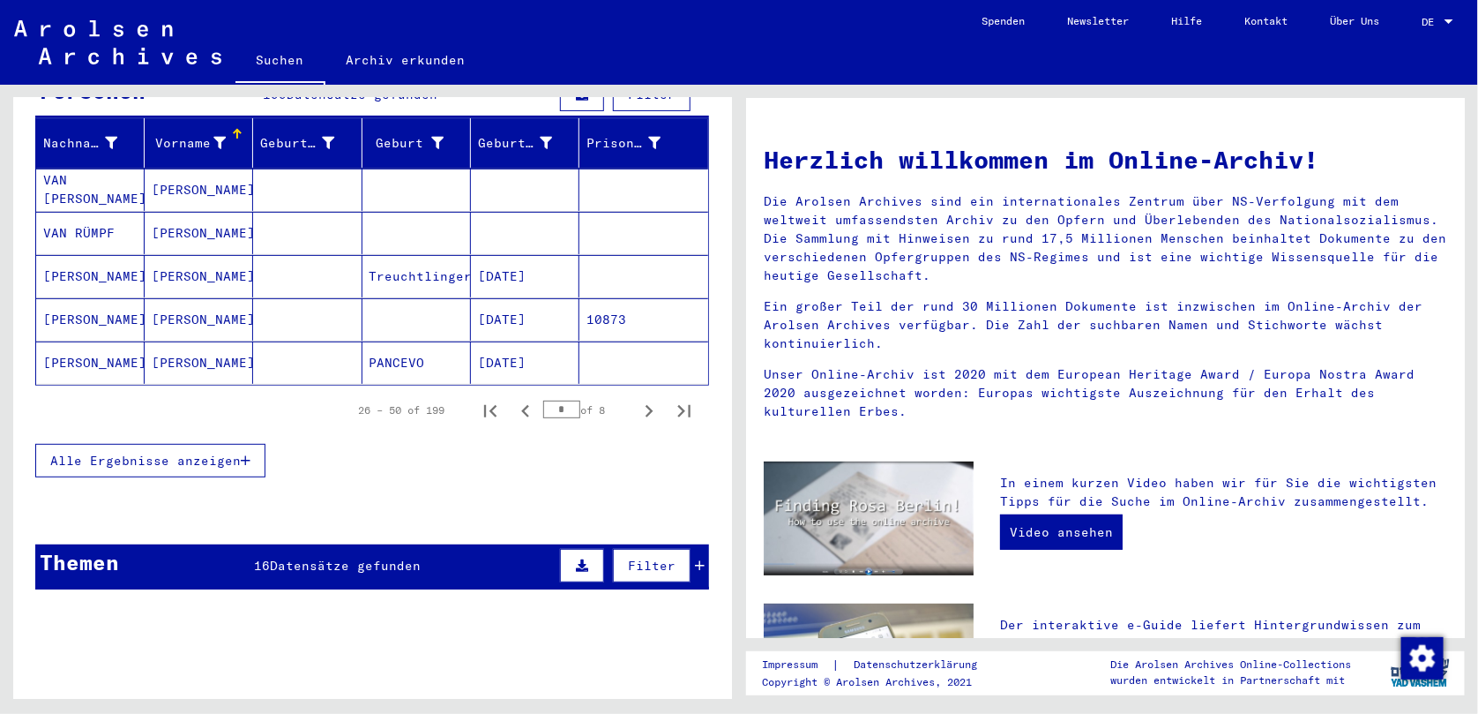
click at [233, 447] on button "Alle Ergebnisse anzeigen" at bounding box center [150, 461] width 230 height 34
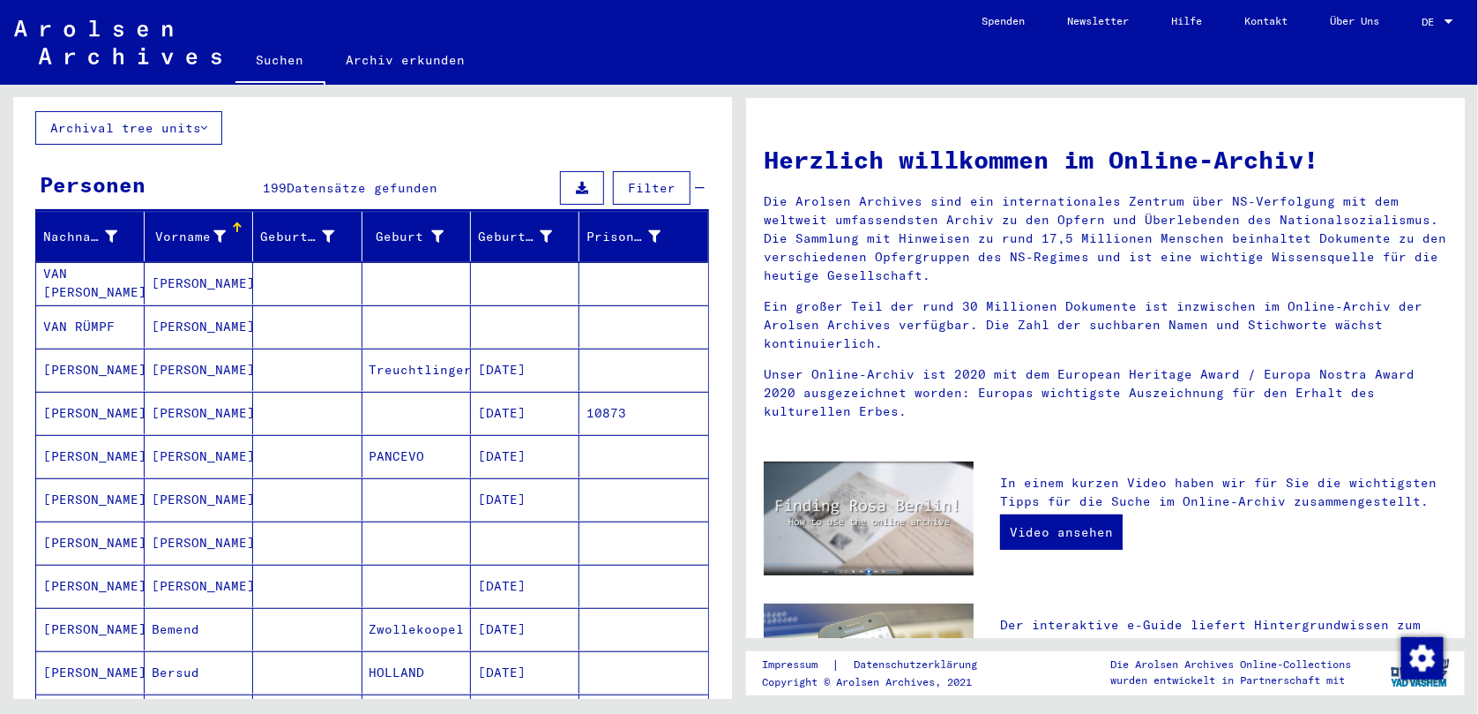
scroll to position [106, 0]
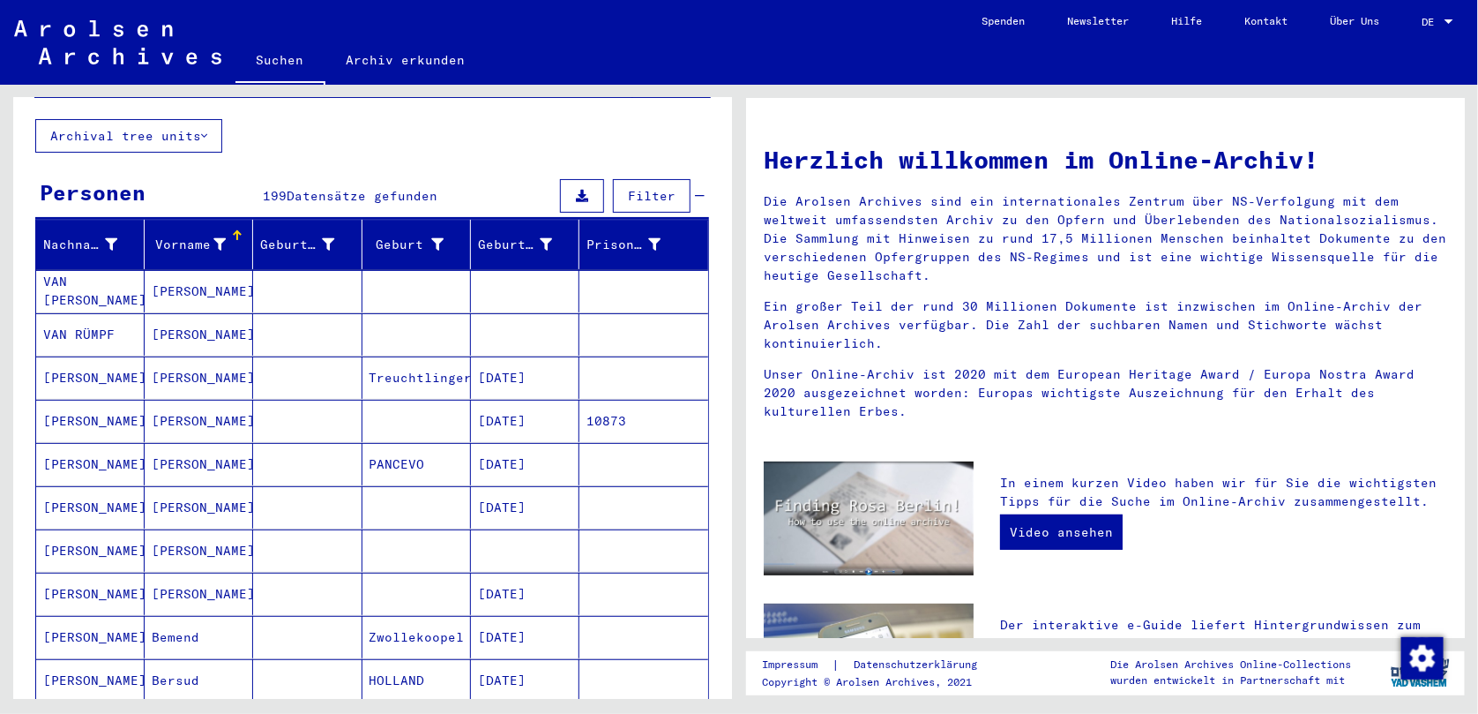
click at [223, 236] on div "Vorname" at bounding box center [191, 245] width 79 height 19
